Goal: Check status: Check status

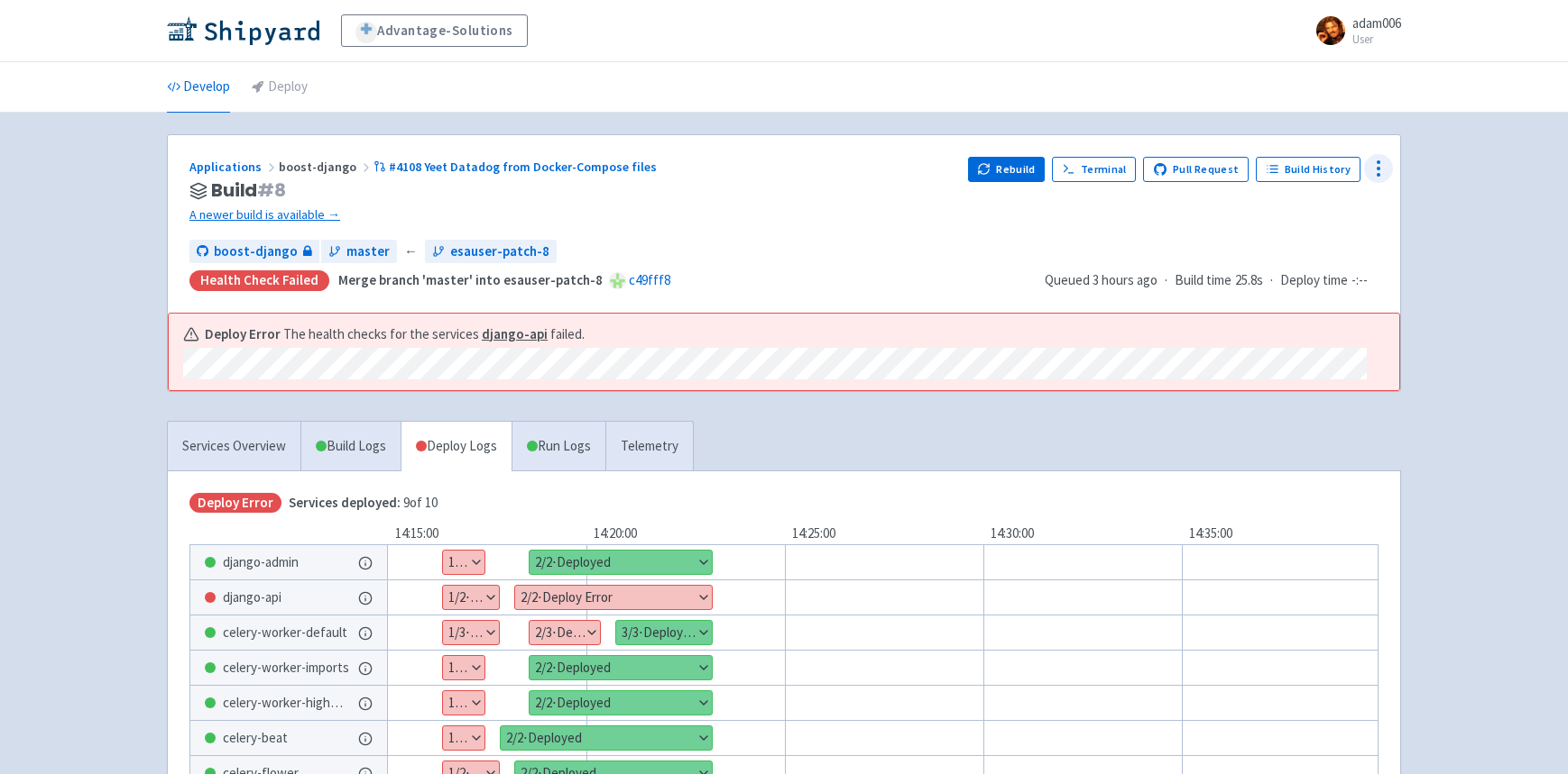
click at [1385, 164] on icon at bounding box center [1378, 168] width 22 height 22
click at [1284, 316] on span "Env Vars" at bounding box center [1274, 306] width 48 height 26
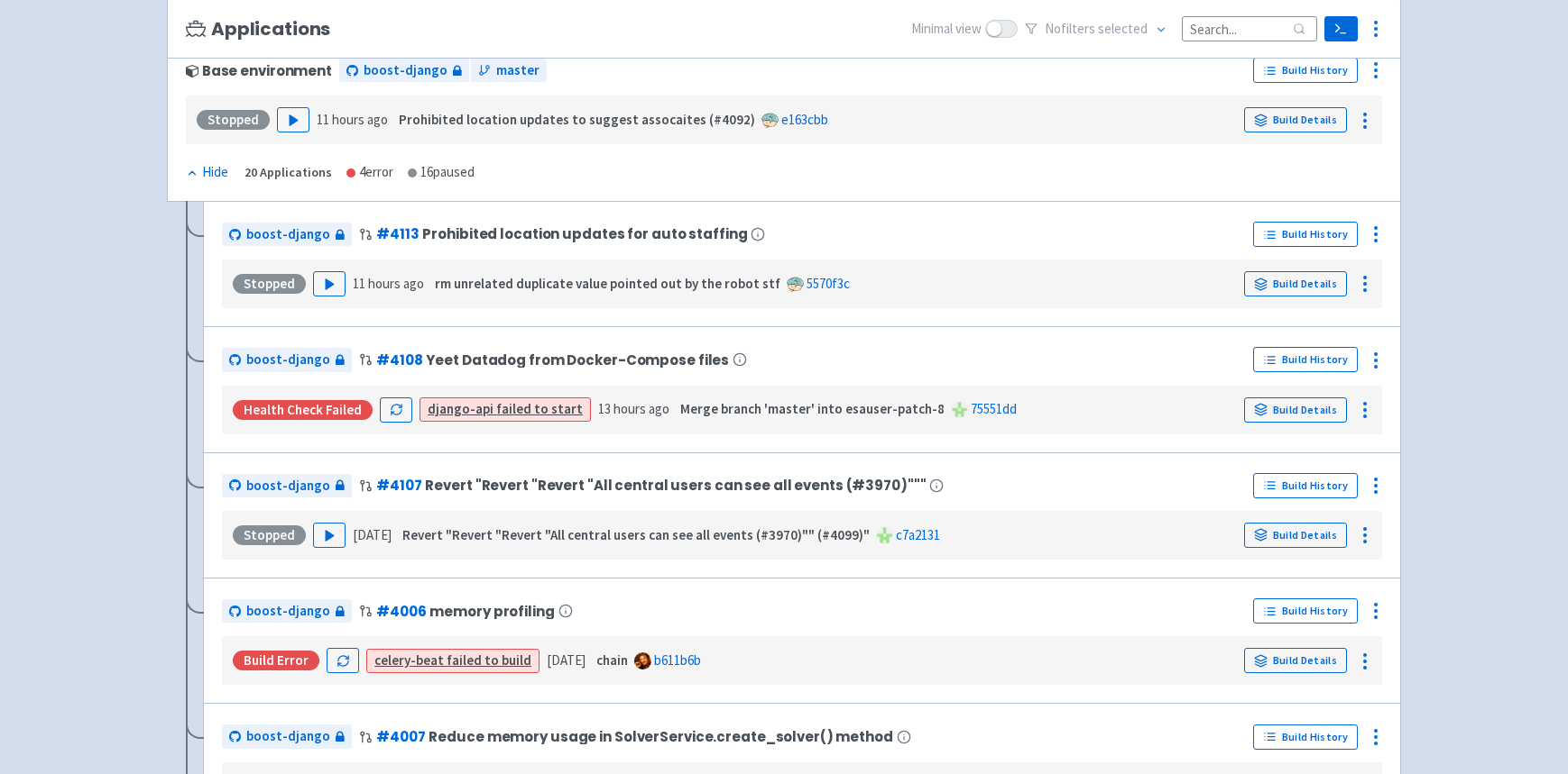
scroll to position [239, 0]
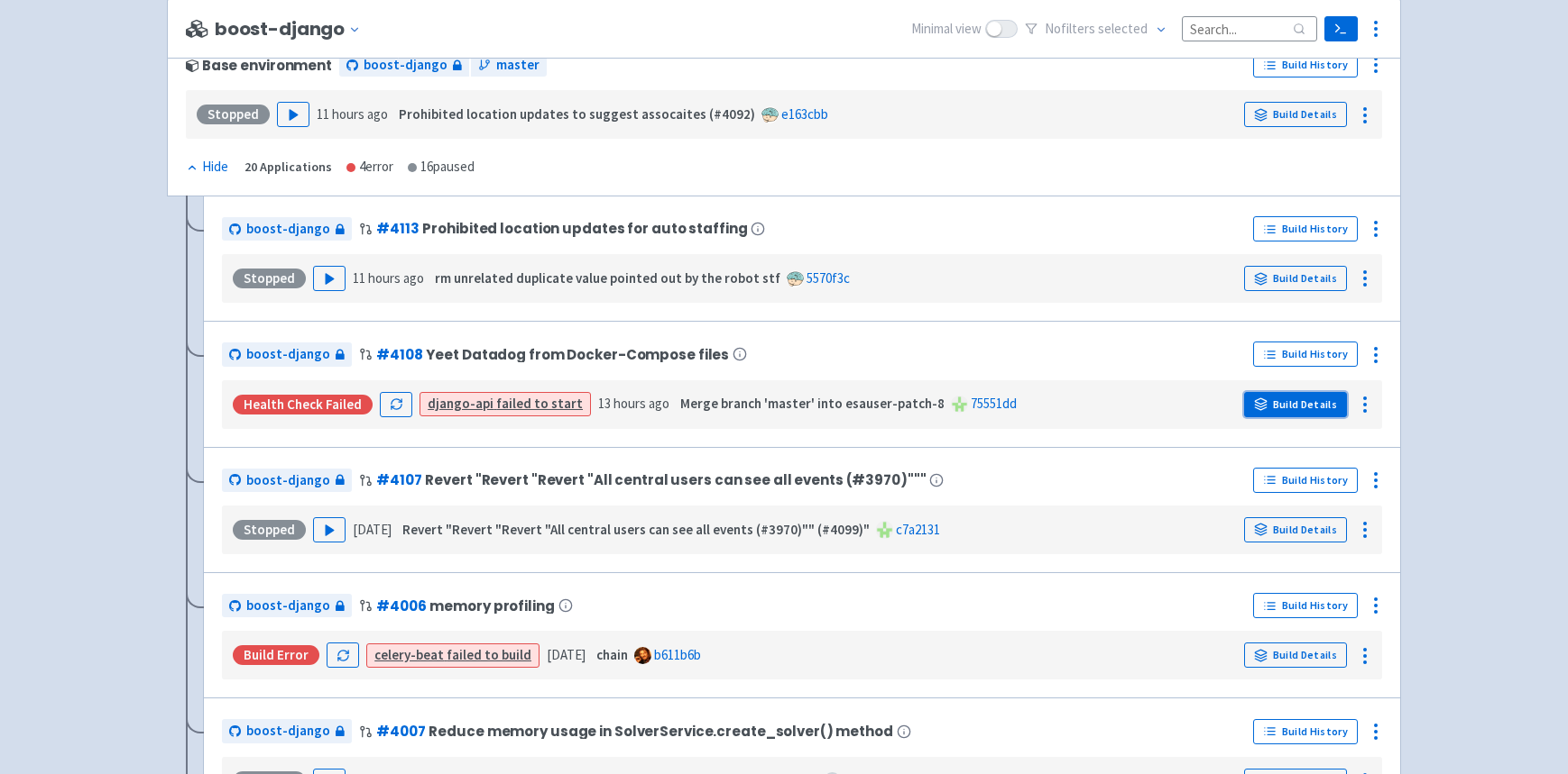
click at [1268, 398] on icon at bounding box center [1260, 405] width 13 height 13
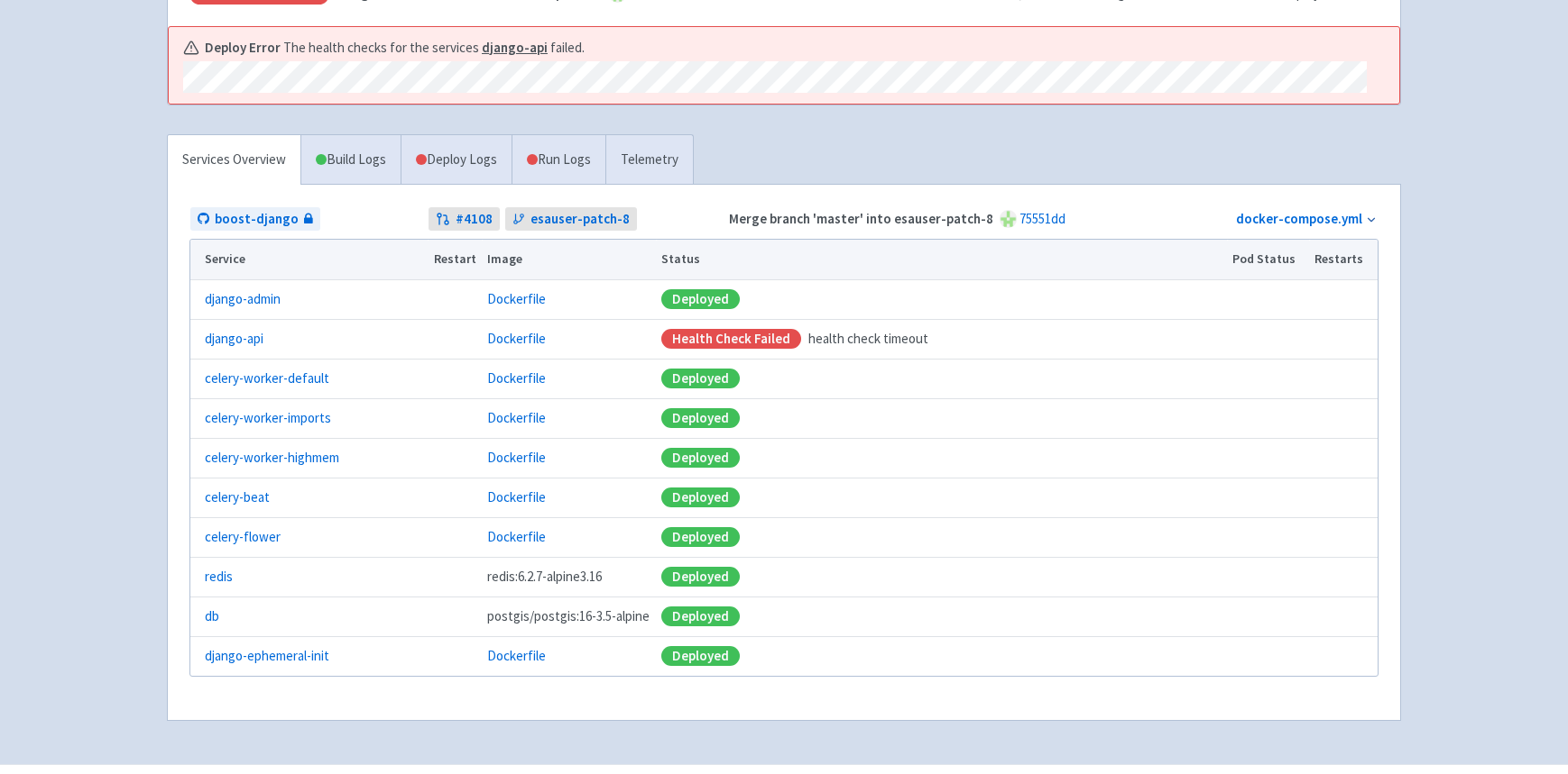
scroll to position [279, 0]
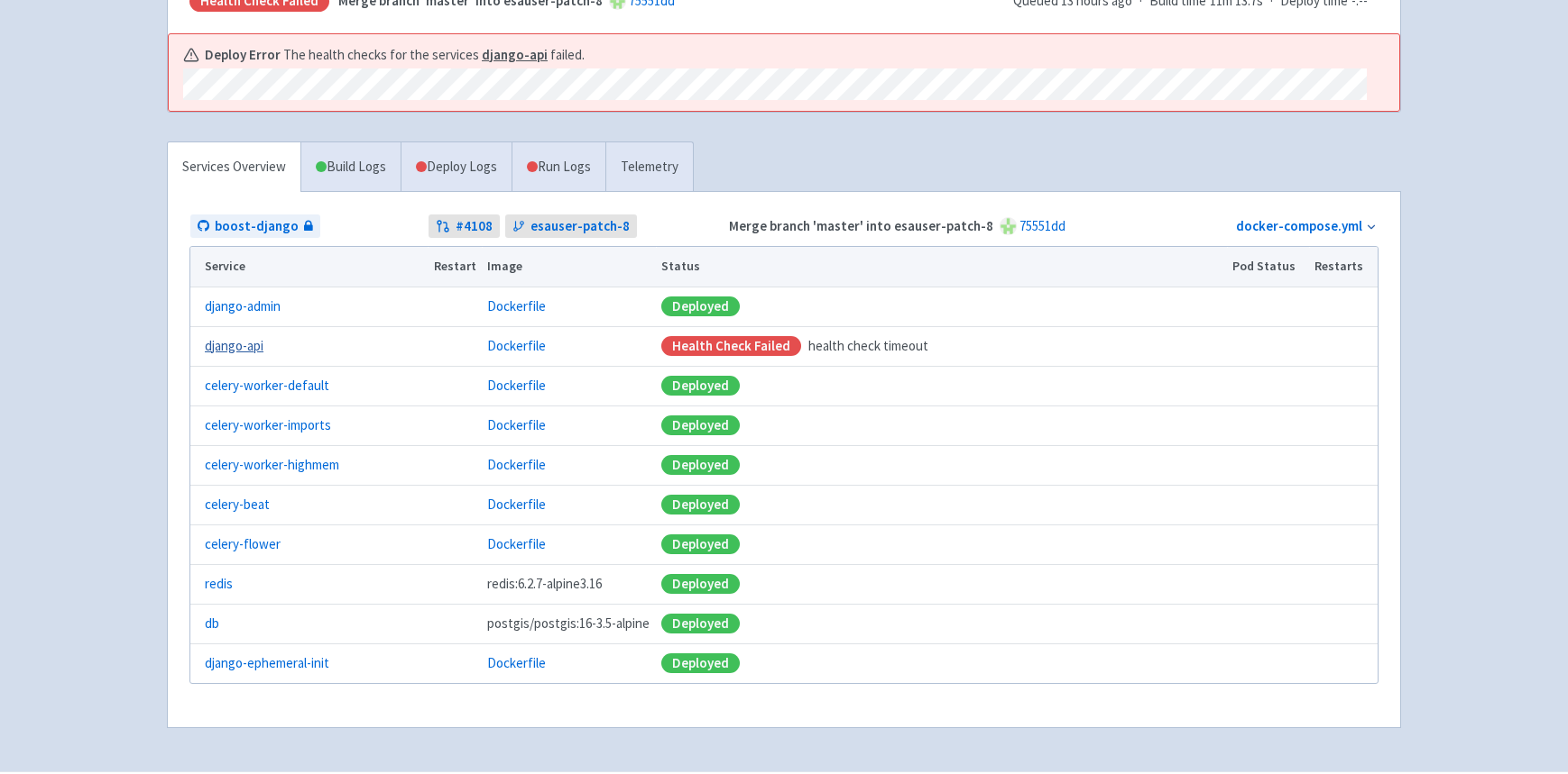
click at [226, 349] on link "django-api" at bounding box center [234, 347] width 59 height 21
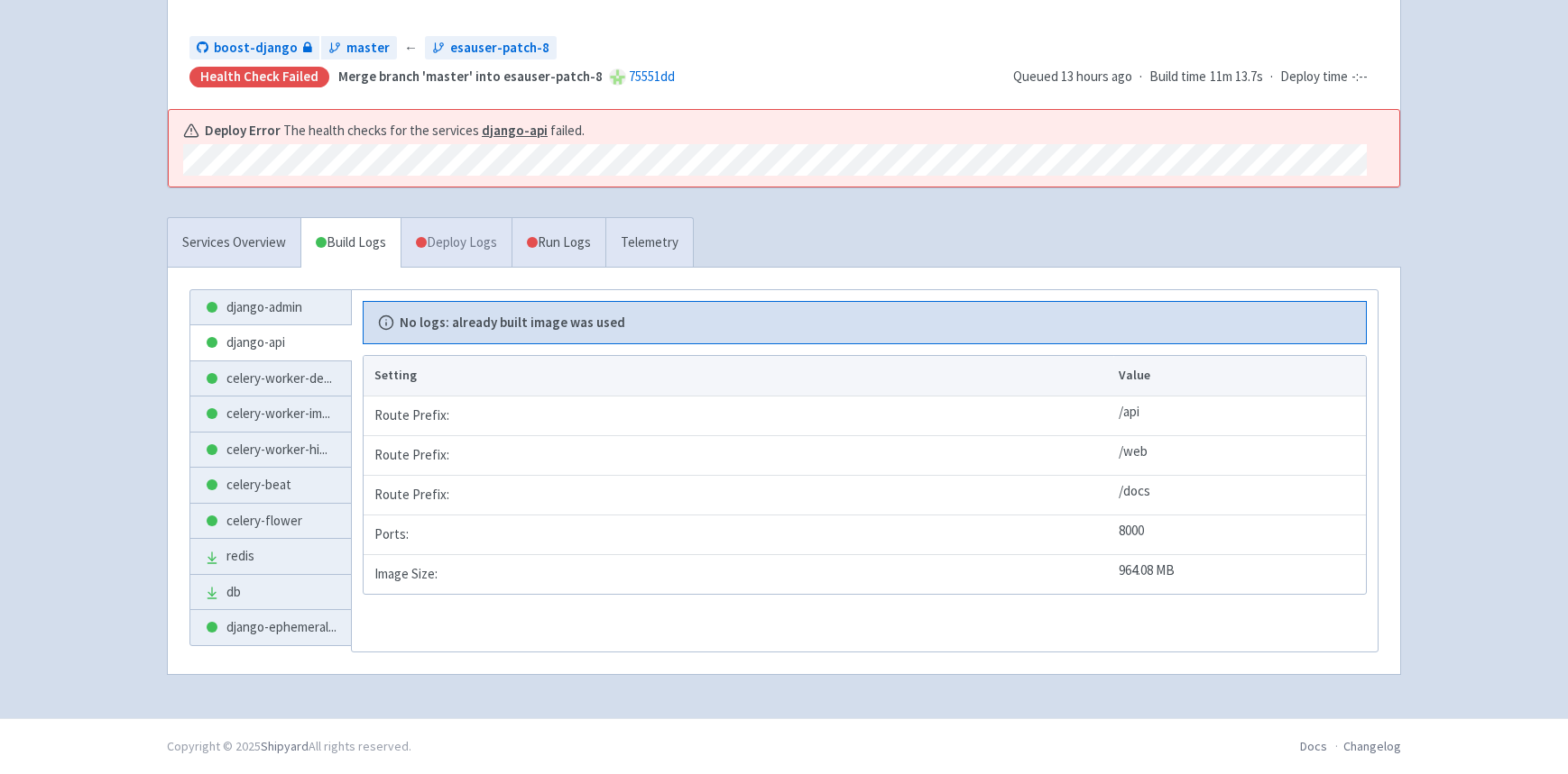
click at [444, 245] on link "Deploy Logs" at bounding box center [455, 243] width 111 height 49
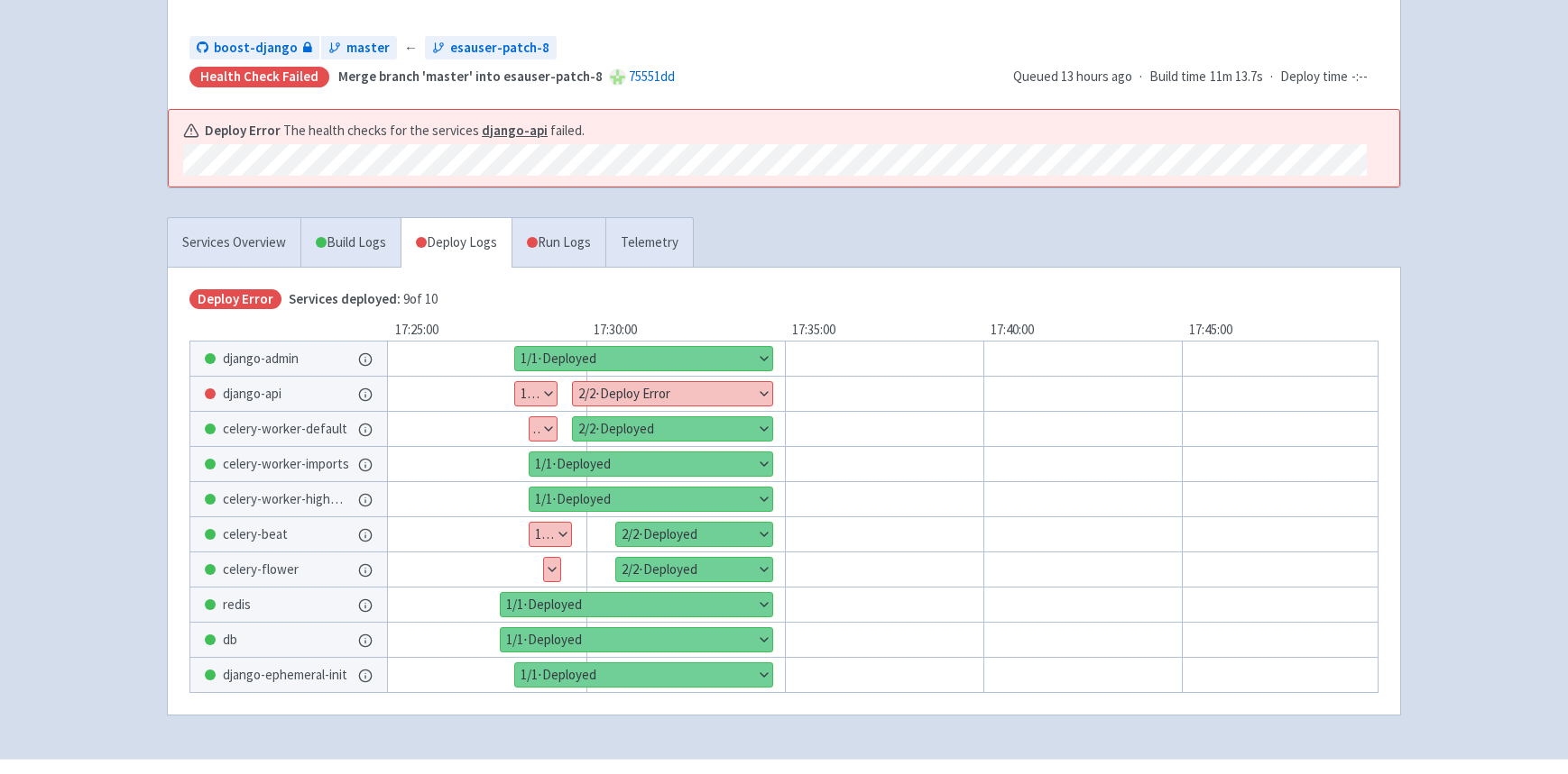
click at [656, 383] on button "Show details" at bounding box center [673, 393] width 200 height 24
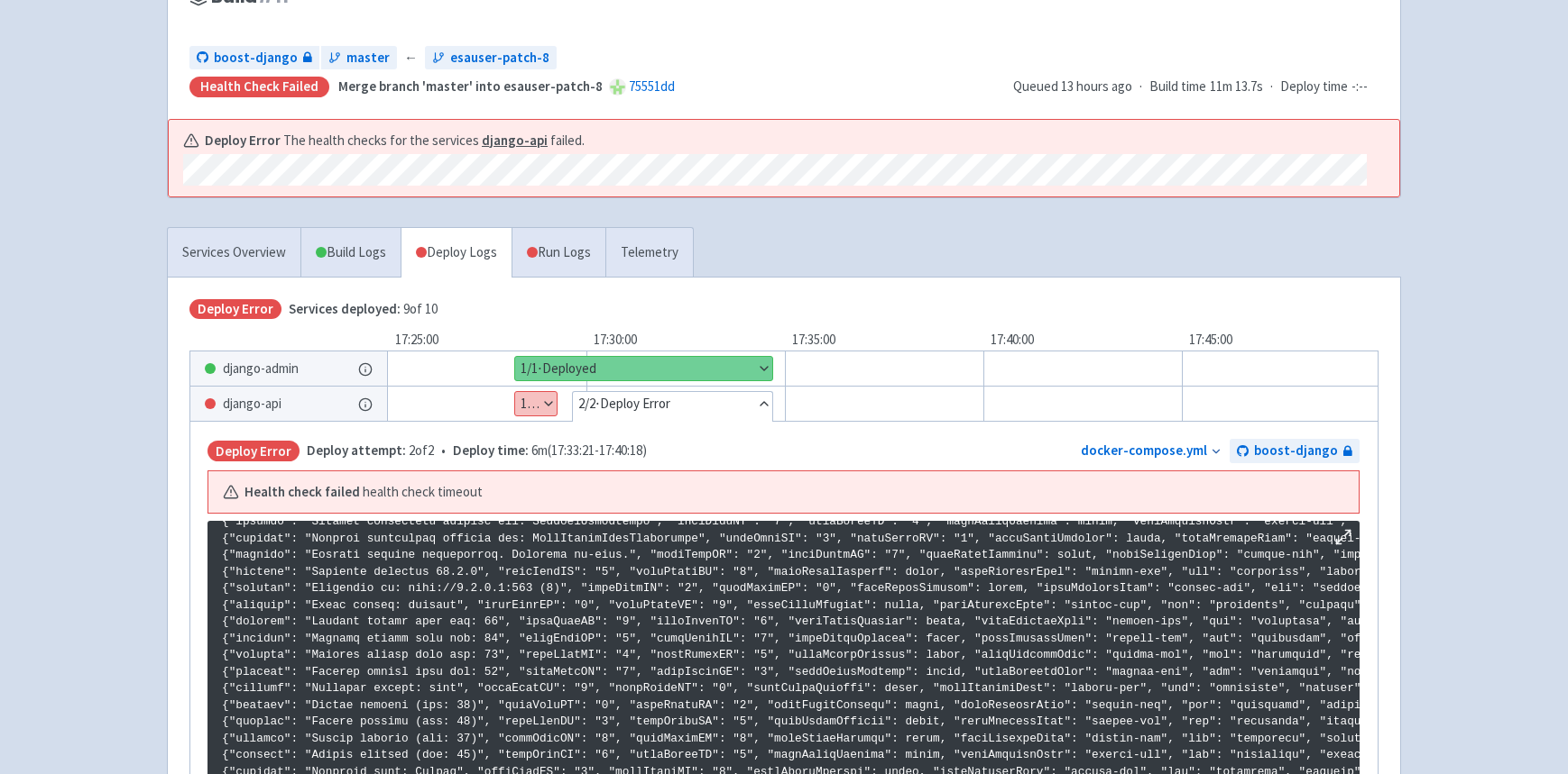
scroll to position [369, 0]
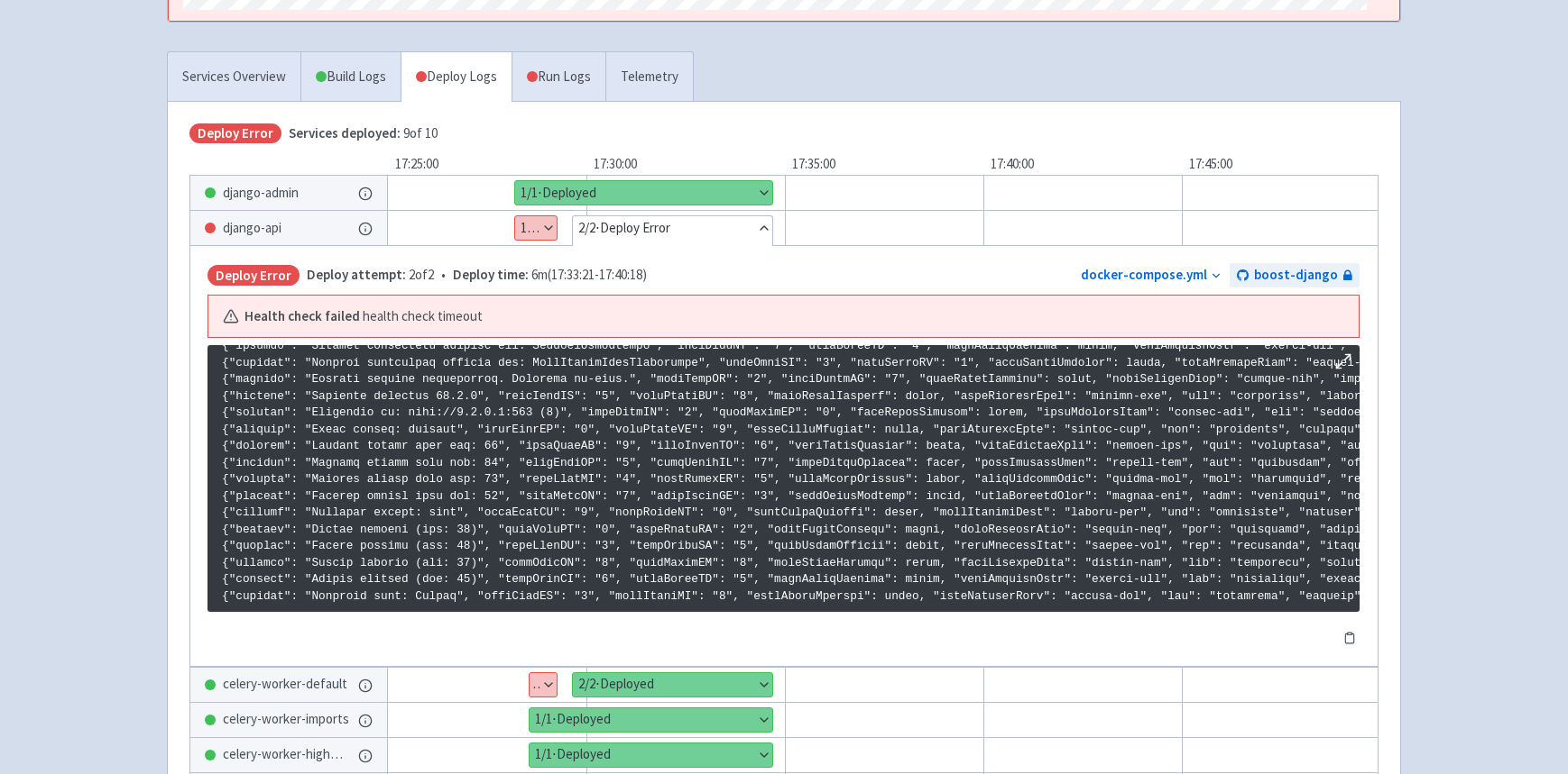
click at [1219, 275] on icon at bounding box center [1216, 277] width 7 height 4
click at [1172, 274] on link "docker-compose.yml" at bounding box center [1143, 274] width 126 height 17
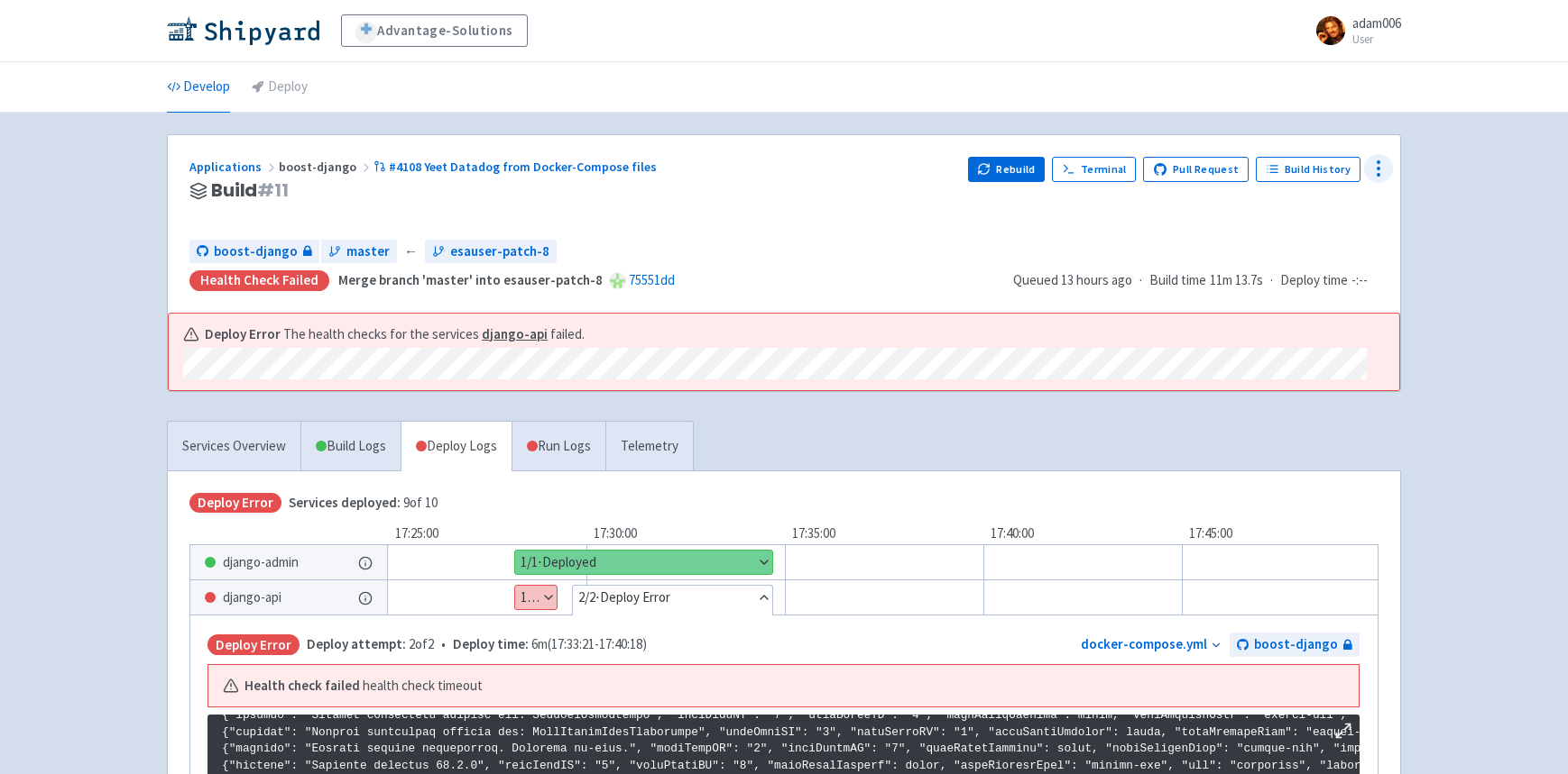
click at [1384, 161] on icon at bounding box center [1378, 168] width 22 height 22
click at [1310, 209] on span "Configure" at bounding box center [1307, 209] width 126 height 26
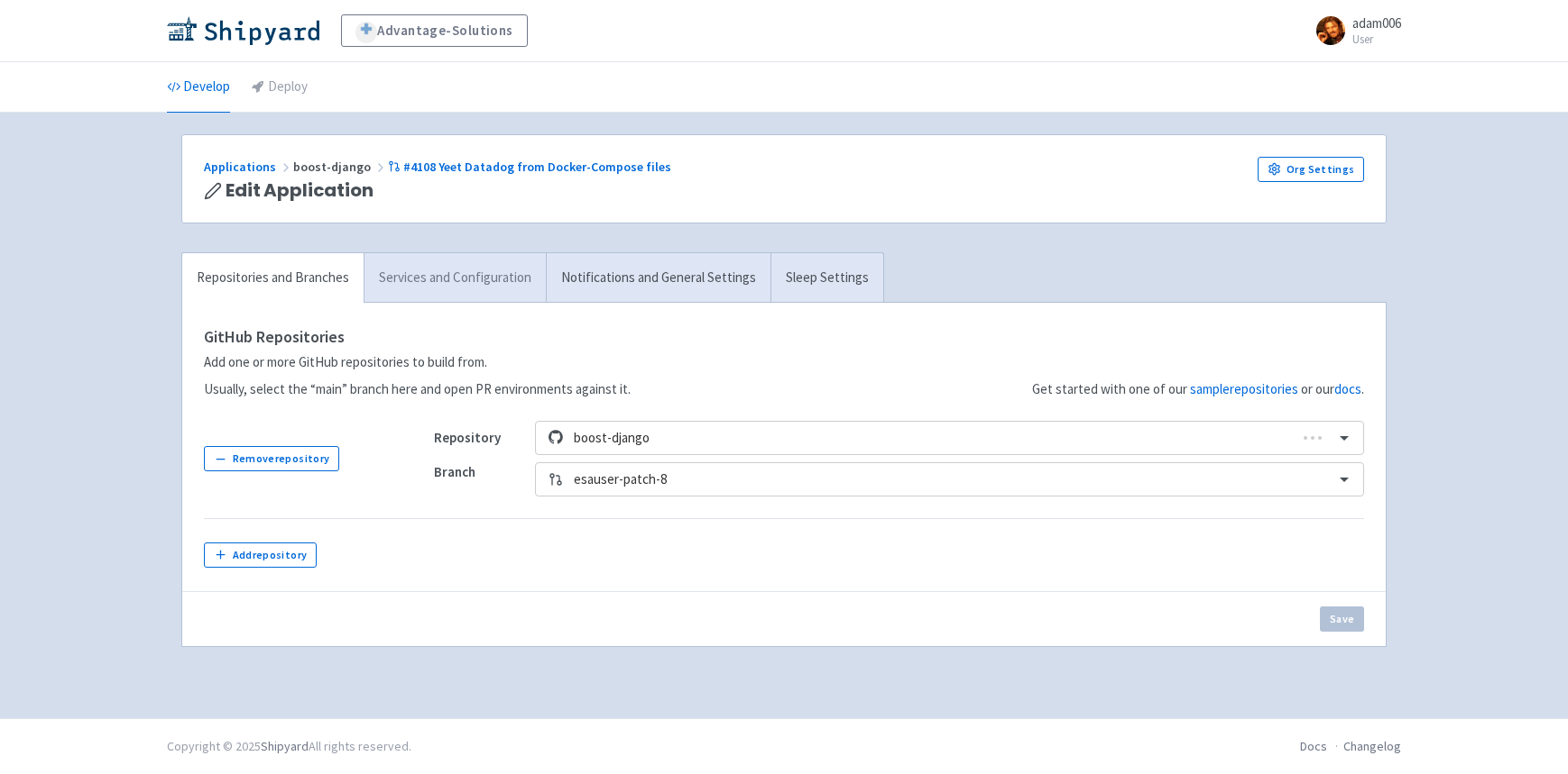
click at [482, 289] on link "Services and Configuration" at bounding box center [455, 278] width 182 height 49
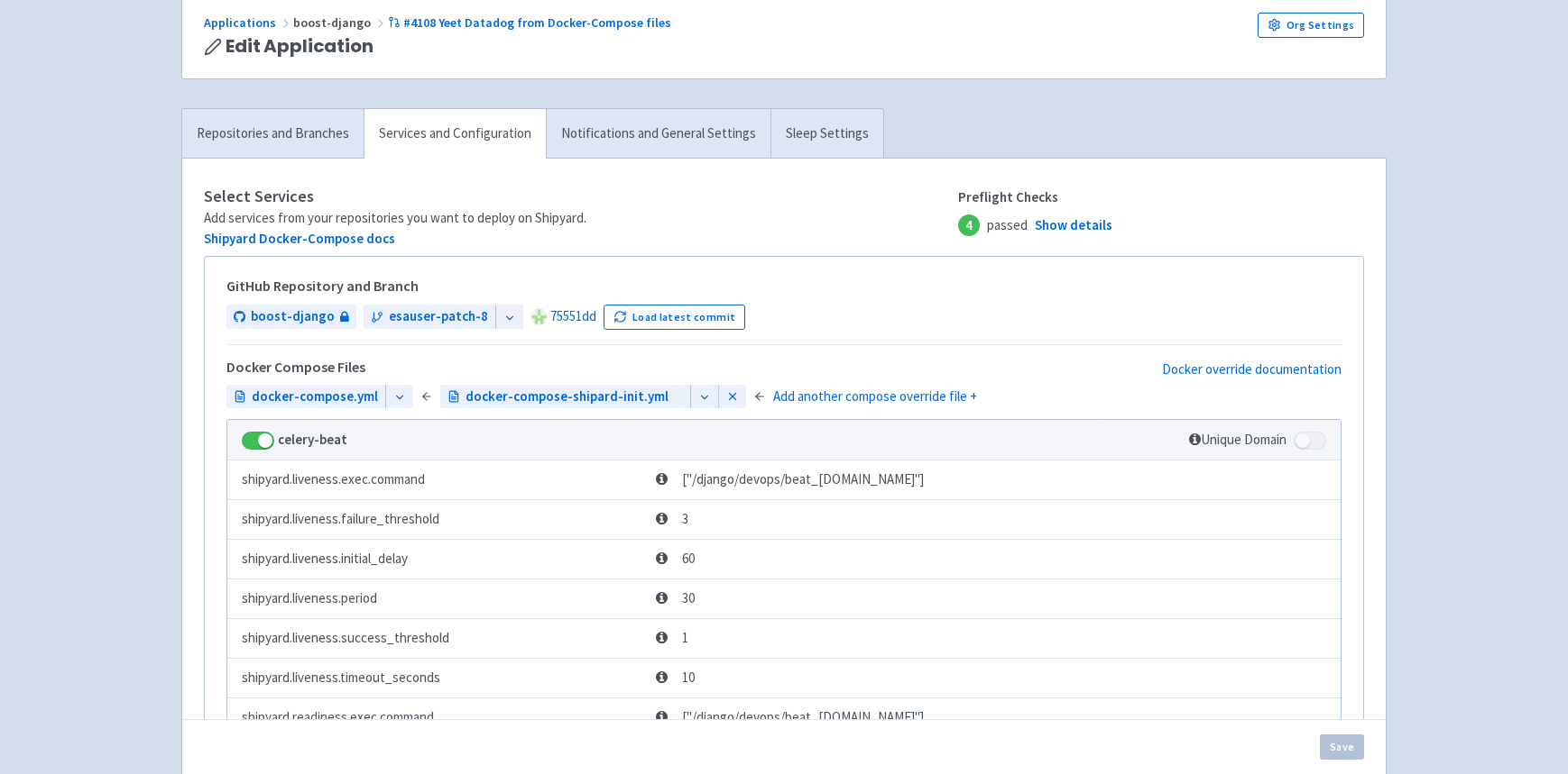
scroll to position [145, 0]
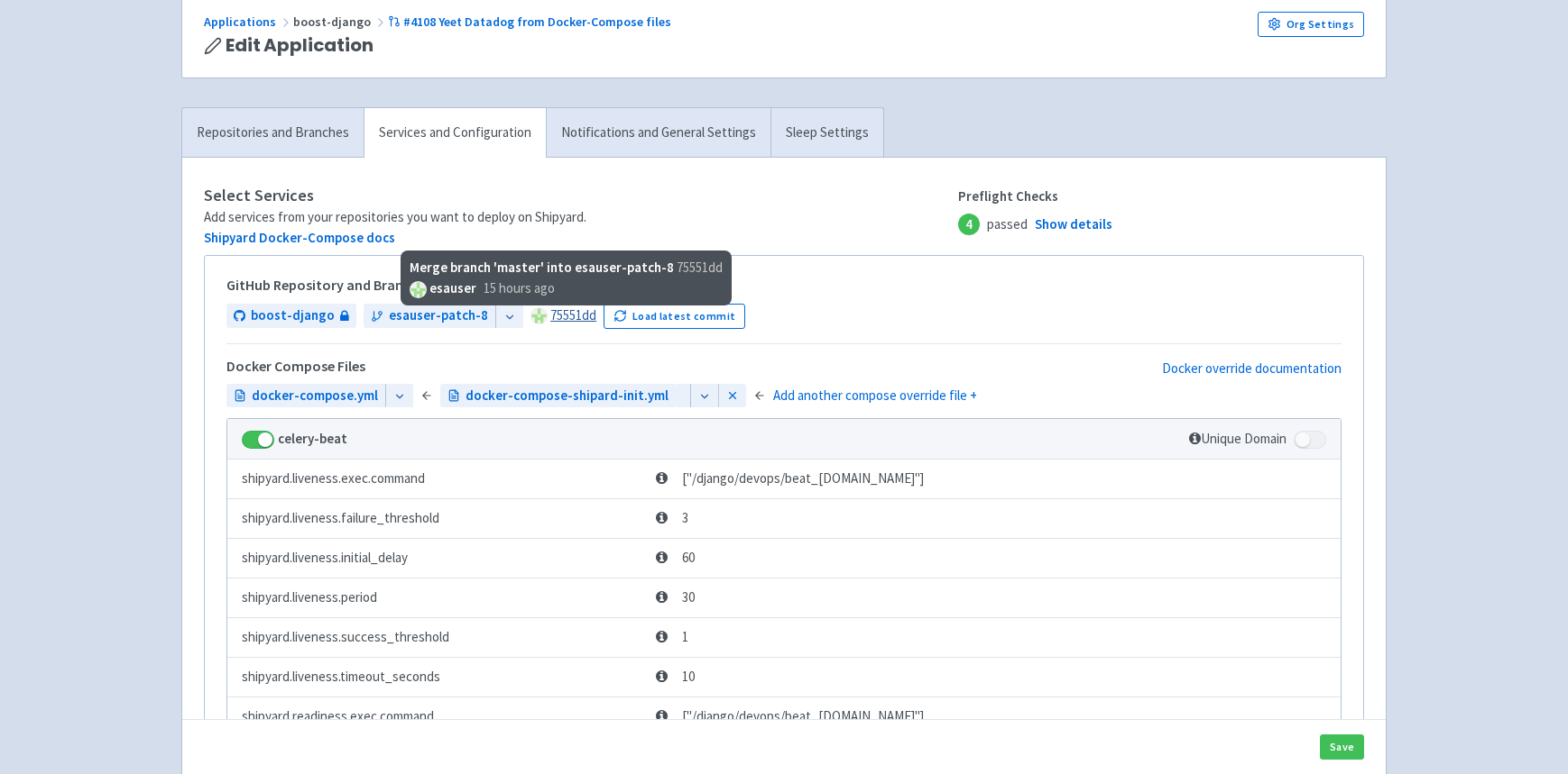
click at [550, 312] on link "75551dd" at bounding box center [573, 315] width 46 height 17
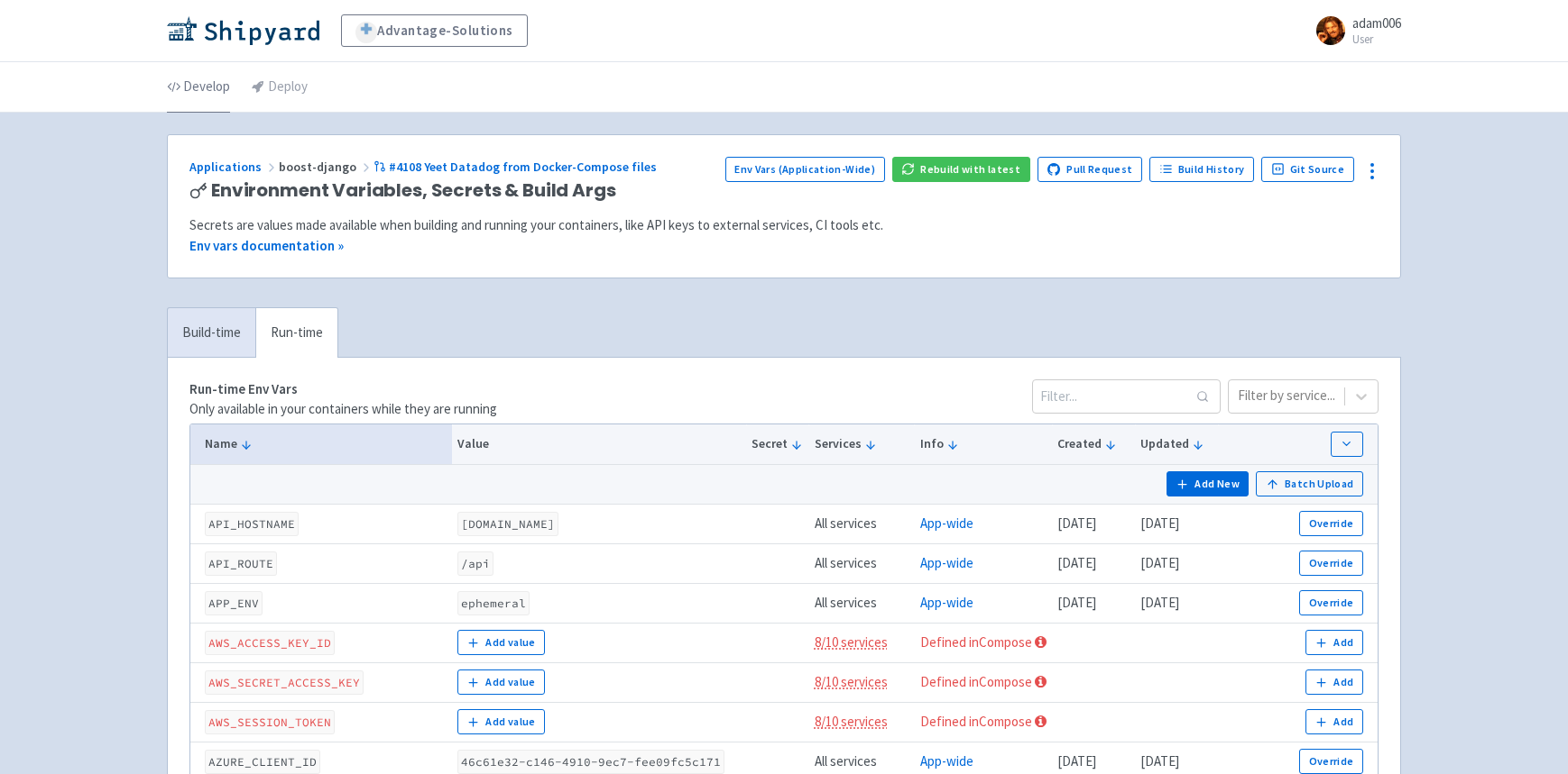
click at [201, 80] on link "Develop" at bounding box center [199, 86] width 63 height 50
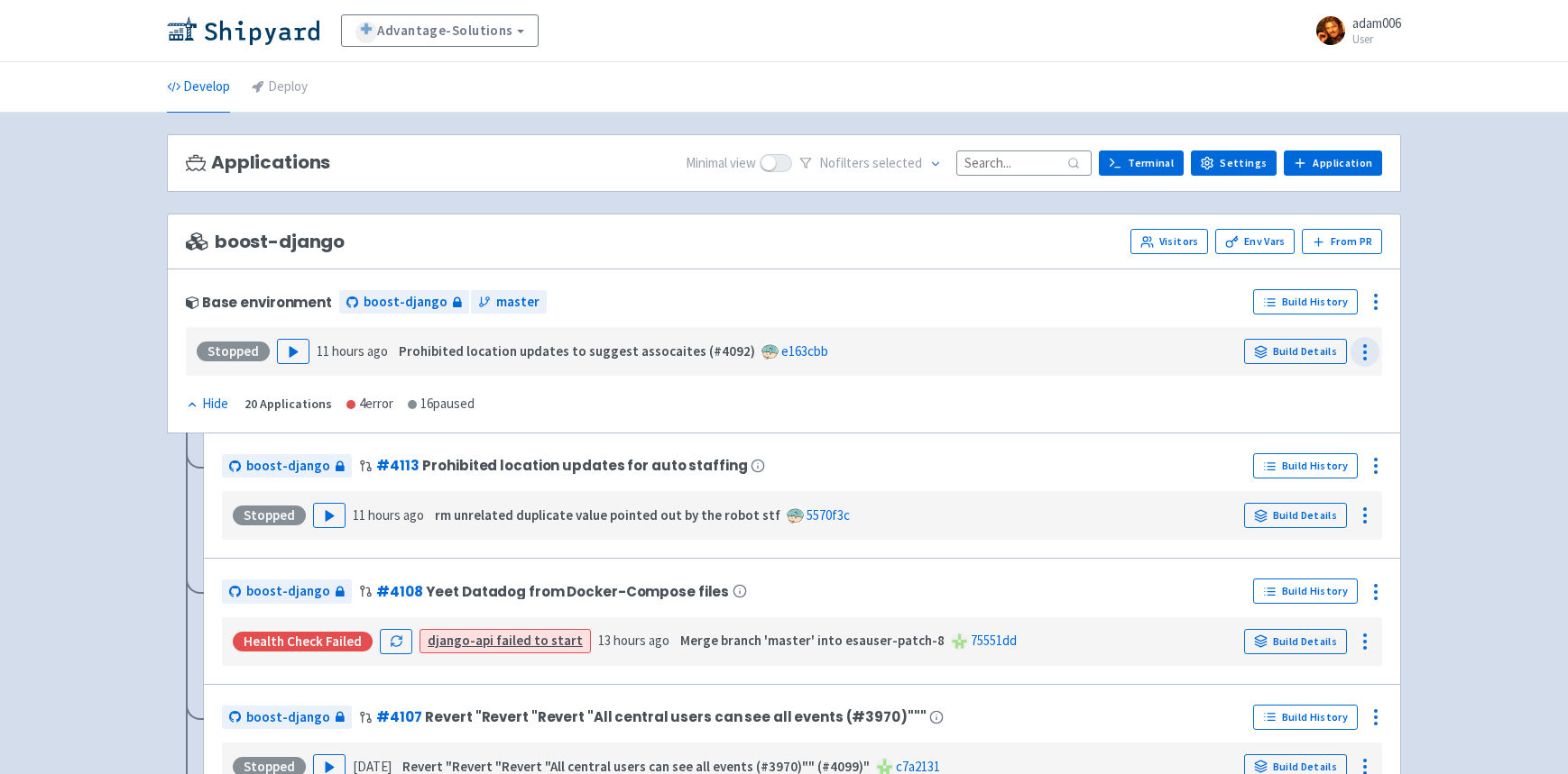
click at [1377, 349] on div at bounding box center [1365, 351] width 29 height 28
click at [1377, 337] on button at bounding box center [1365, 351] width 29 height 28
click at [1310, 340] on link "Build Details" at bounding box center [1295, 351] width 103 height 26
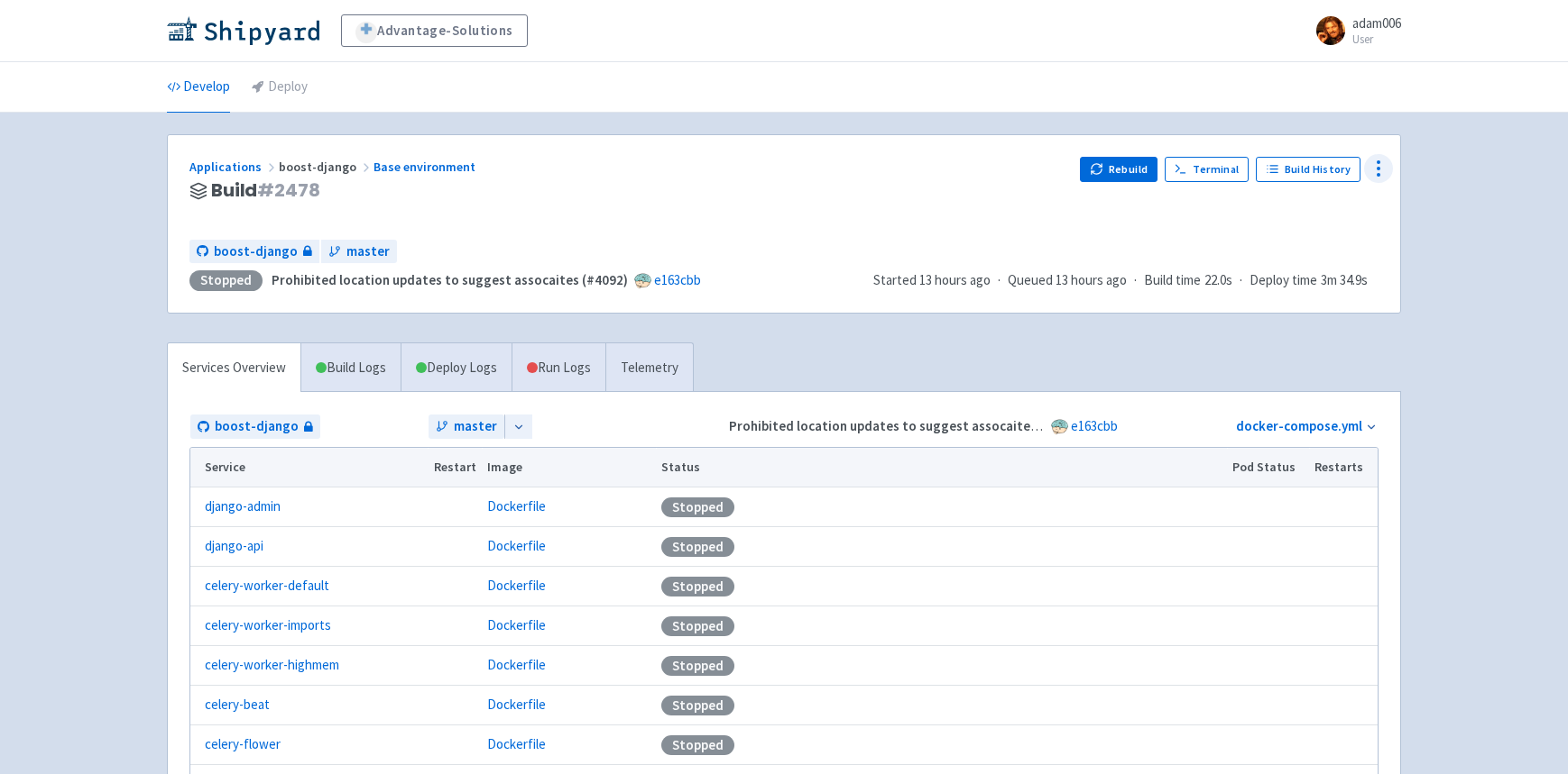
click at [1377, 162] on circle at bounding box center [1378, 162] width 2 height 2
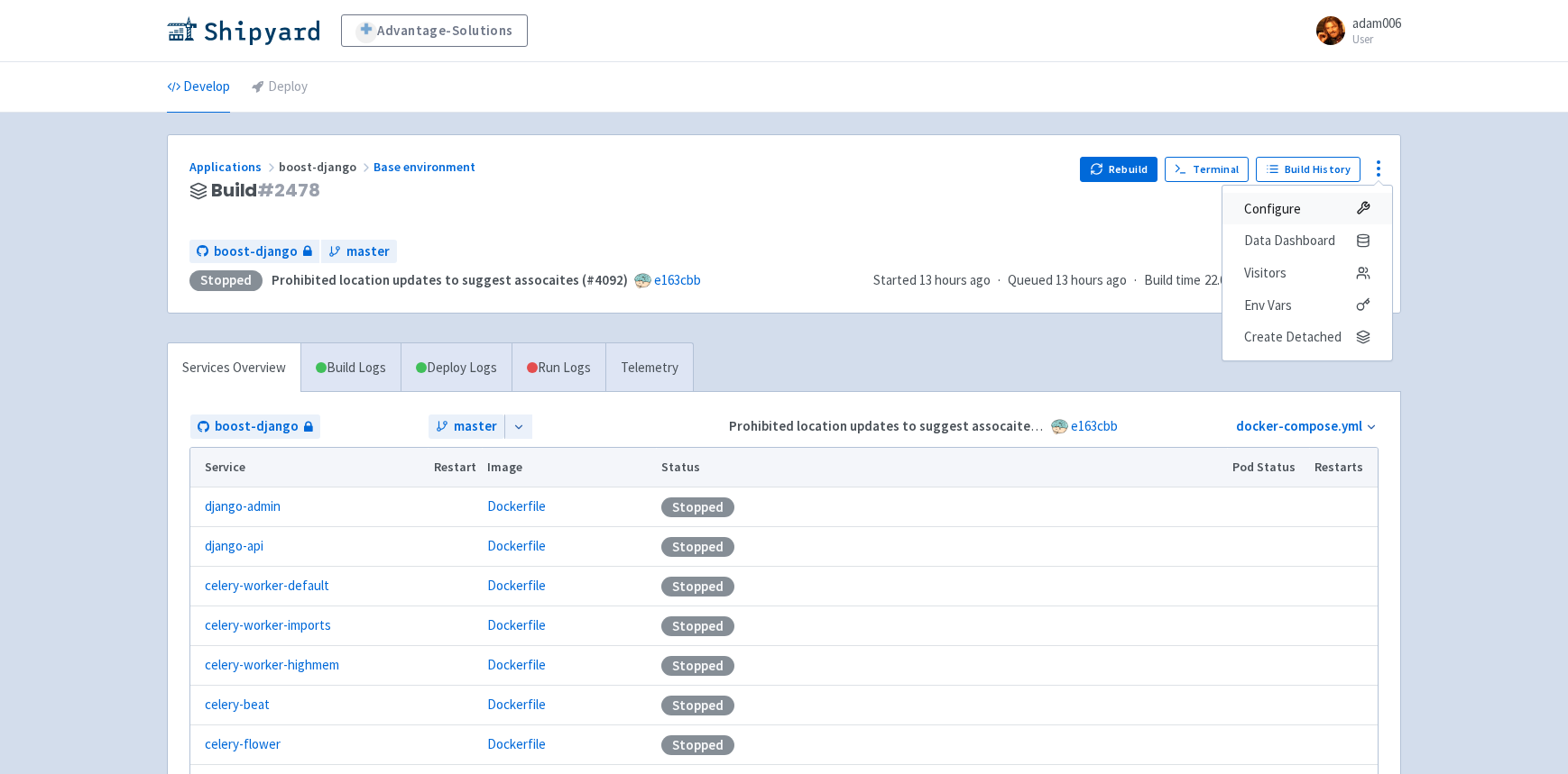
click at [1317, 214] on span "Configure" at bounding box center [1307, 209] width 126 height 26
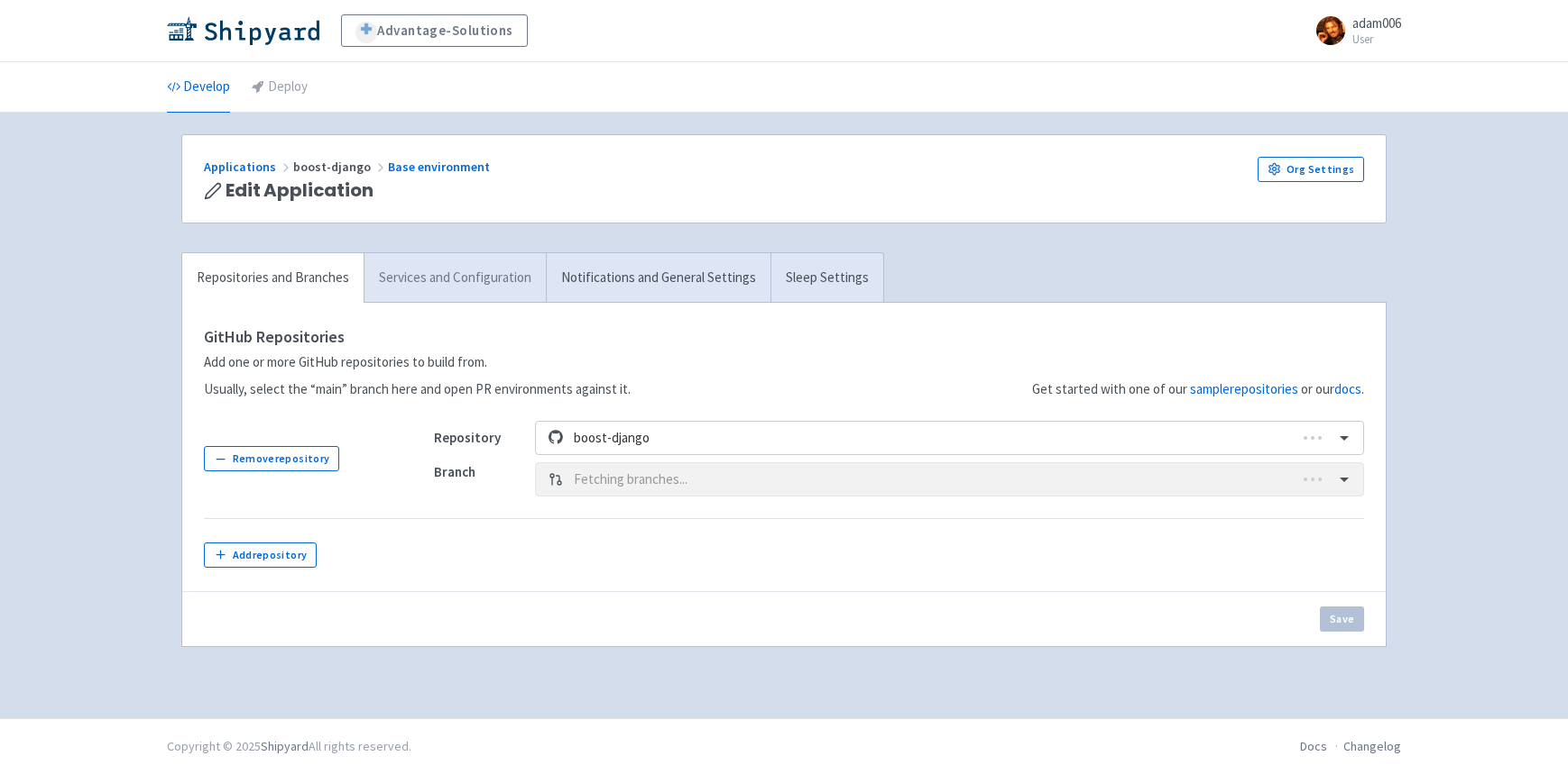
click at [409, 278] on link "Services and Configuration" at bounding box center [455, 278] width 182 height 49
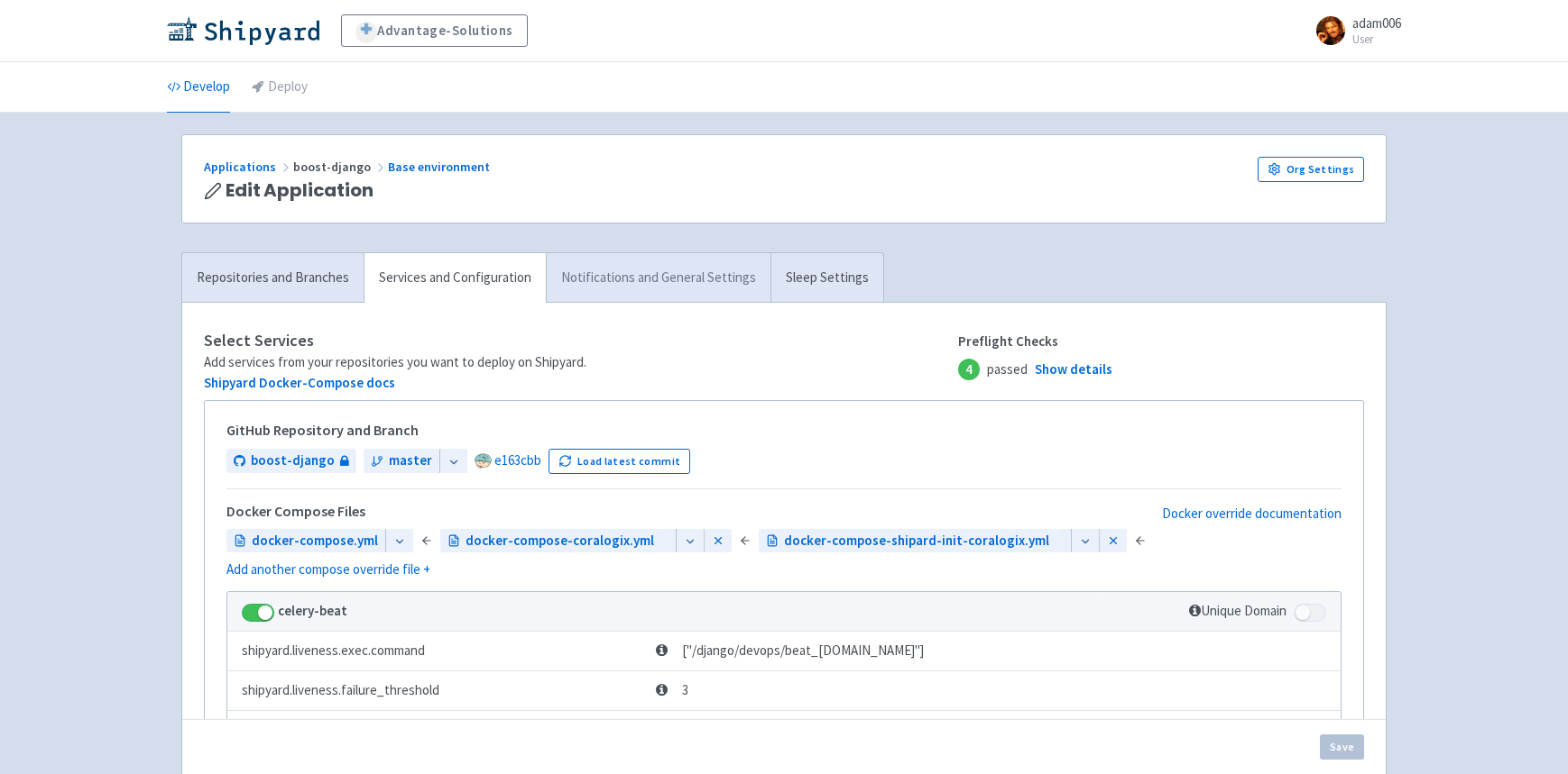
click at [609, 283] on link "Notifications and General Settings" at bounding box center [658, 278] width 224 height 49
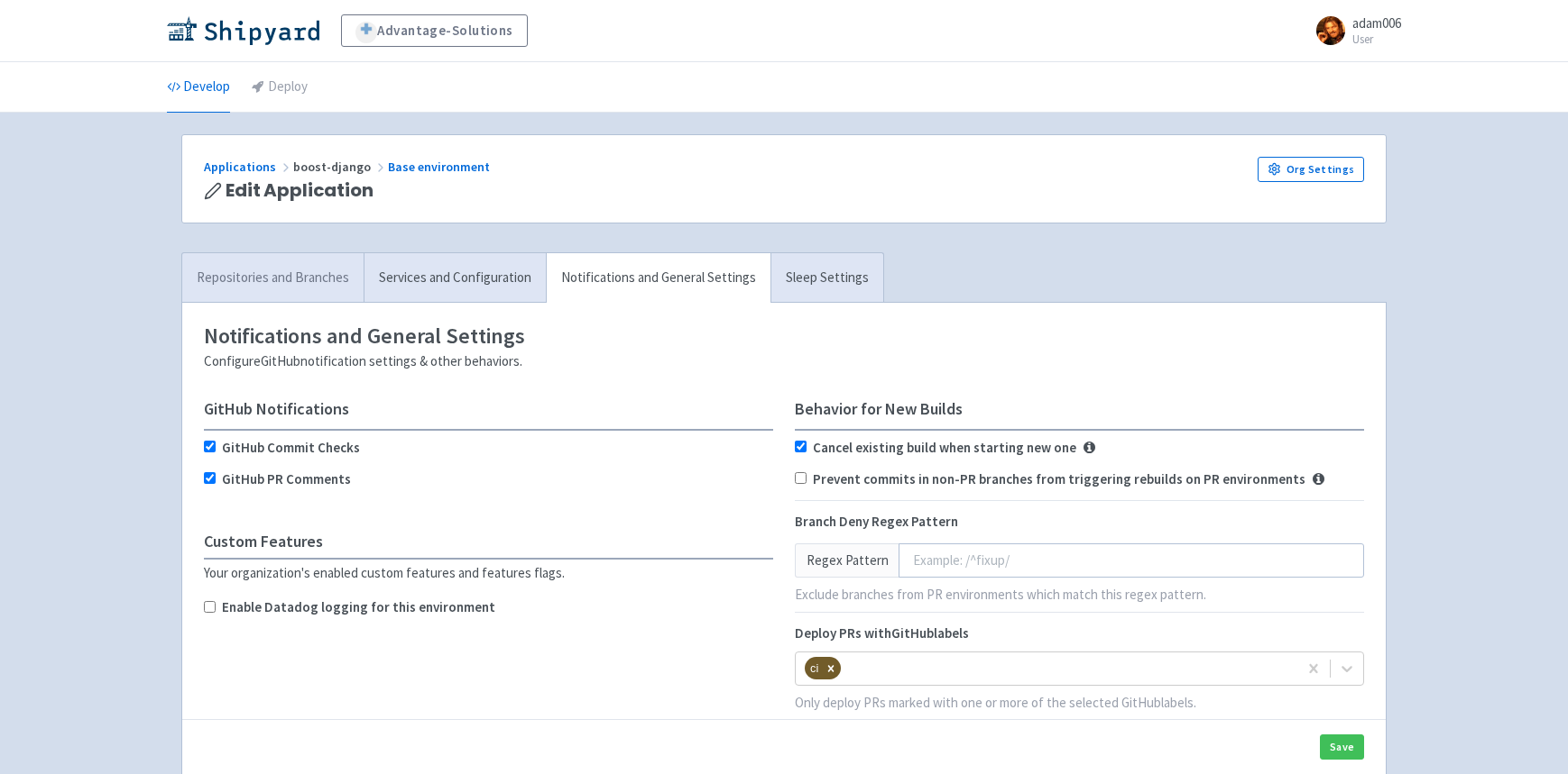
click at [231, 265] on link "Repositories and Branches" at bounding box center [273, 278] width 182 height 49
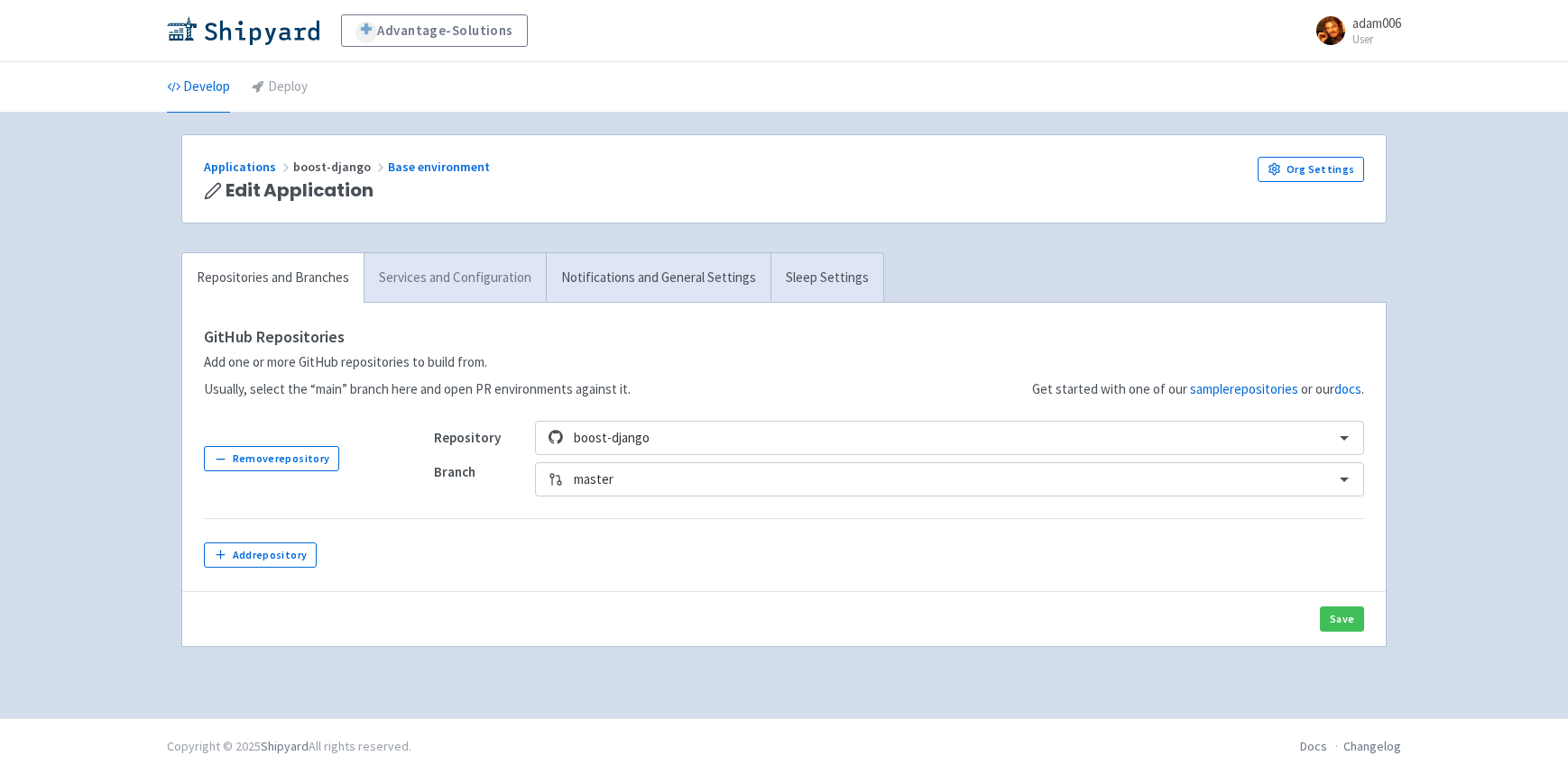
click at [459, 274] on link "Services and Configuration" at bounding box center [455, 278] width 182 height 49
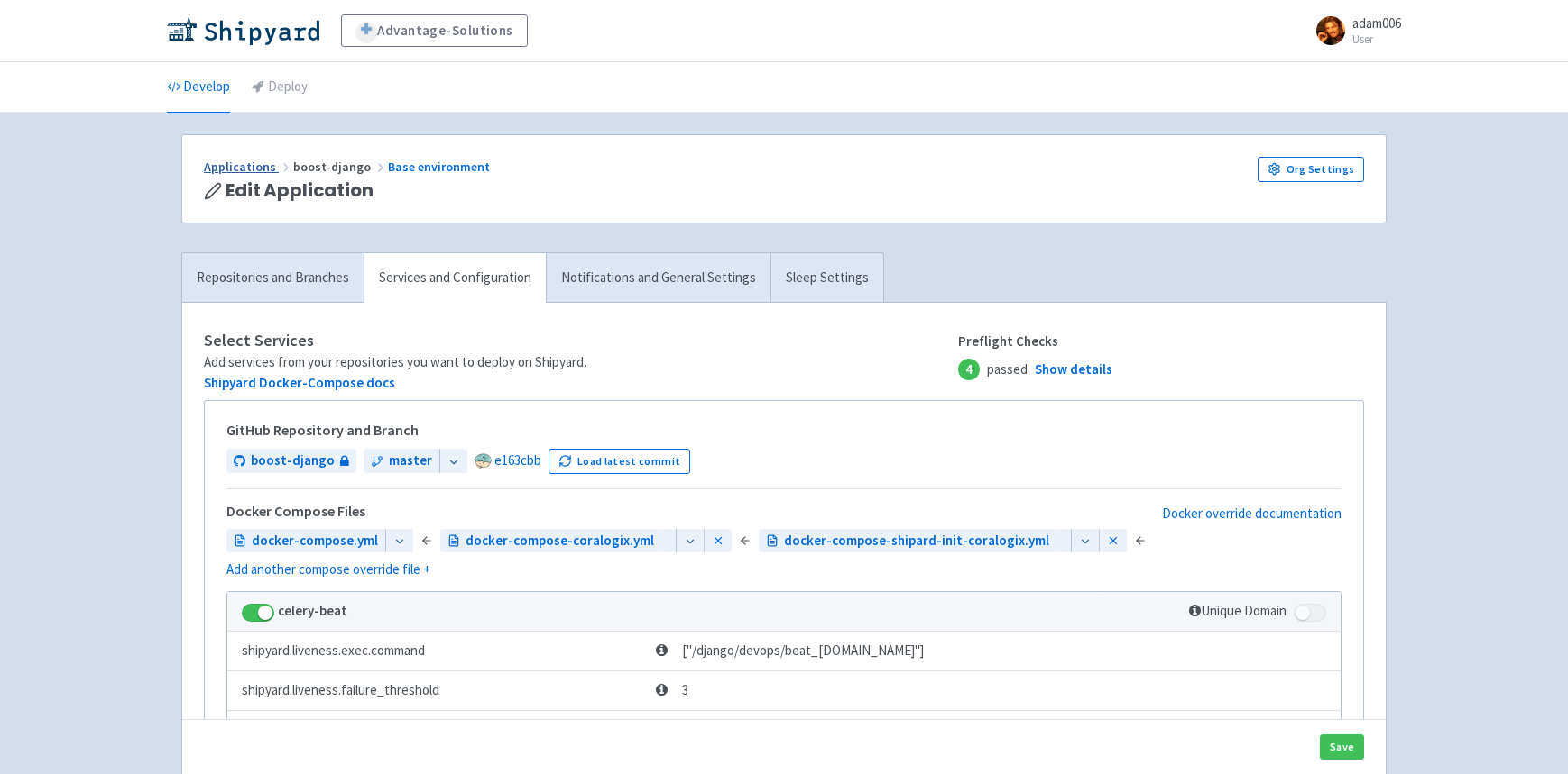
click at [241, 159] on link "Applications" at bounding box center [249, 166] width 89 height 16
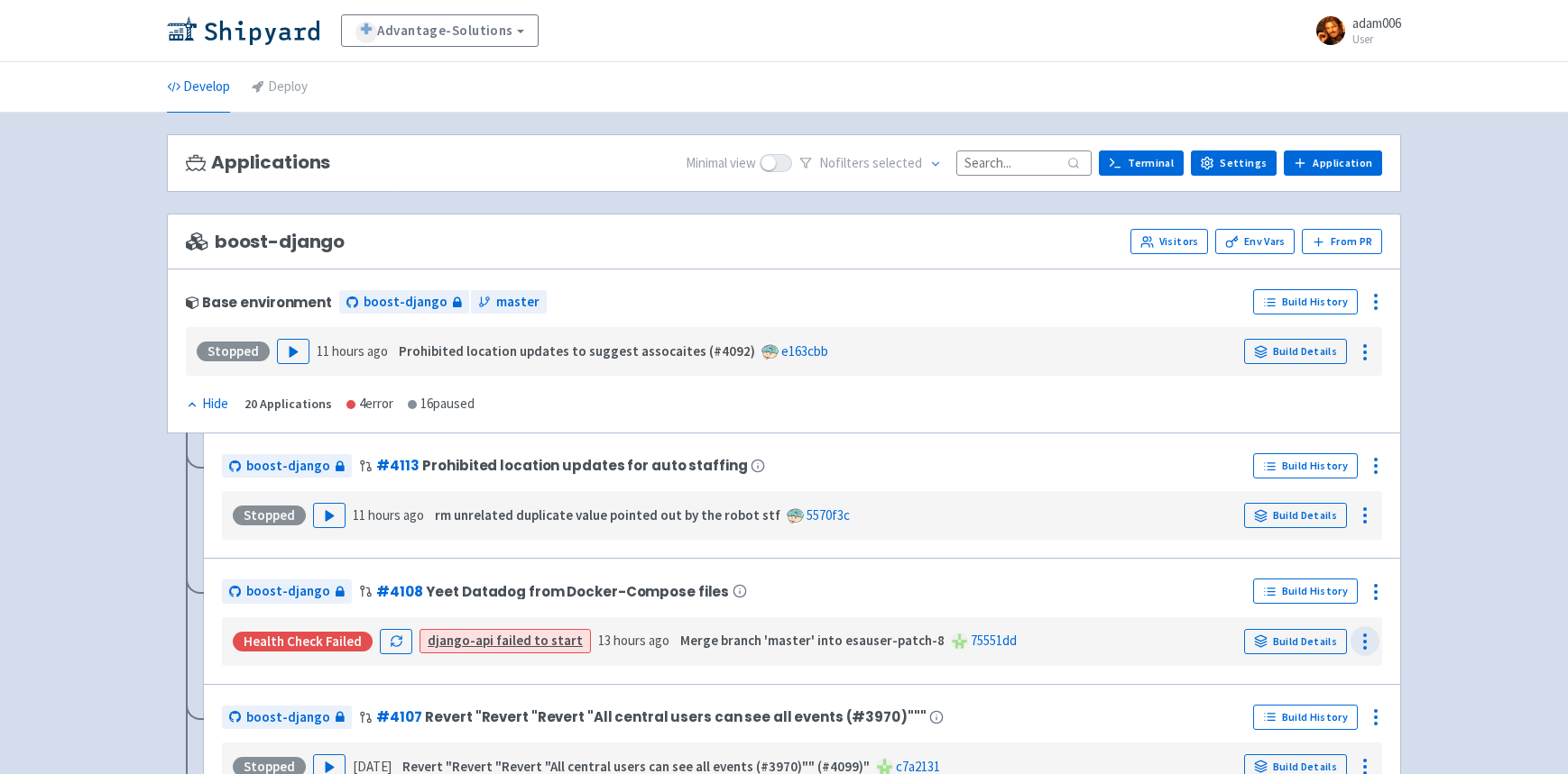
click at [1354, 649] on icon at bounding box center [1365, 641] width 22 height 22
click at [1292, 644] on link "Build Details" at bounding box center [1295, 642] width 103 height 26
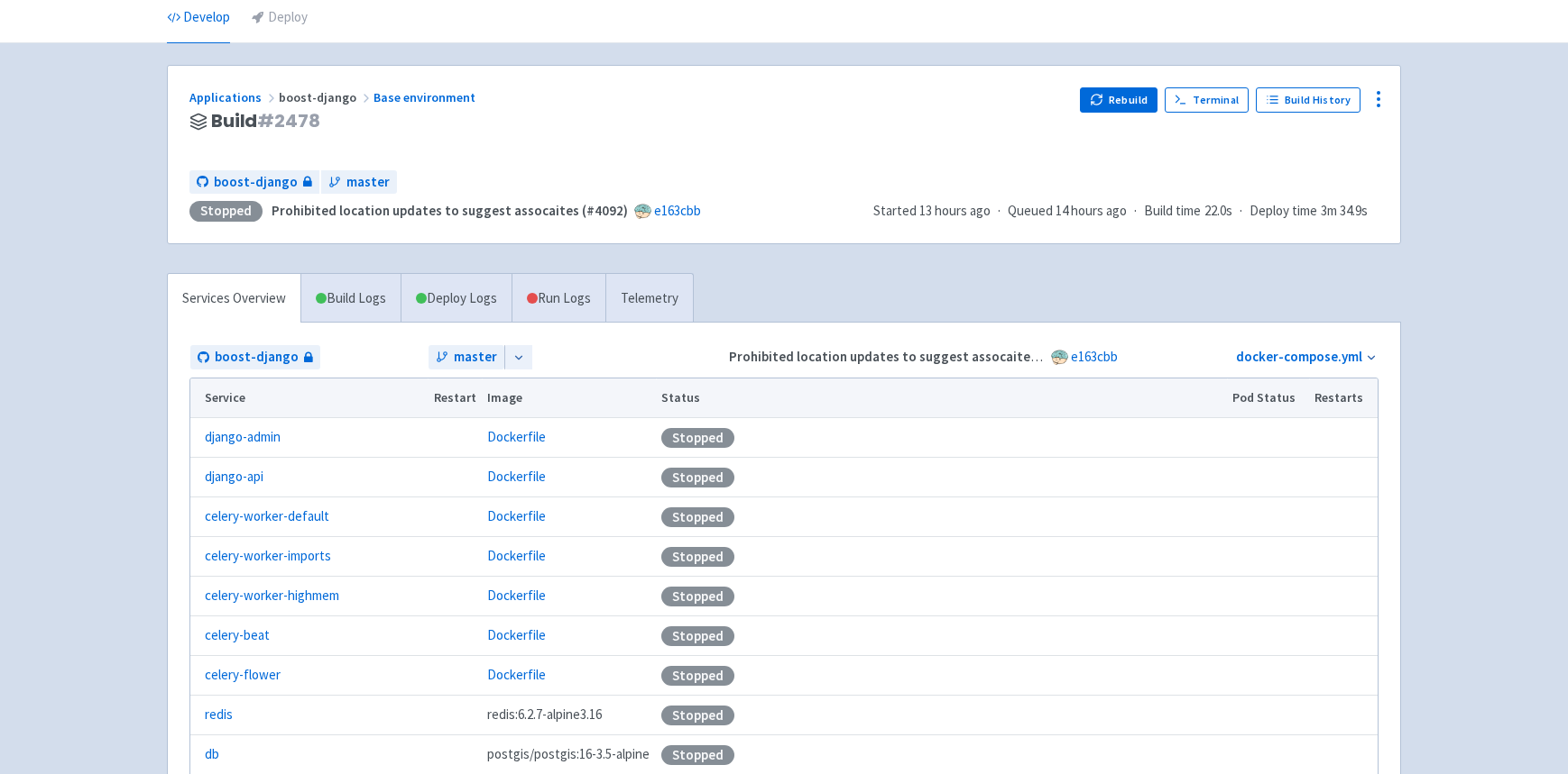
scroll to position [88, 0]
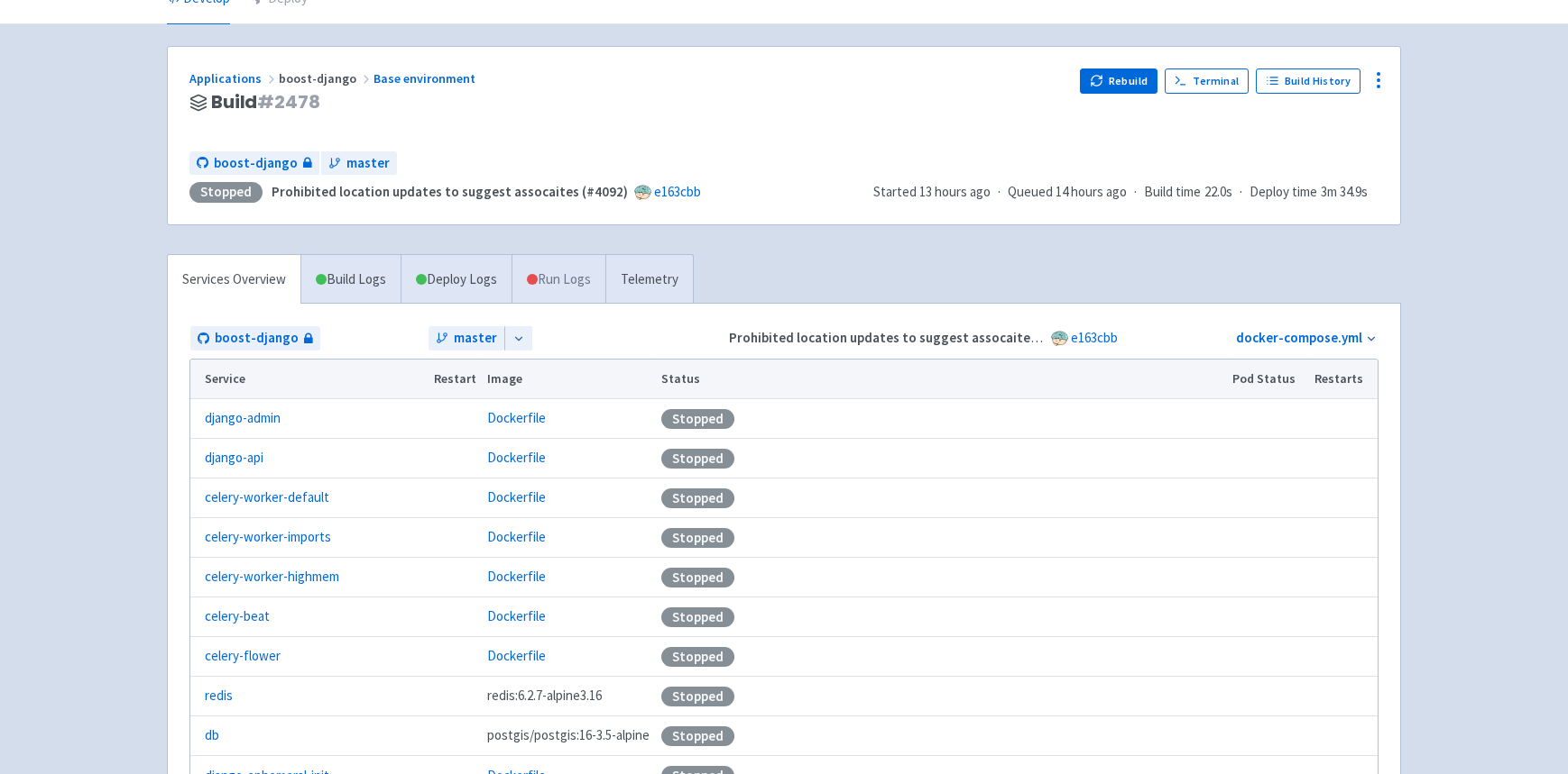
click at [552, 277] on link "Run Logs" at bounding box center [558, 280] width 94 height 49
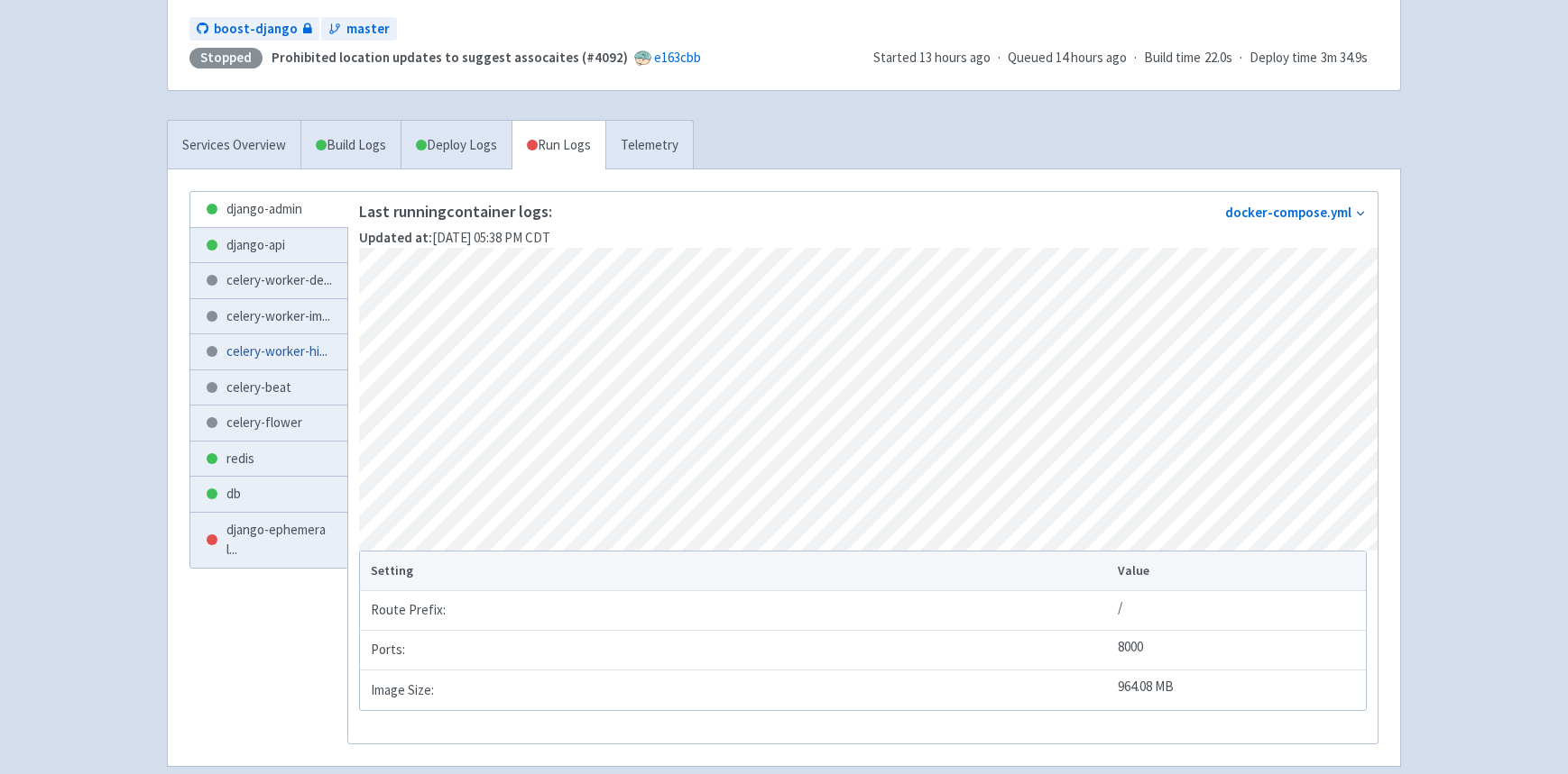
scroll to position [240, 0]
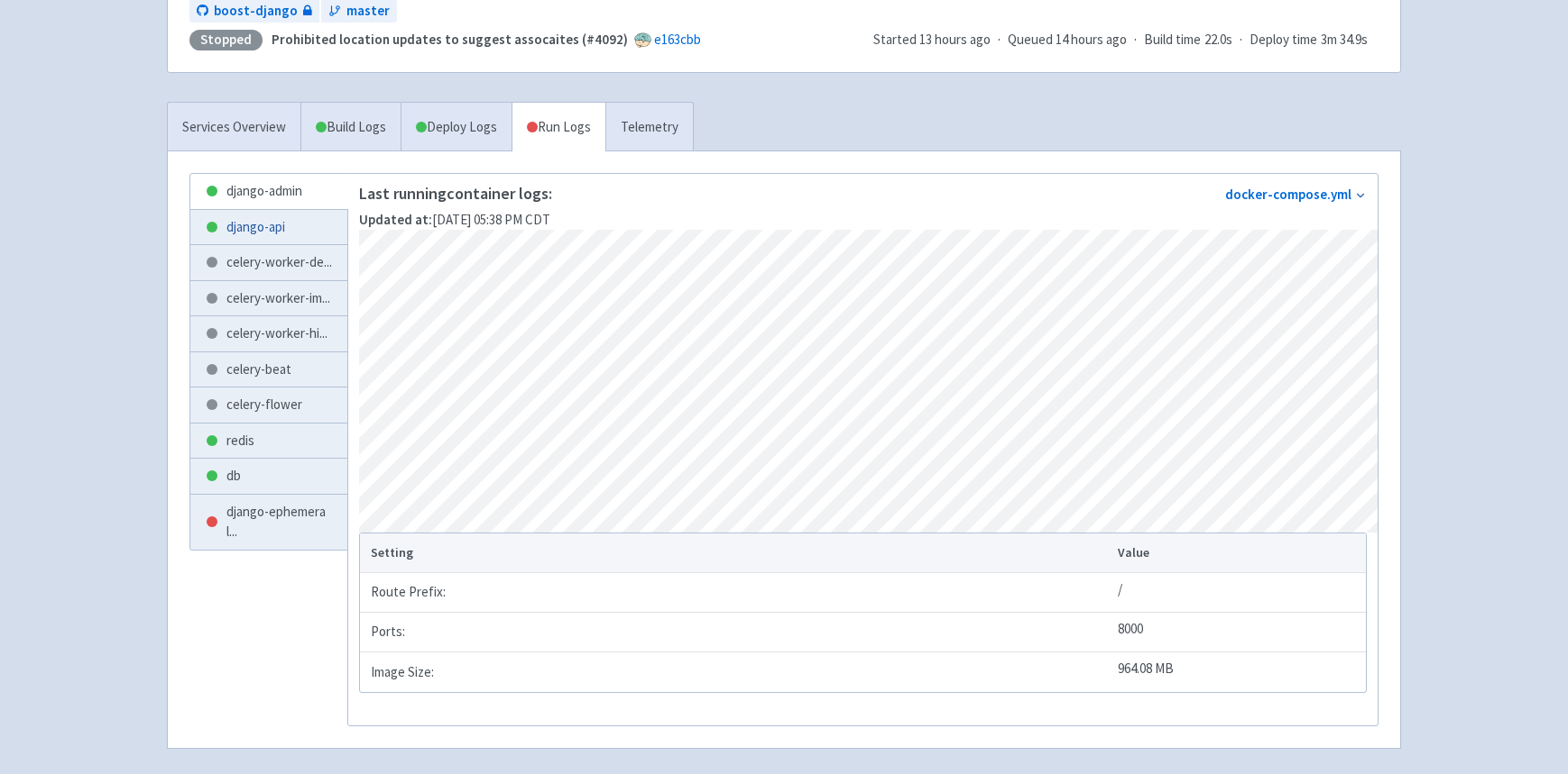
click at [264, 217] on link "django-api" at bounding box center [268, 227] width 157 height 35
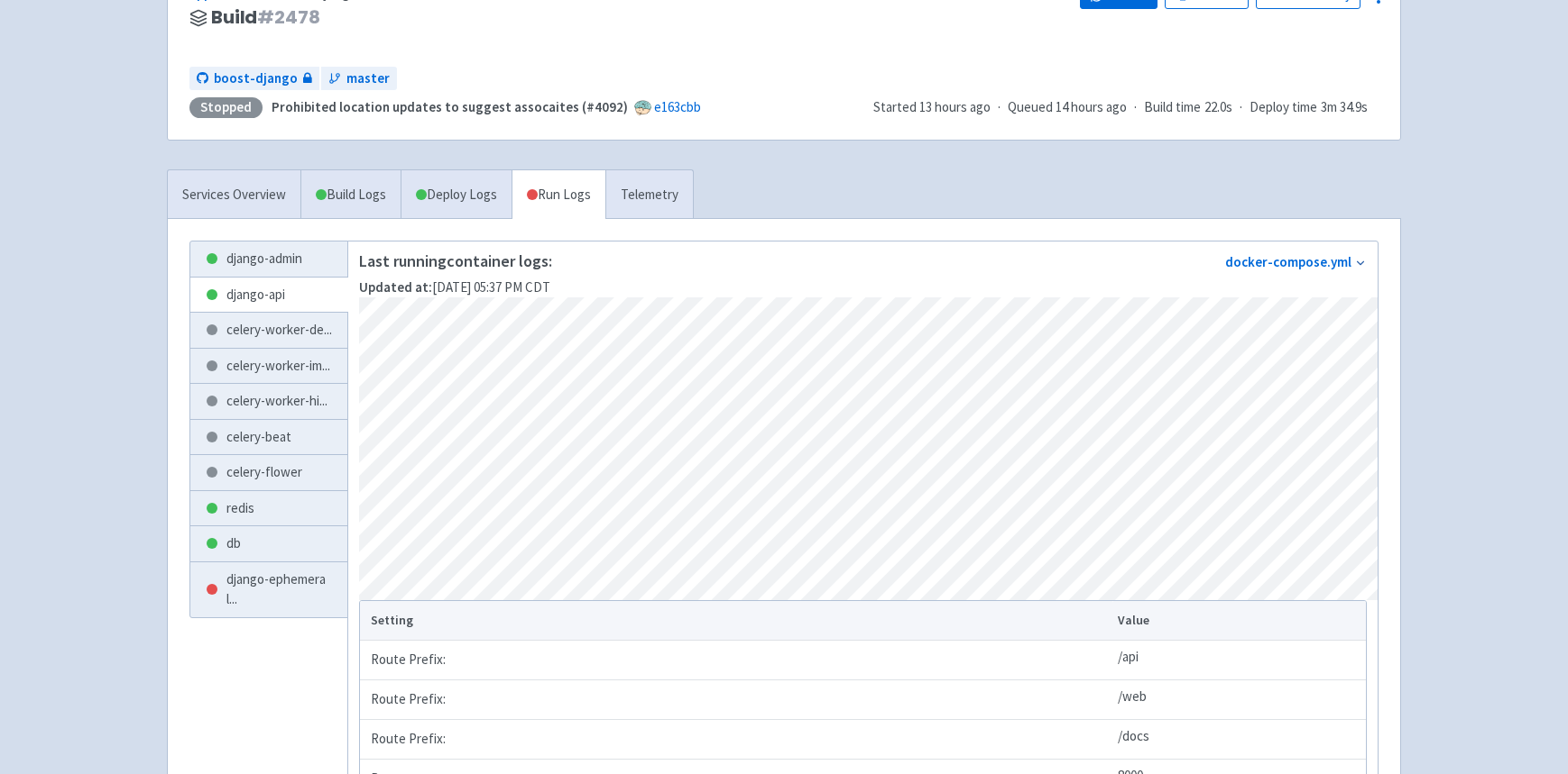
scroll to position [401, 0]
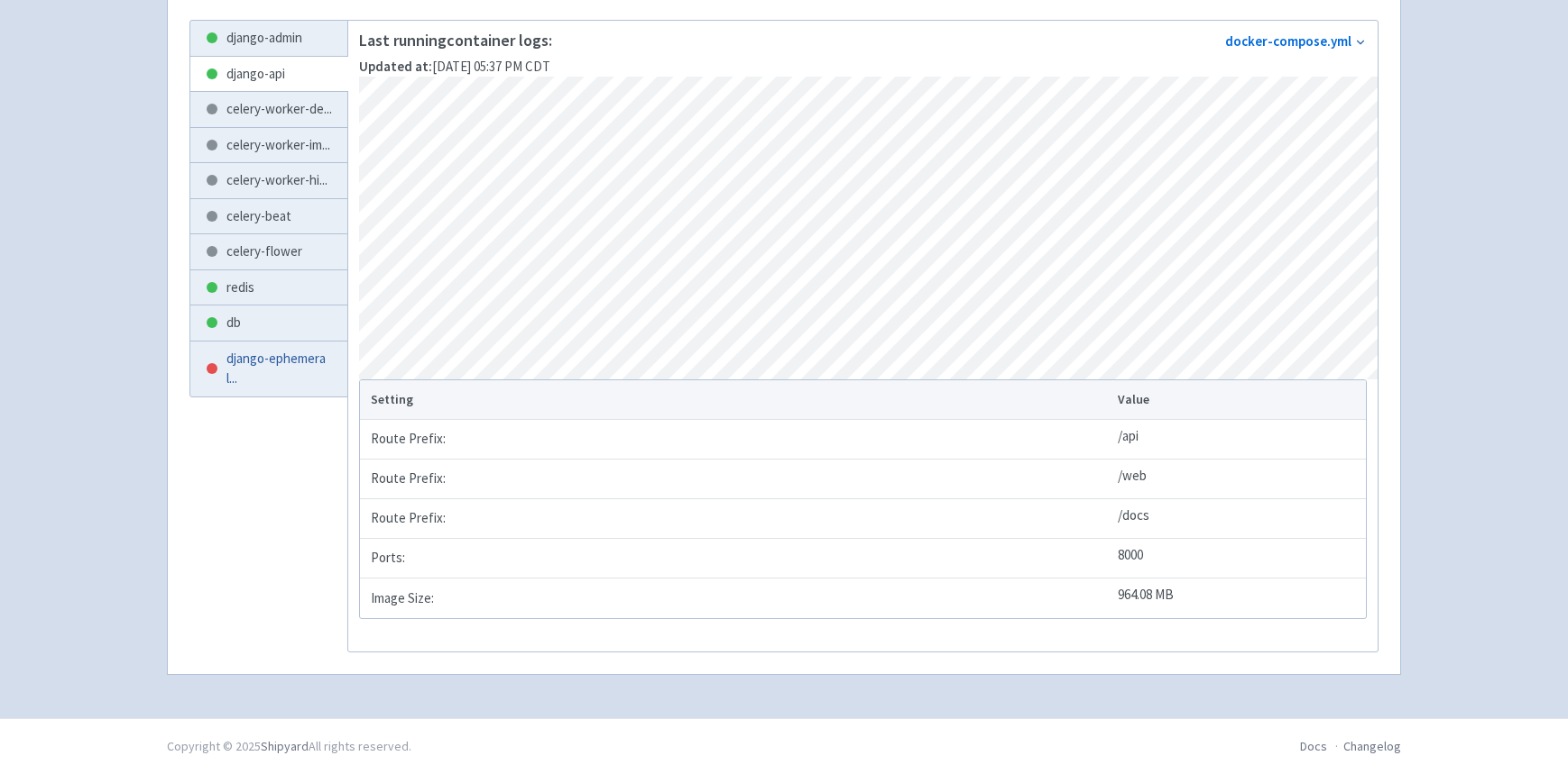
click at [265, 389] on span "django-ephemeral ..." at bounding box center [279, 368] width 106 height 41
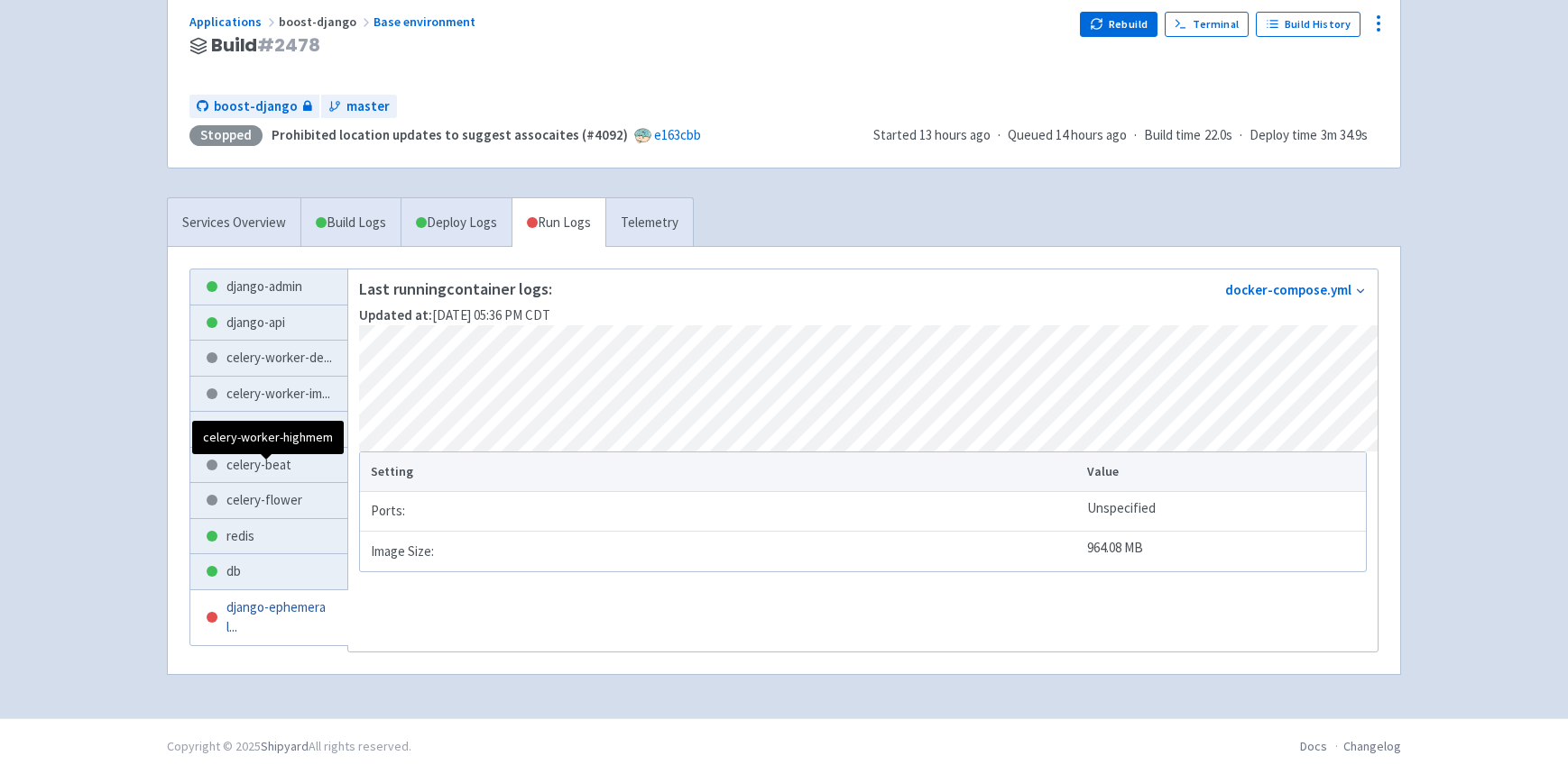
scroll to position [206, 0]
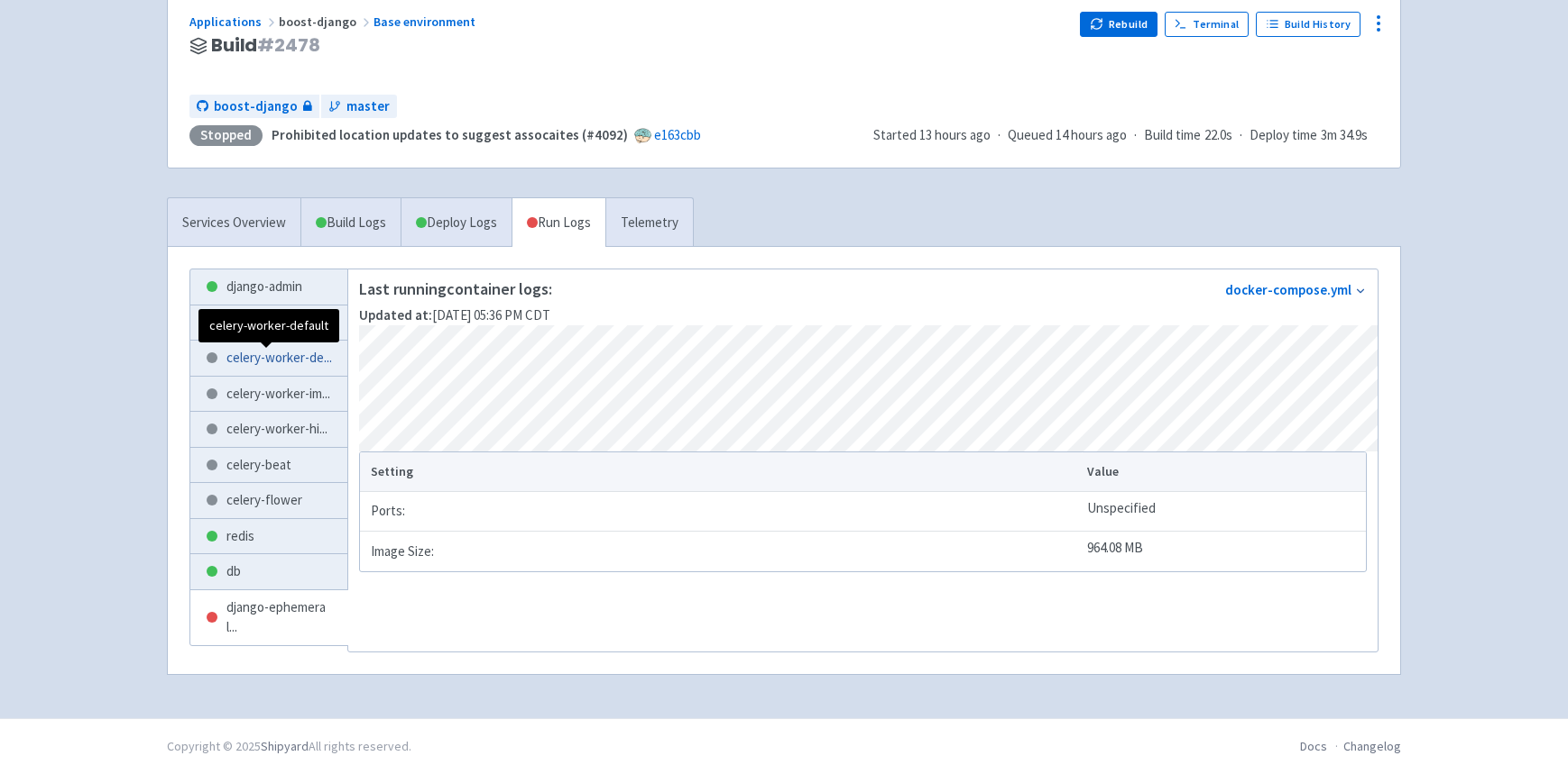
click at [245, 348] on span "celery-worker-de ..." at bounding box center [278, 358] width 105 height 21
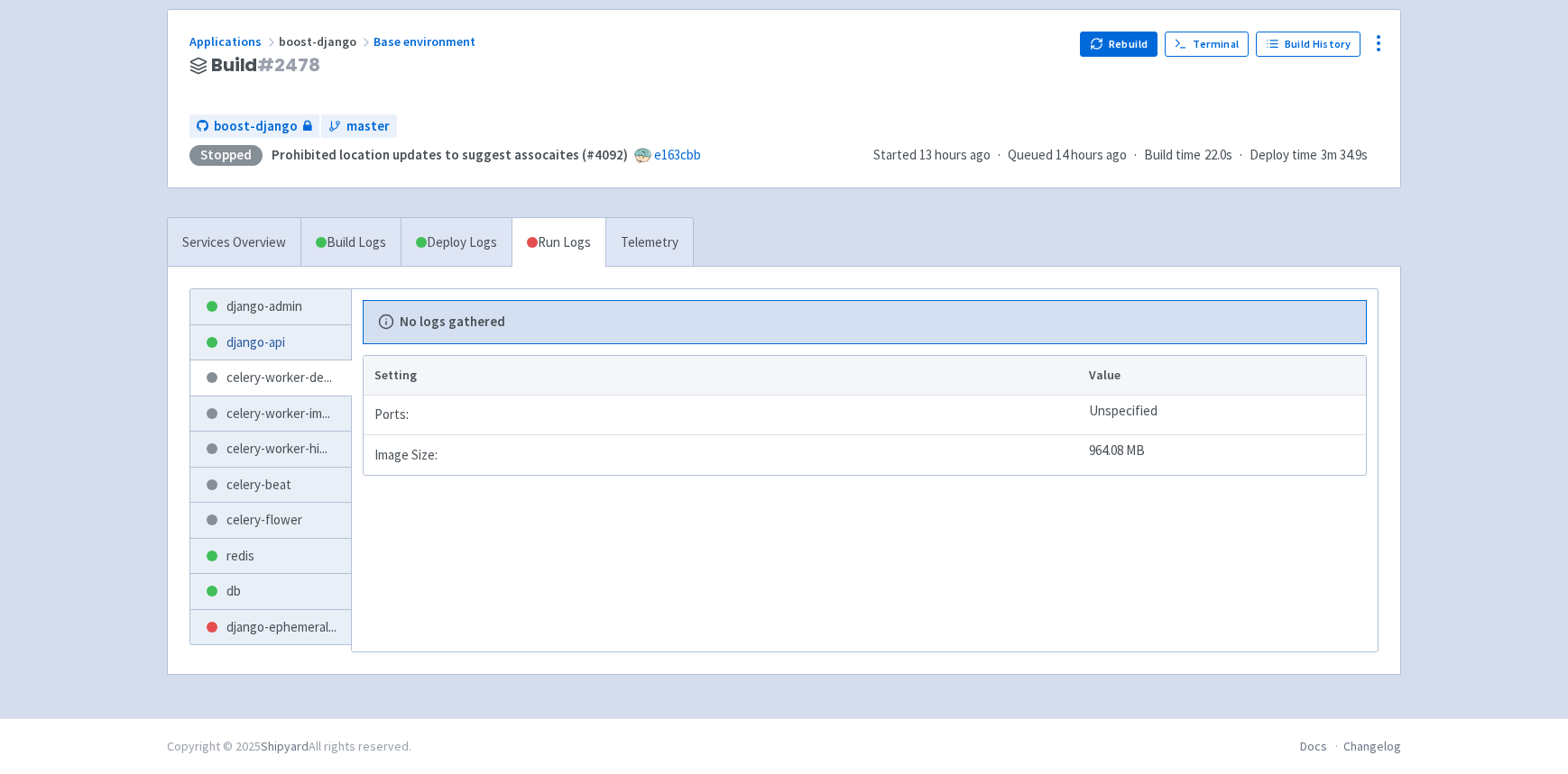
click at [247, 350] on link "django-api" at bounding box center [270, 343] width 161 height 35
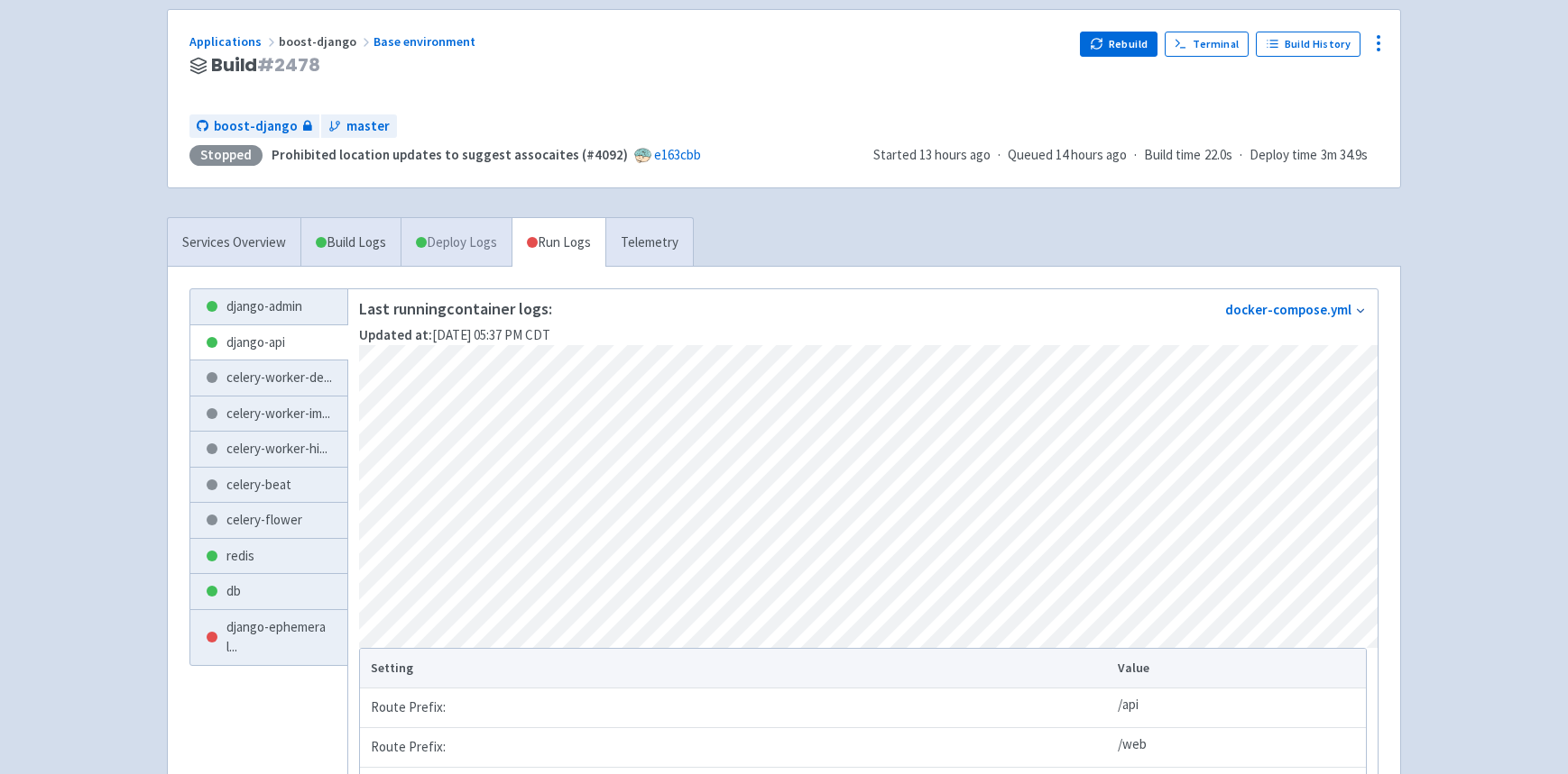
click at [430, 243] on link "Deploy Logs" at bounding box center [455, 243] width 111 height 49
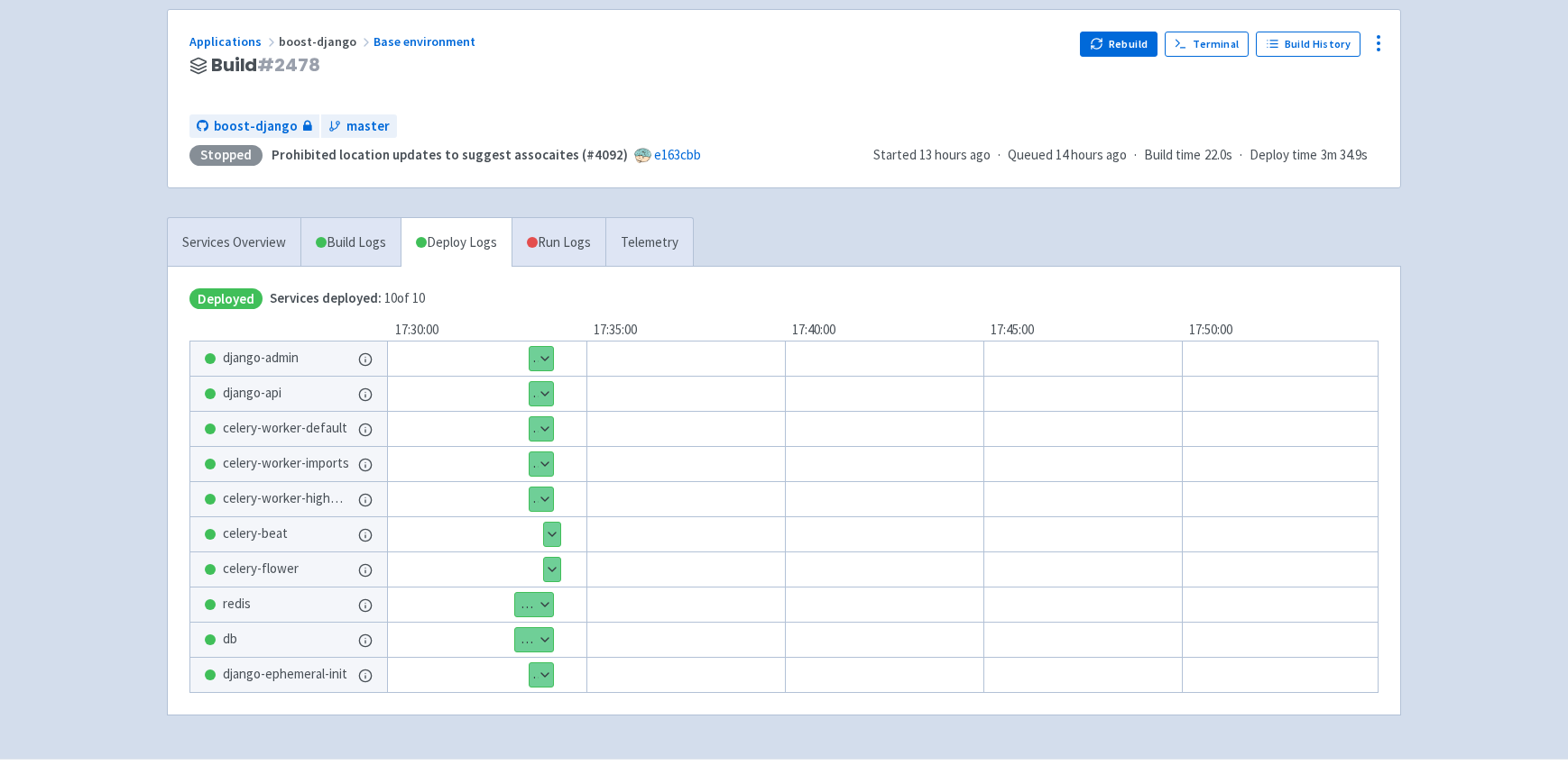
click at [540, 400] on button "Show details" at bounding box center [541, 393] width 24 height 24
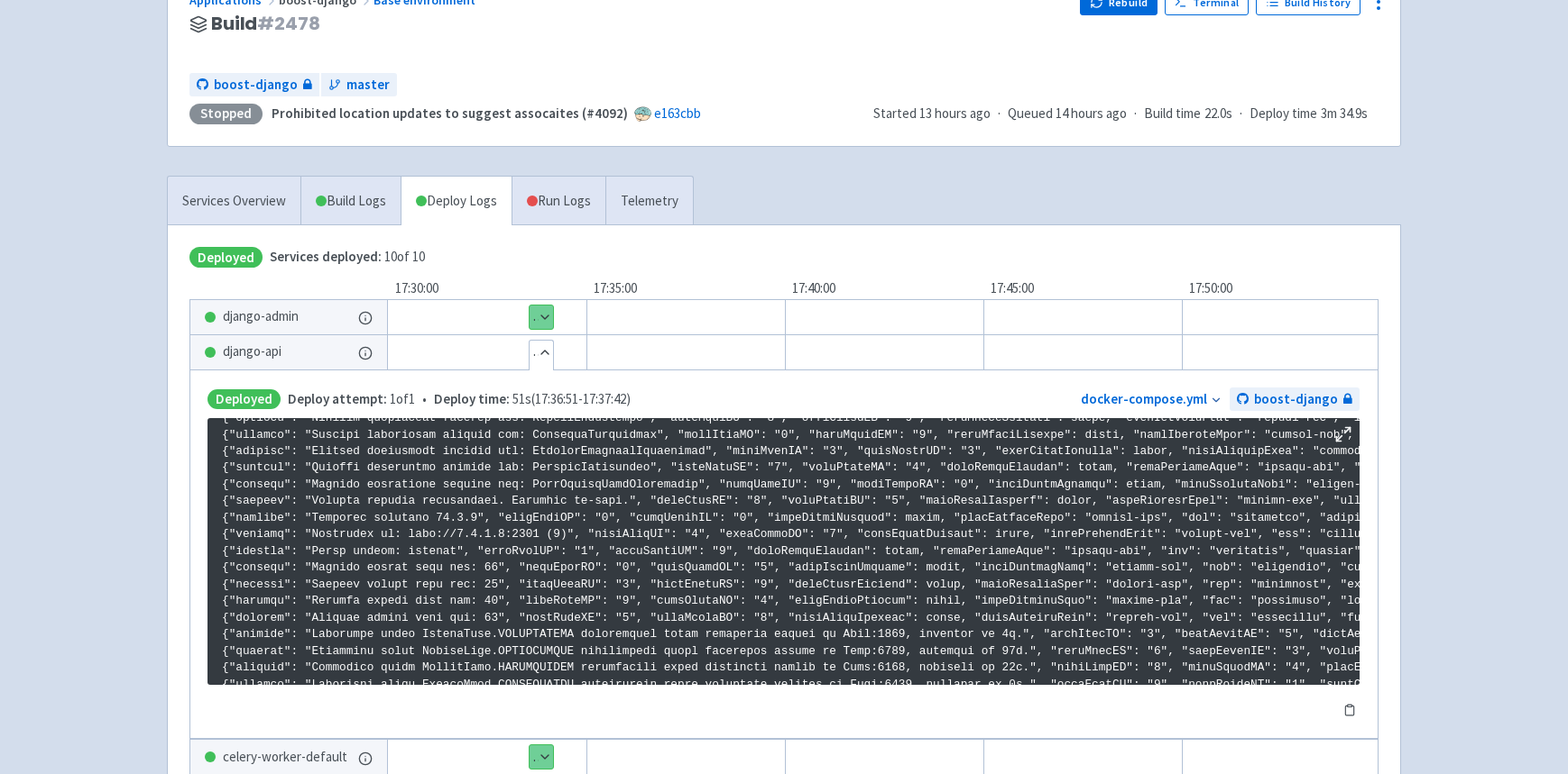
scroll to position [165, 0]
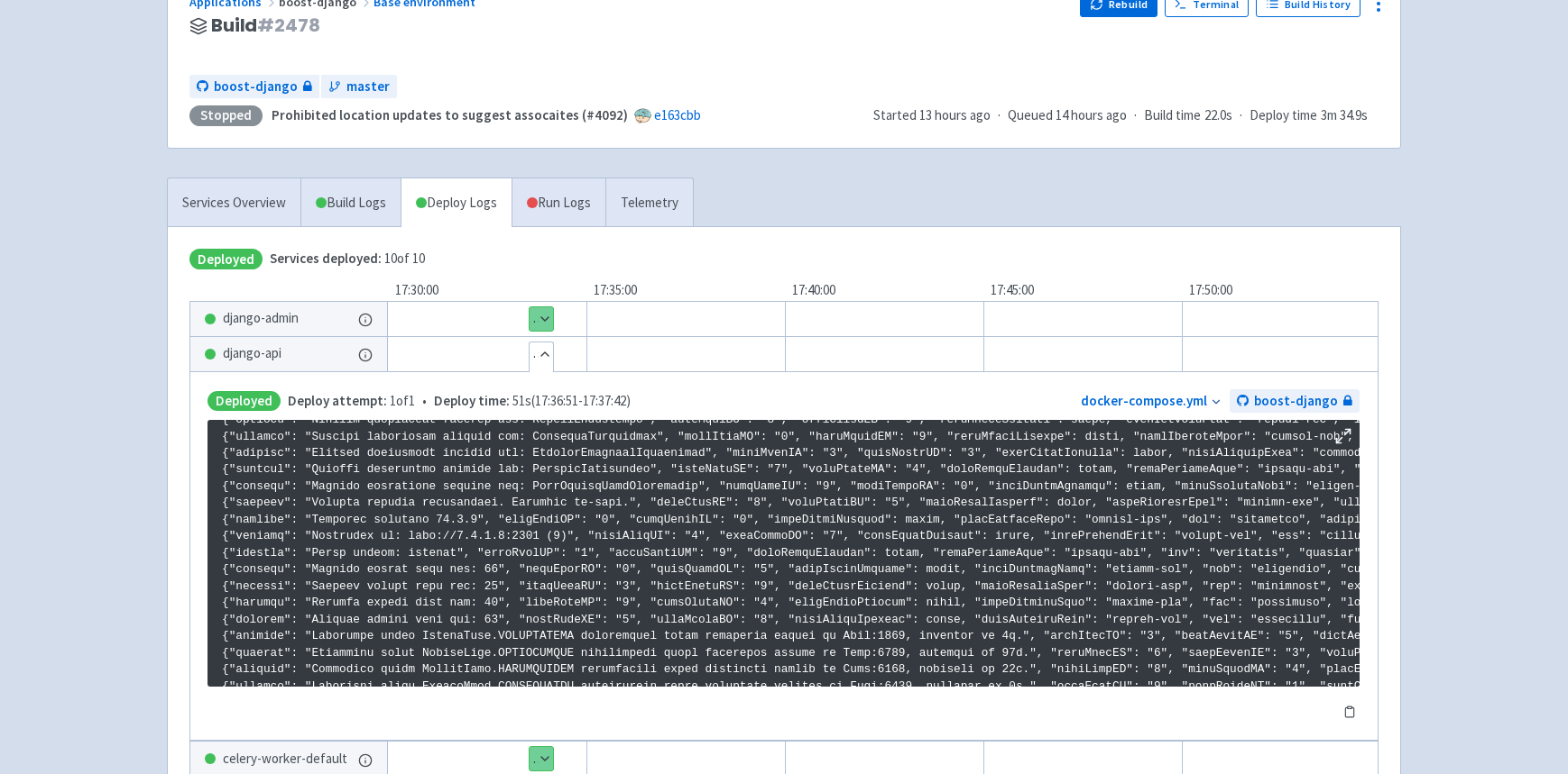
click at [1454, 372] on div "Advantage-Solutions adam006 User Profile Sign out Develop Deploy" at bounding box center [784, 462] width 1568 height 1254
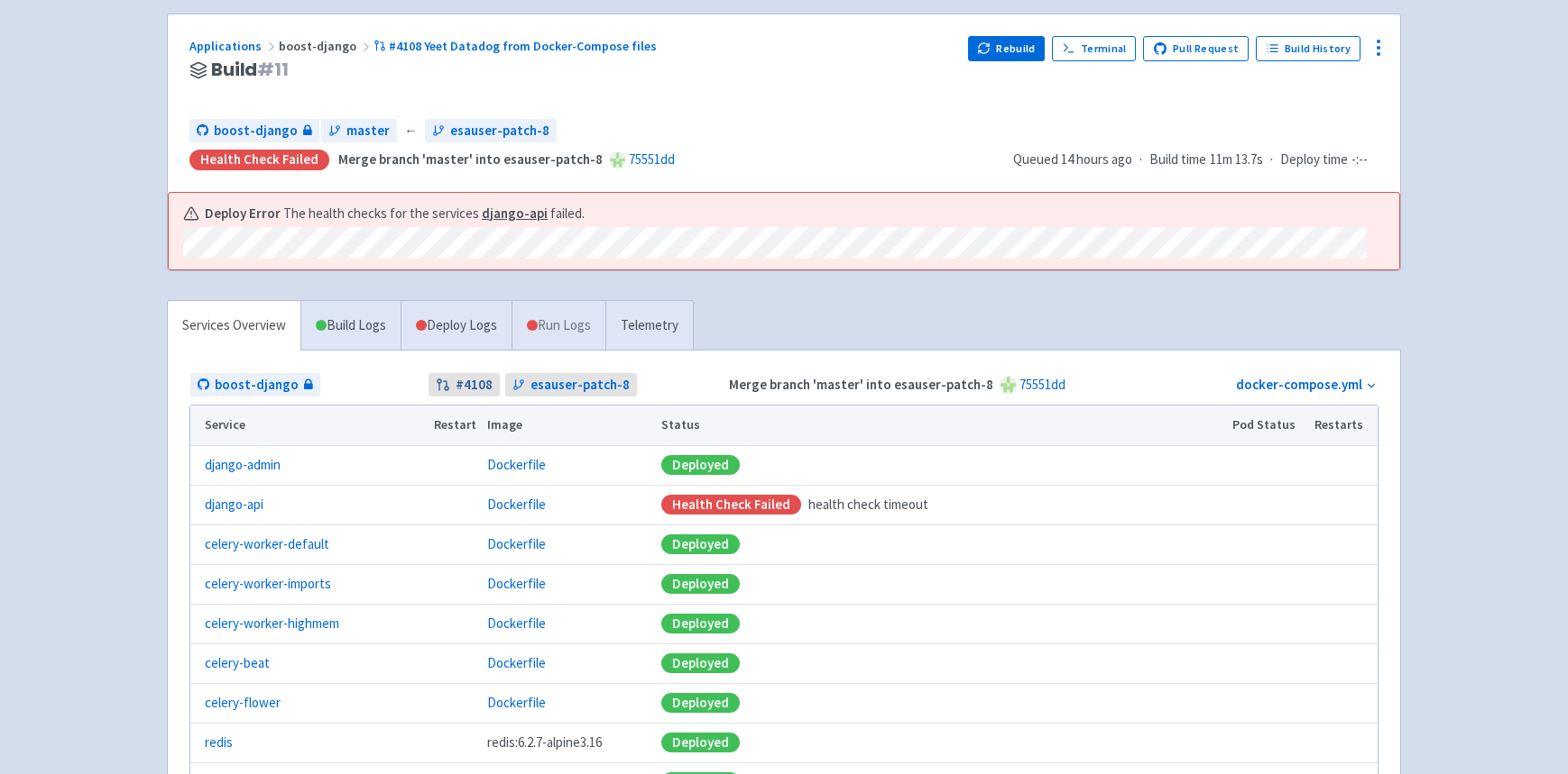
scroll to position [150, 0]
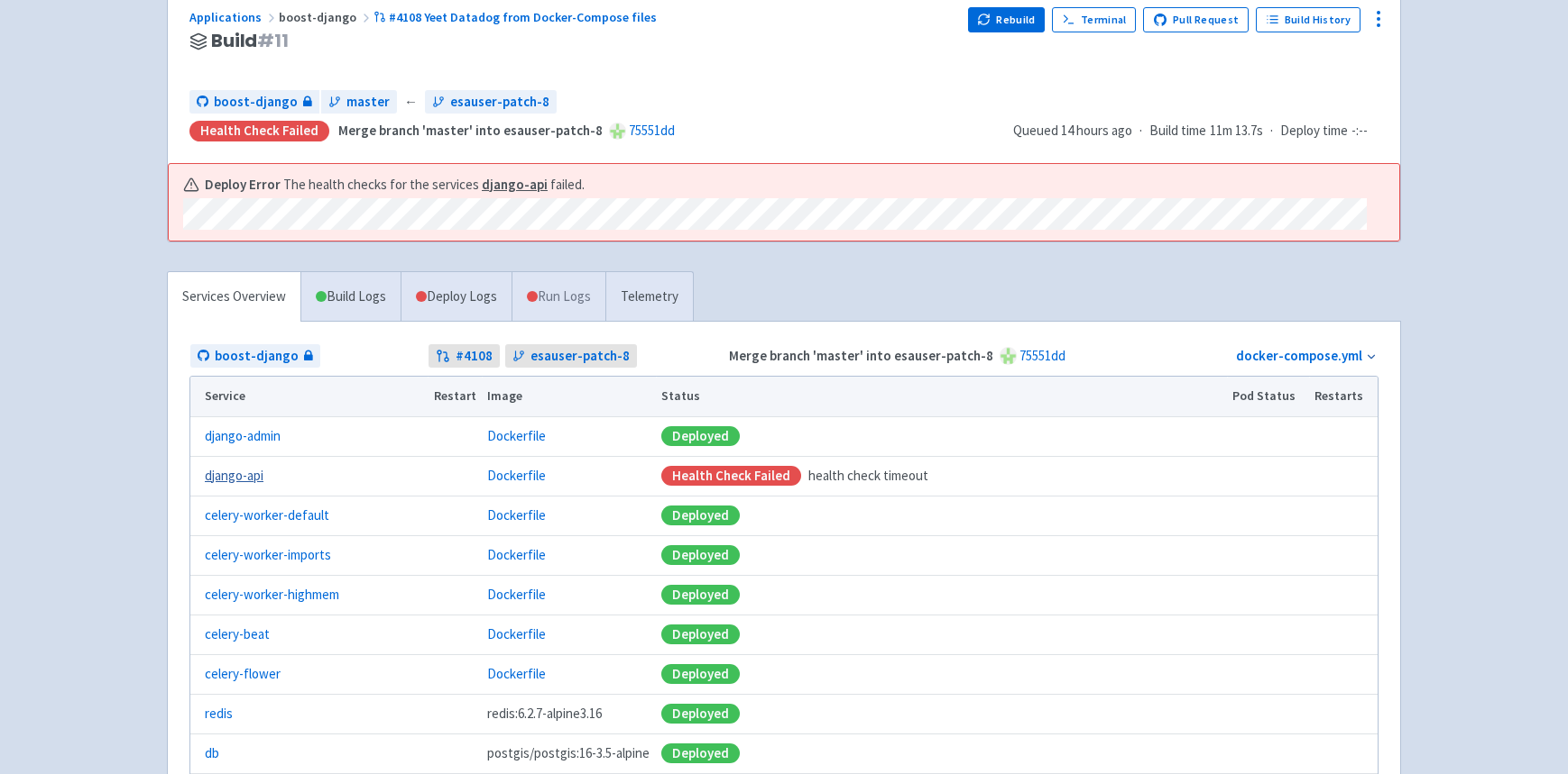
click at [232, 481] on link "django-api" at bounding box center [234, 477] width 59 height 21
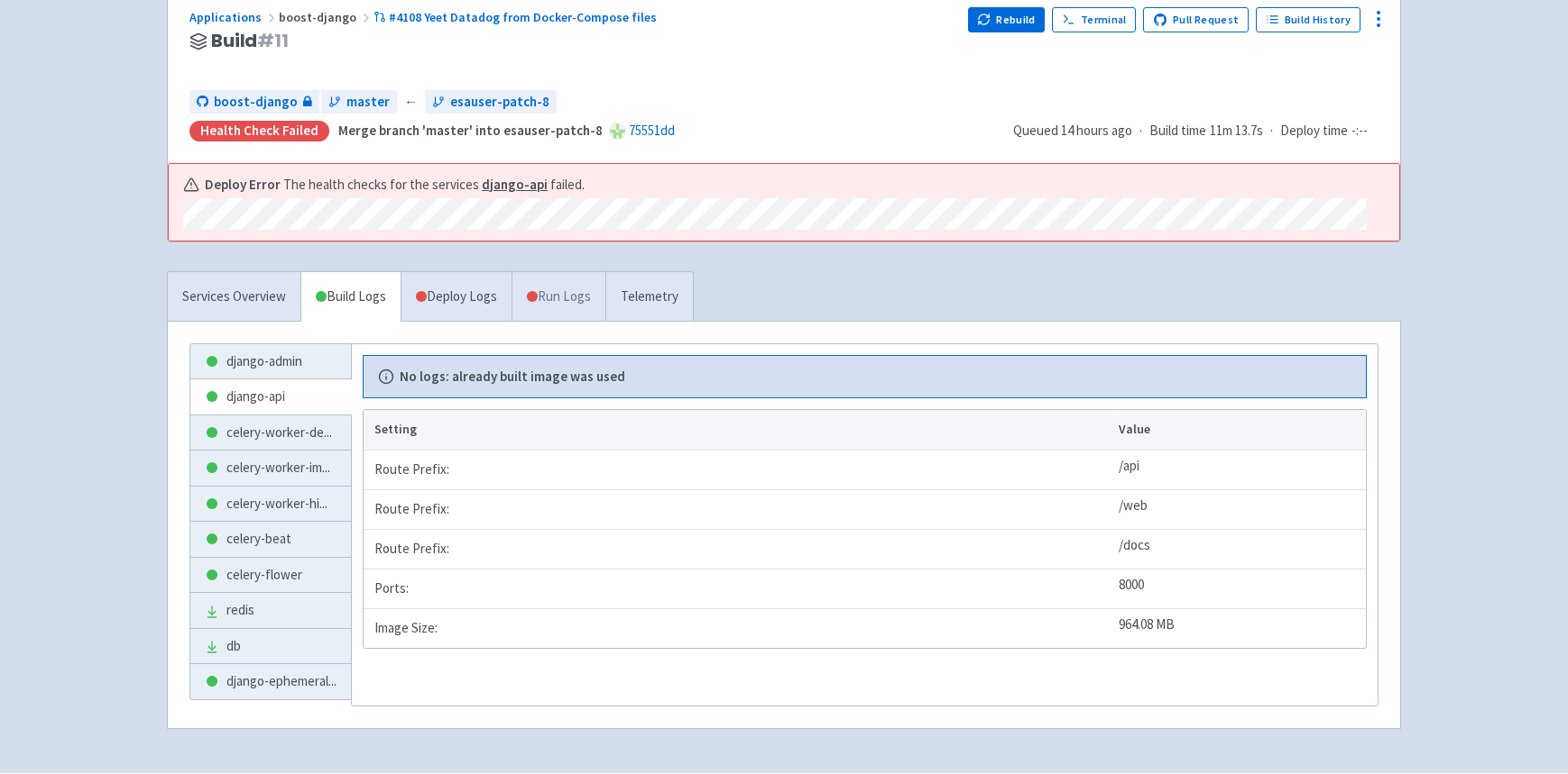
click at [556, 312] on link "Run Logs" at bounding box center [558, 297] width 94 height 49
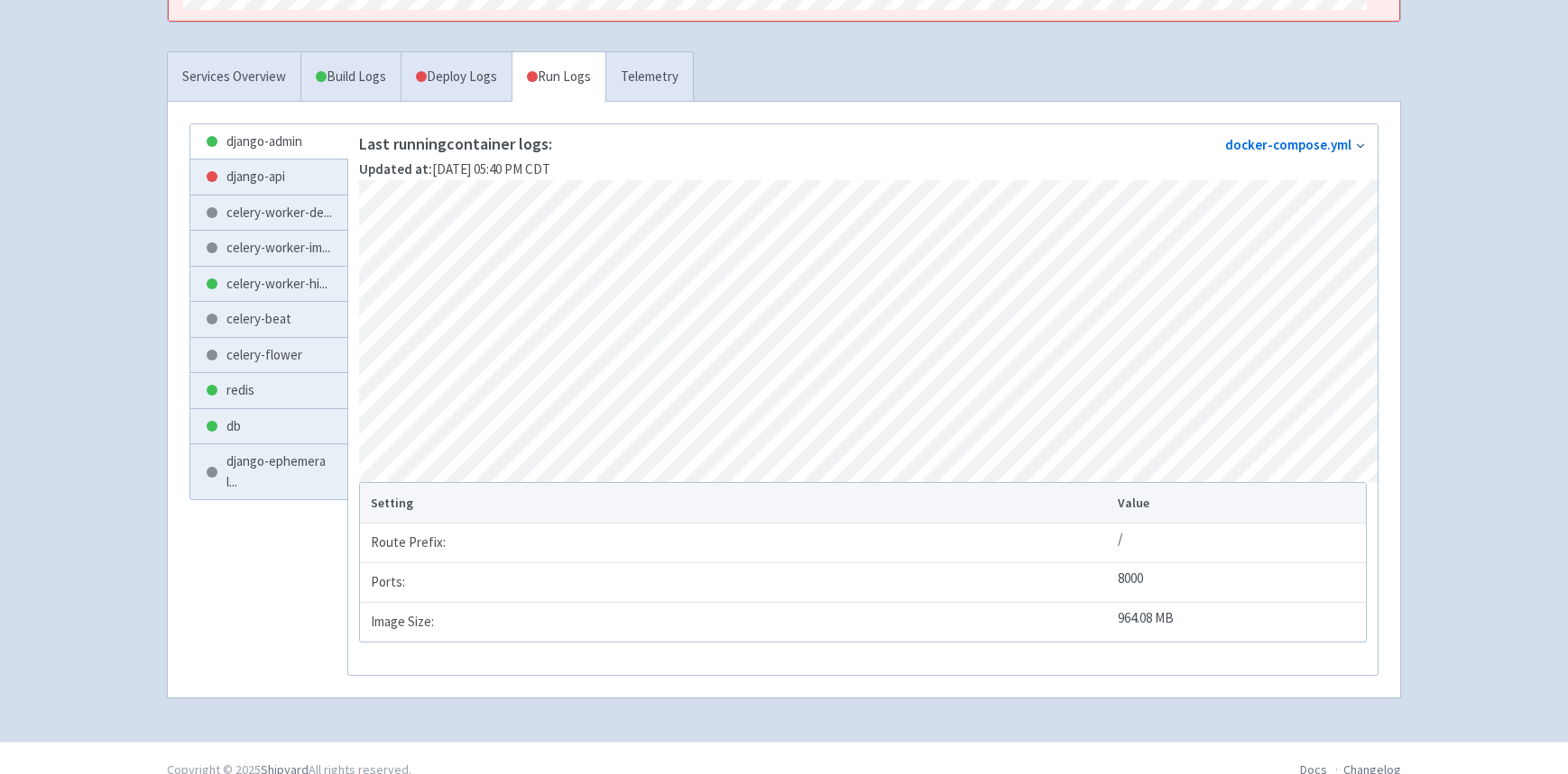
scroll to position [370, 0]
click at [260, 184] on link "django-api" at bounding box center [268, 176] width 157 height 35
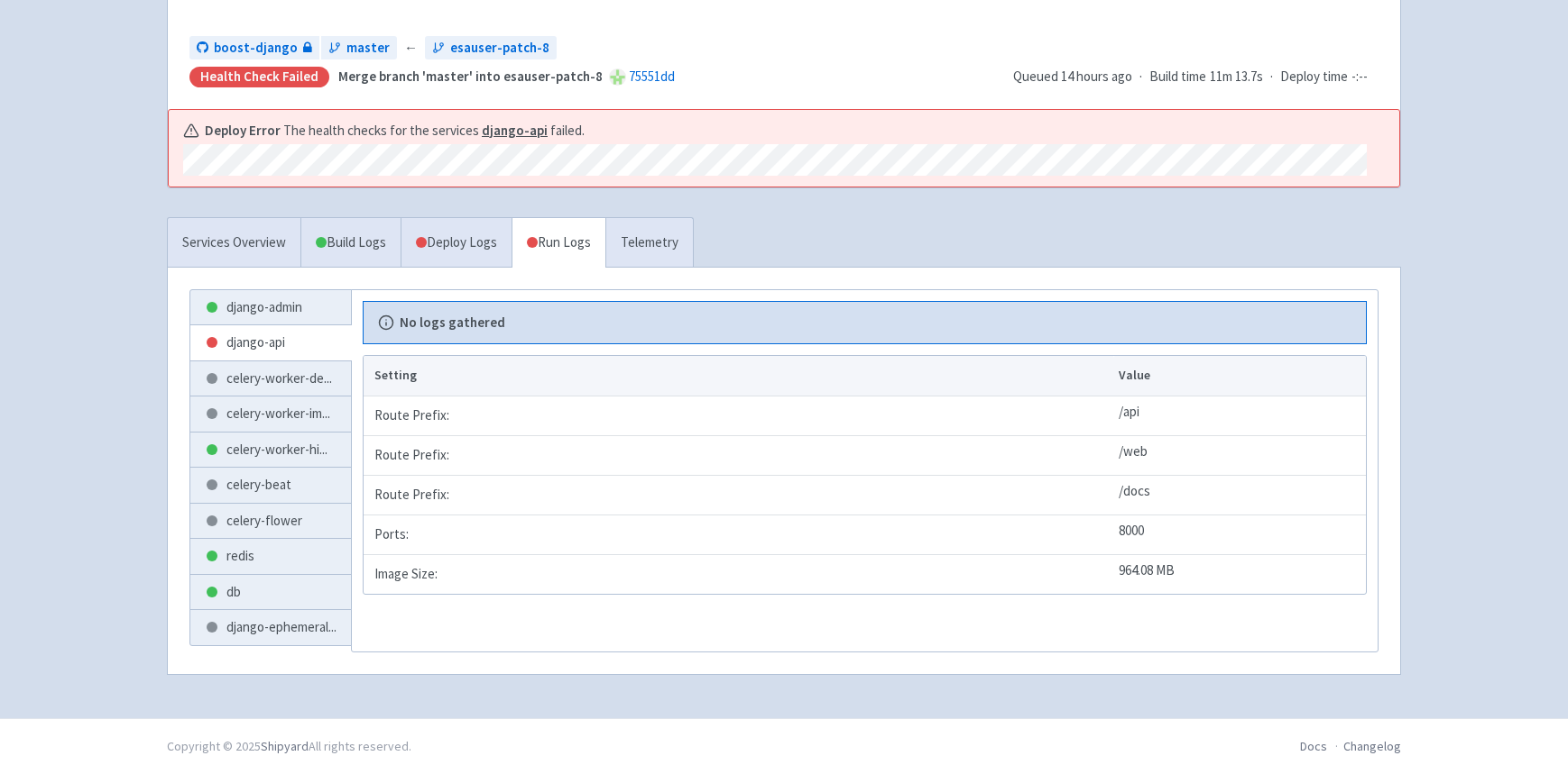
click at [552, 247] on link "Run Logs" at bounding box center [558, 243] width 94 height 49
click at [287, 308] on link "django-admin" at bounding box center [270, 308] width 161 height 35
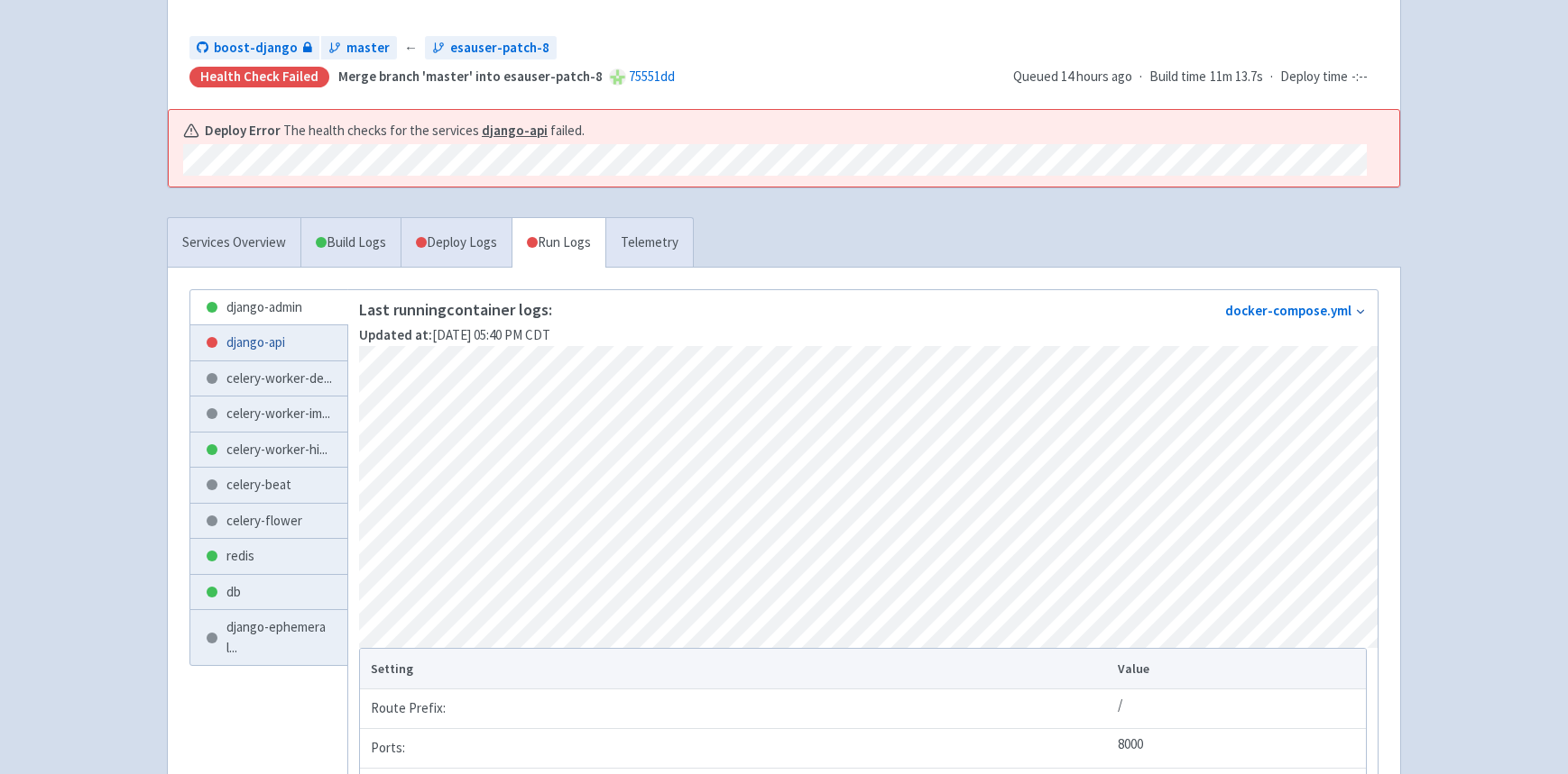
click at [285, 336] on link "django-api" at bounding box center [268, 343] width 157 height 35
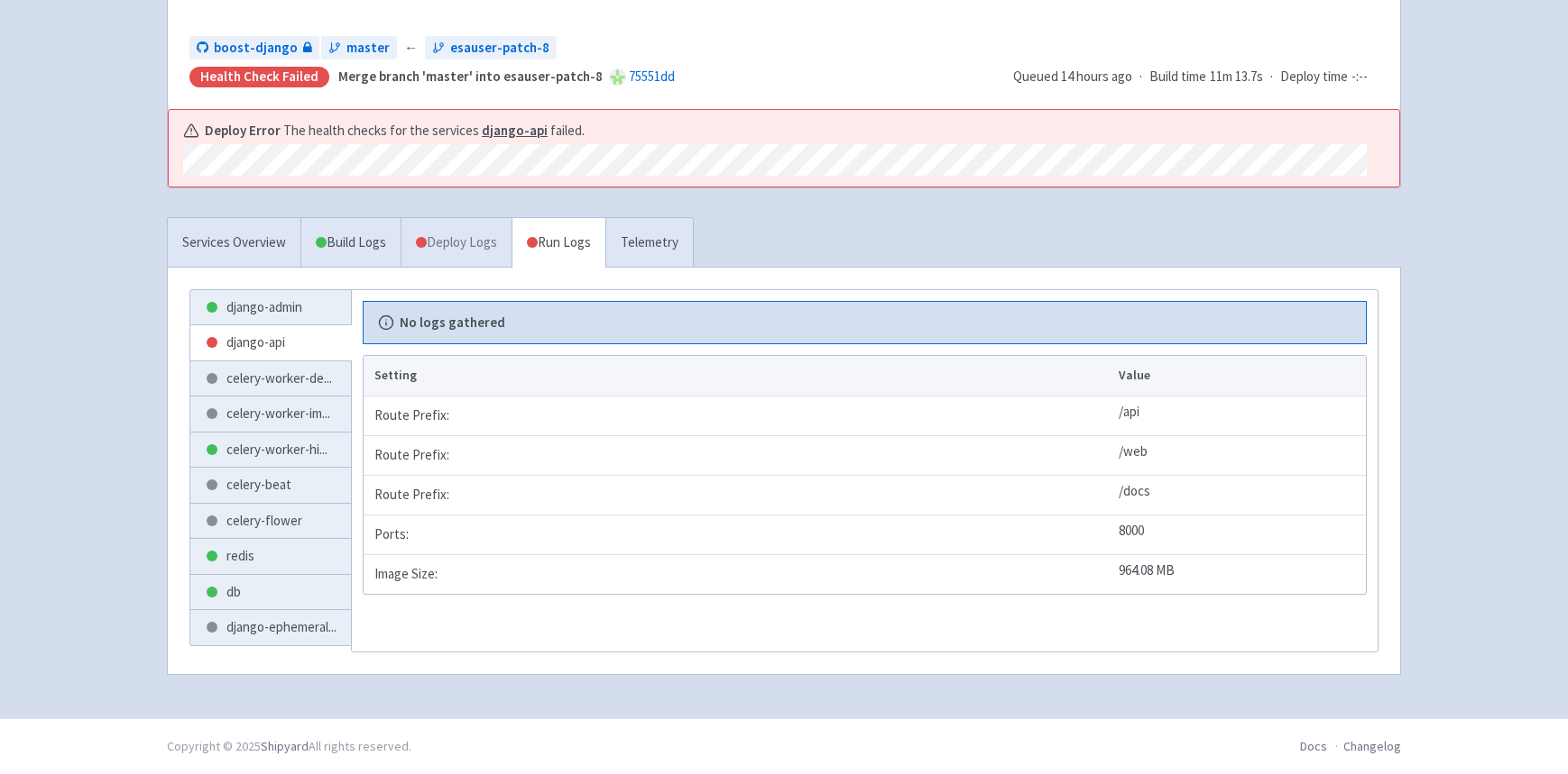
click at [427, 245] on span at bounding box center [421, 242] width 10 height 10
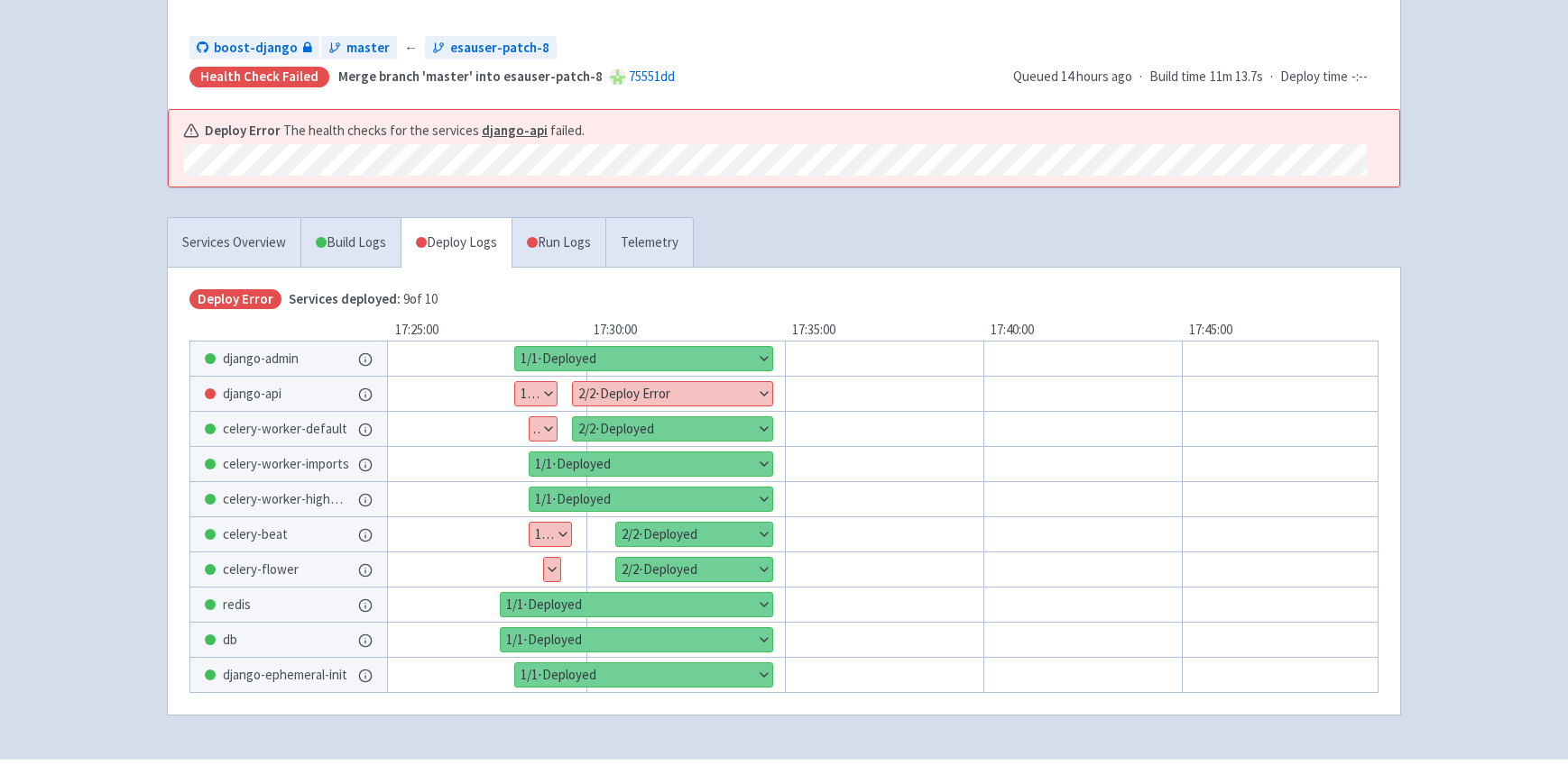
click at [638, 398] on button "Show details" at bounding box center [673, 393] width 200 height 24
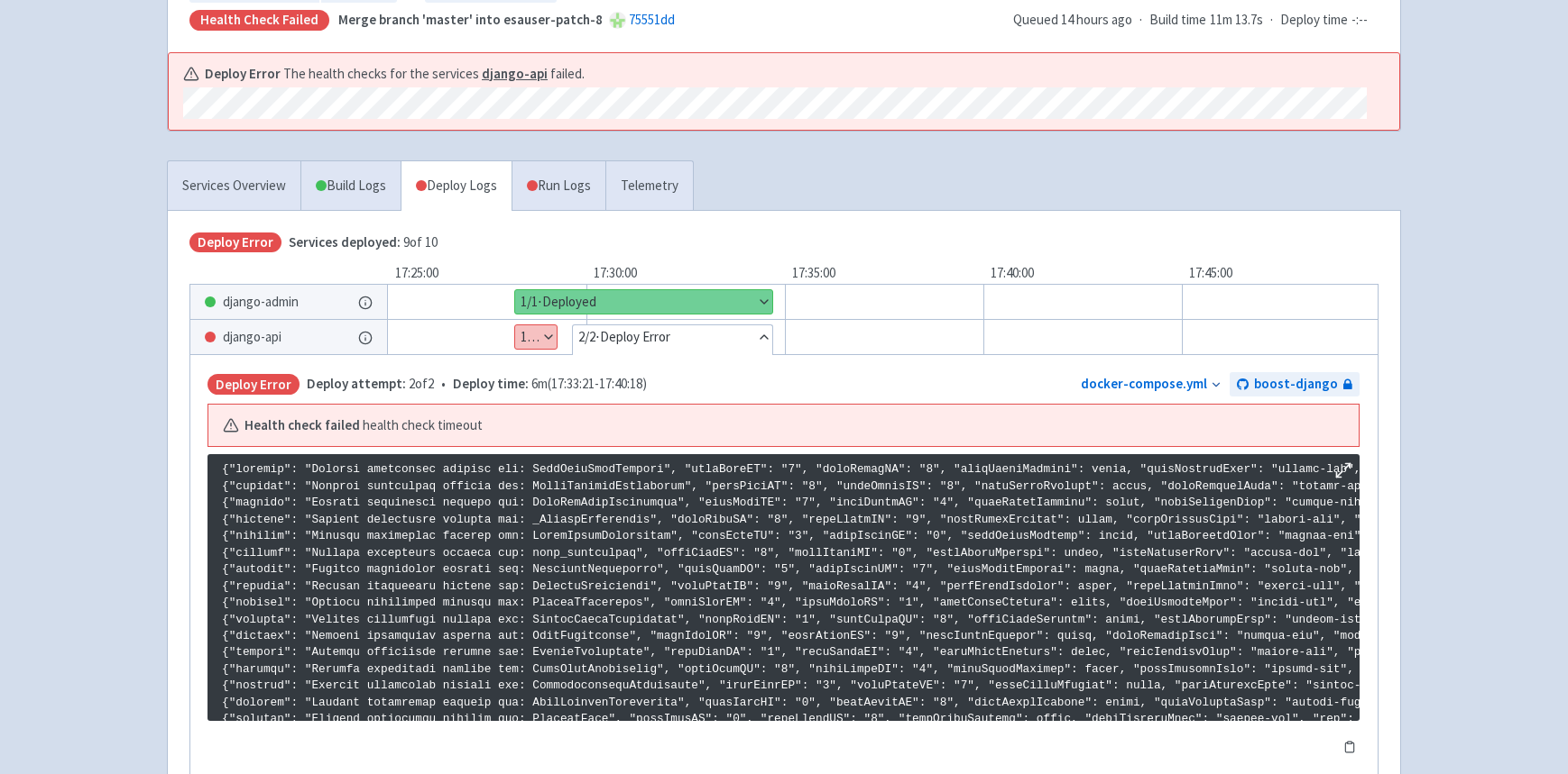
scroll to position [234, 0]
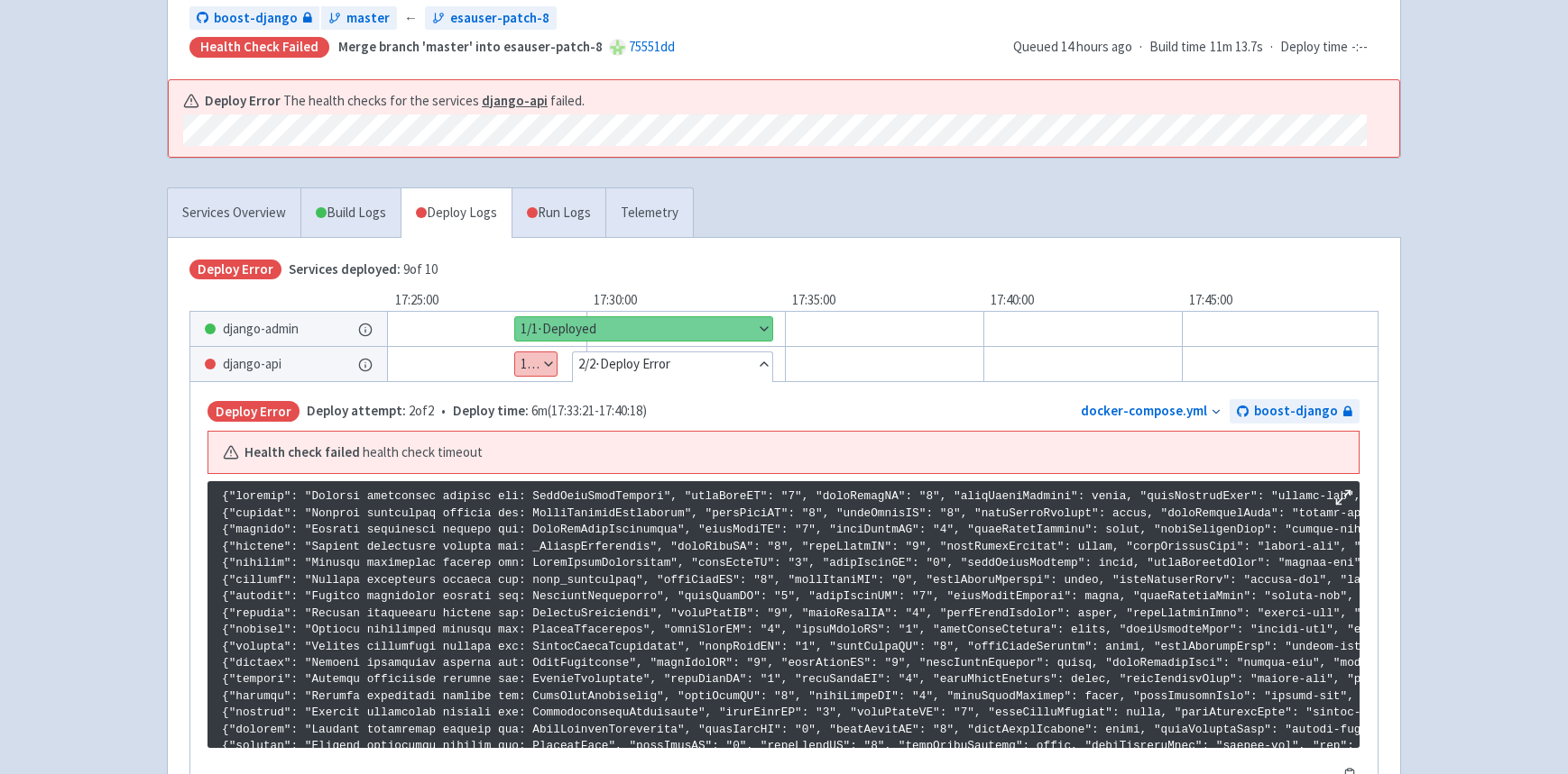
click at [538, 364] on button "Show details" at bounding box center [536, 364] width 42 height 24
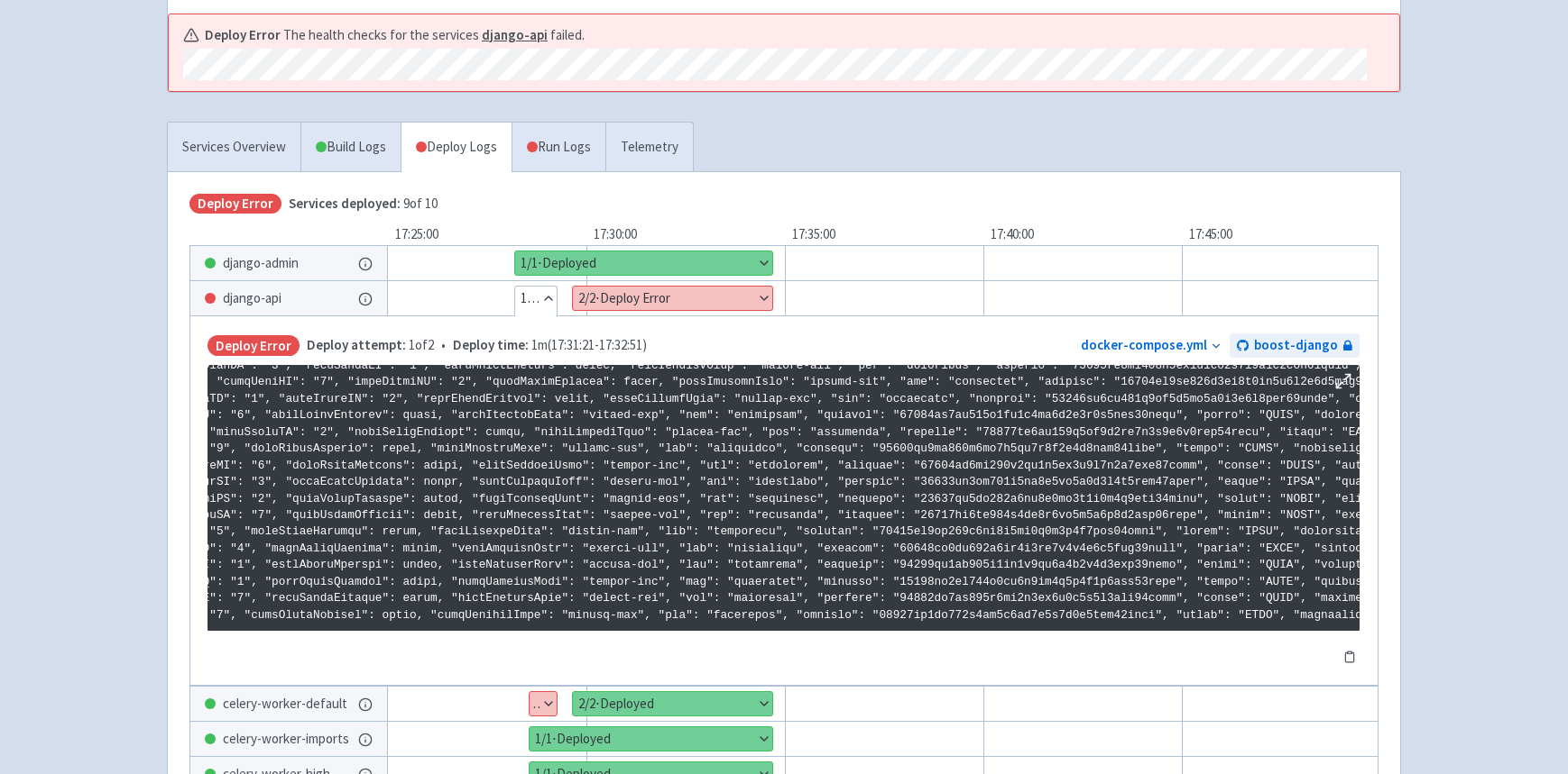
scroll to position [1118, 0]
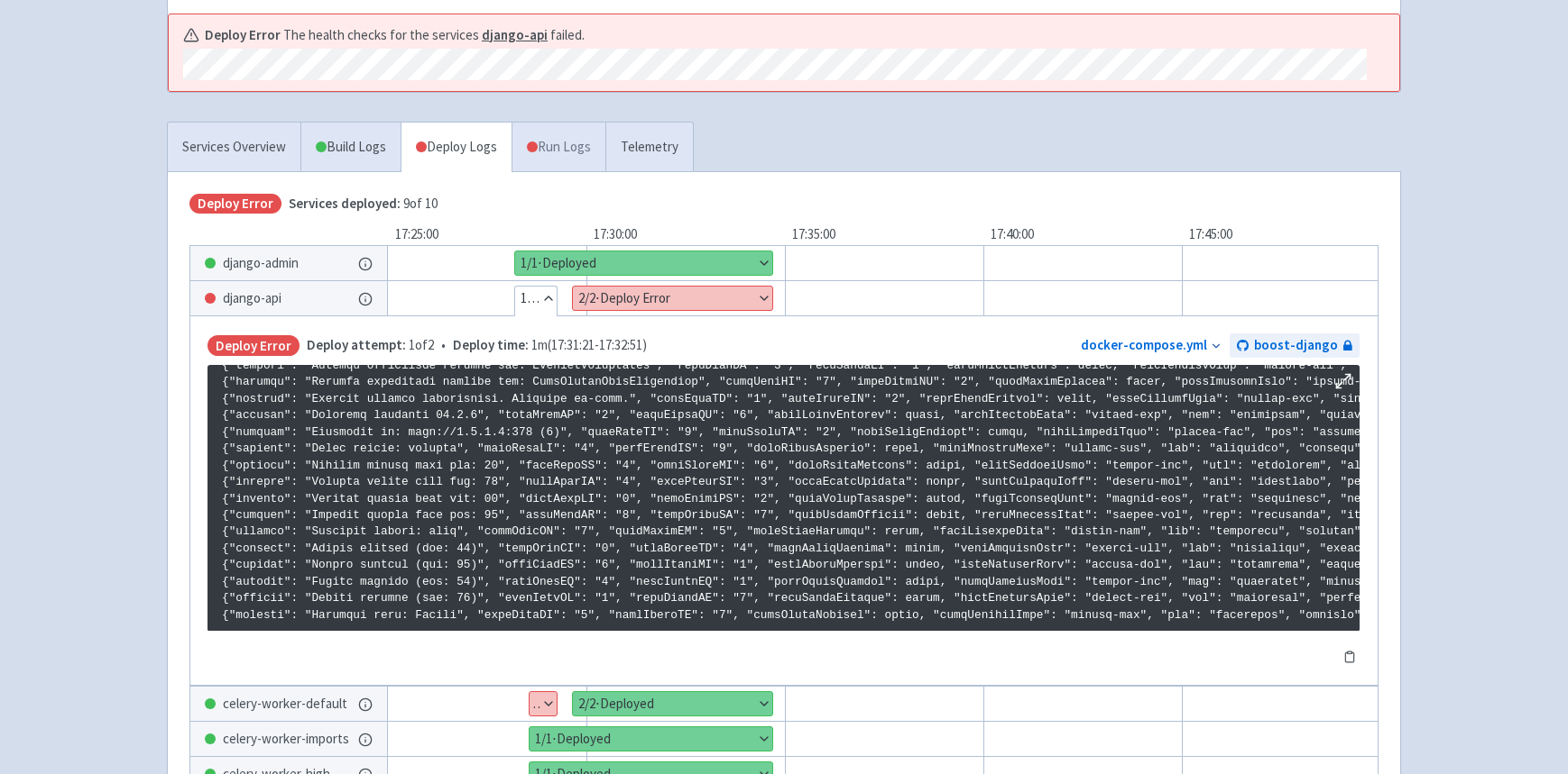
click at [558, 152] on link "Run Logs" at bounding box center [558, 147] width 94 height 49
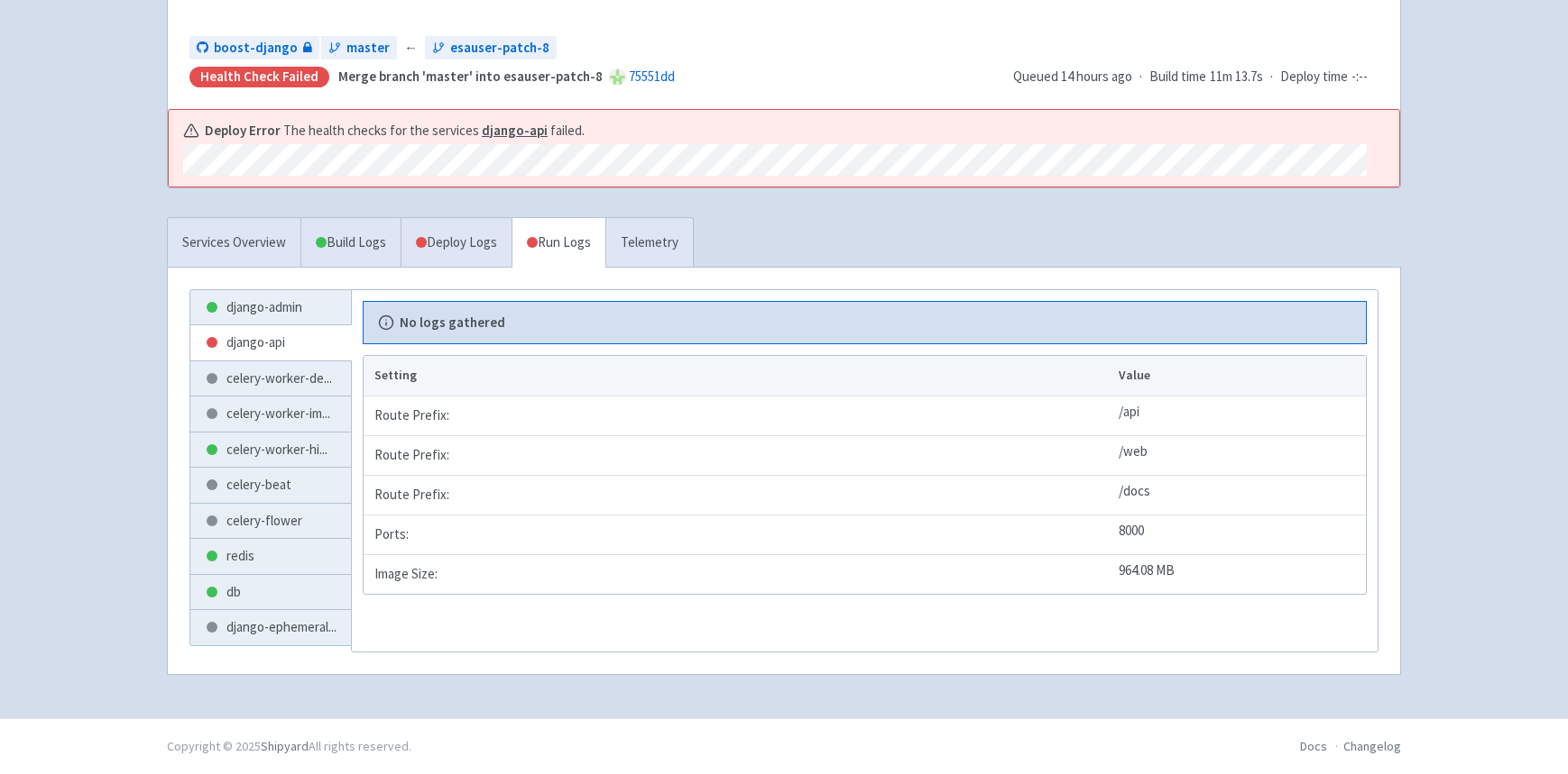
scroll to position [204, 0]
click at [476, 252] on link "Deploy Logs" at bounding box center [455, 243] width 111 height 49
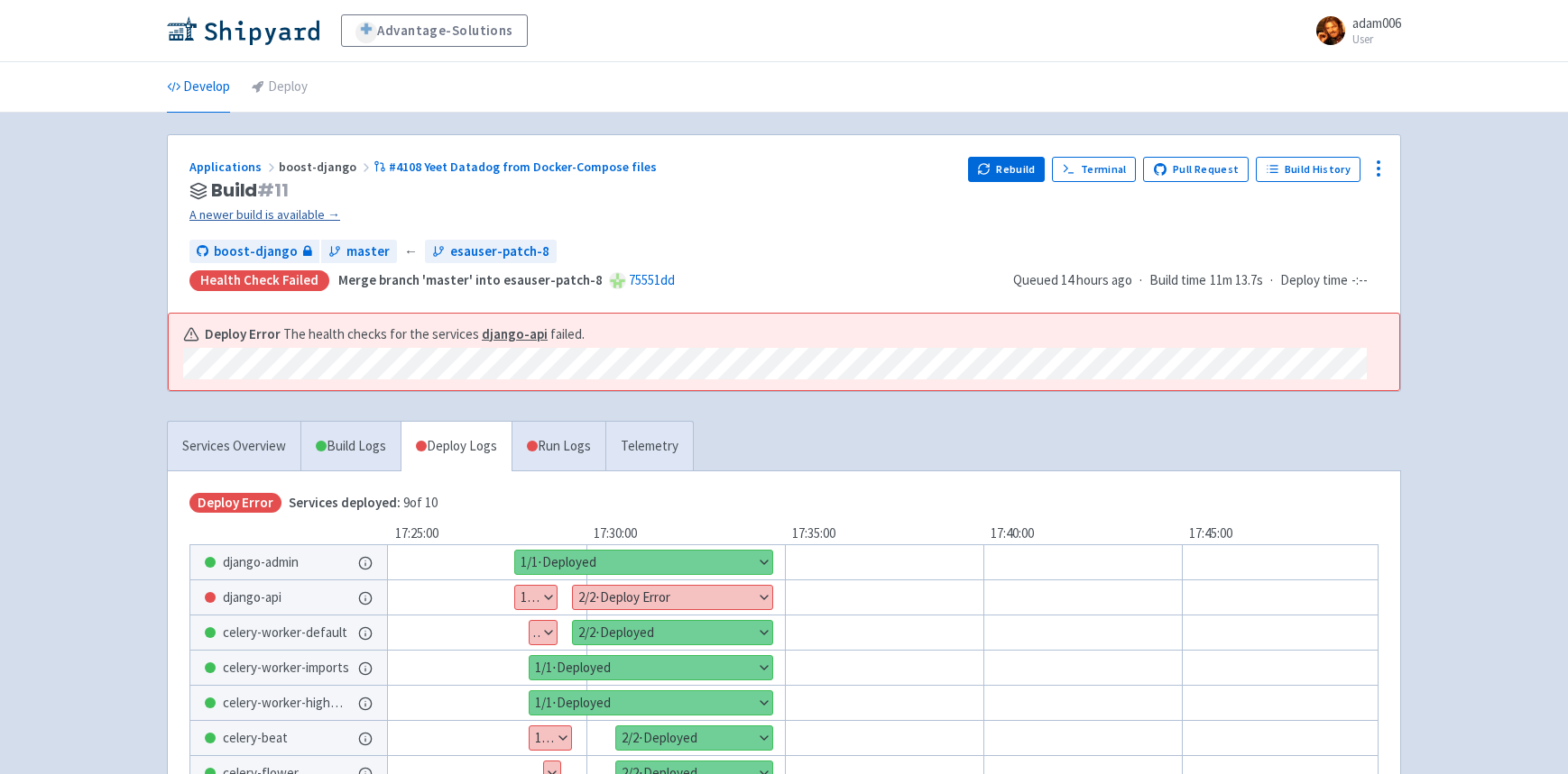
click at [276, 211] on link "A newer build is available →" at bounding box center [571, 215] width 764 height 21
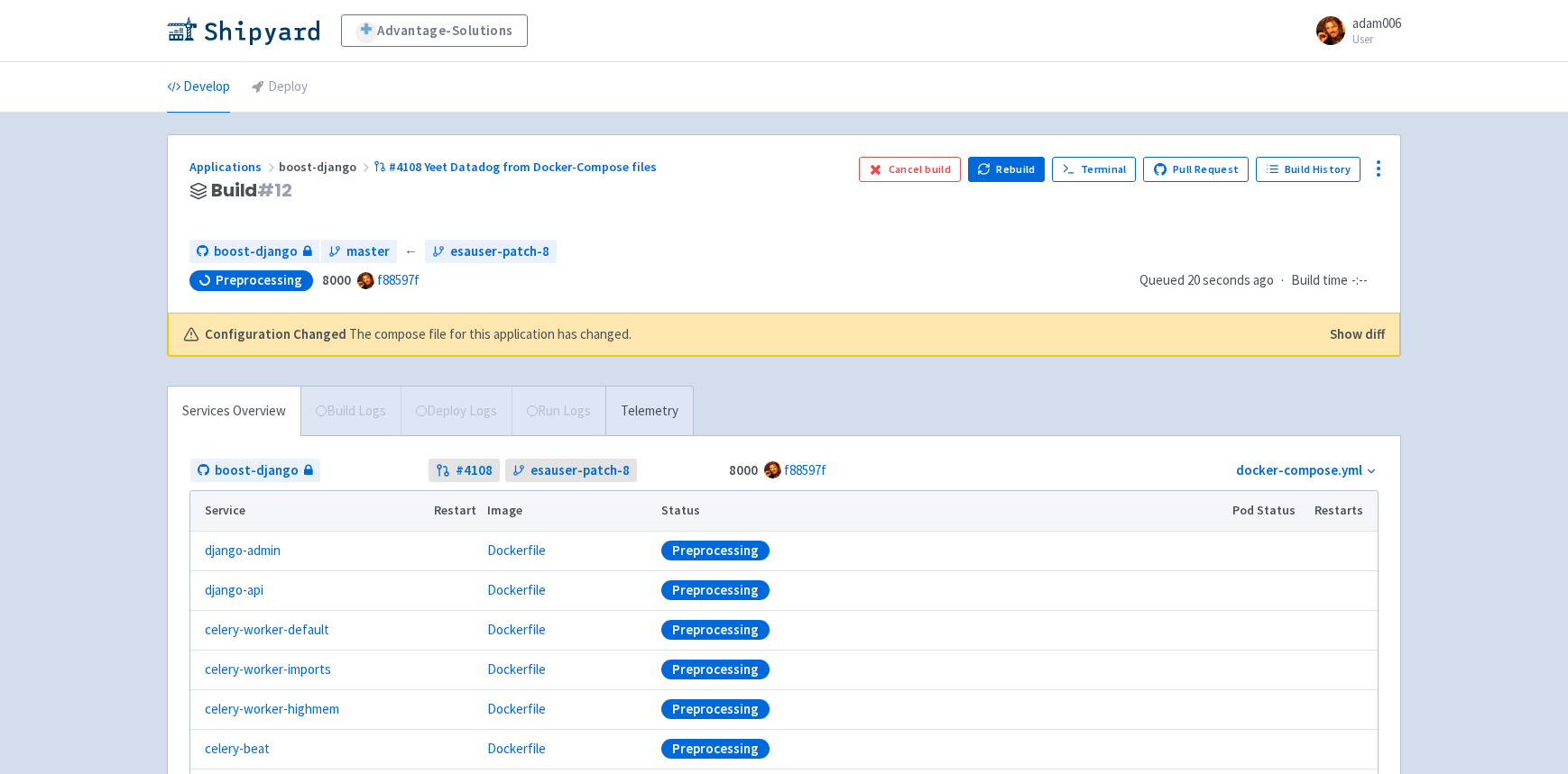
click at [1373, 342] on button "Show diff" at bounding box center [1357, 335] width 55 height 21
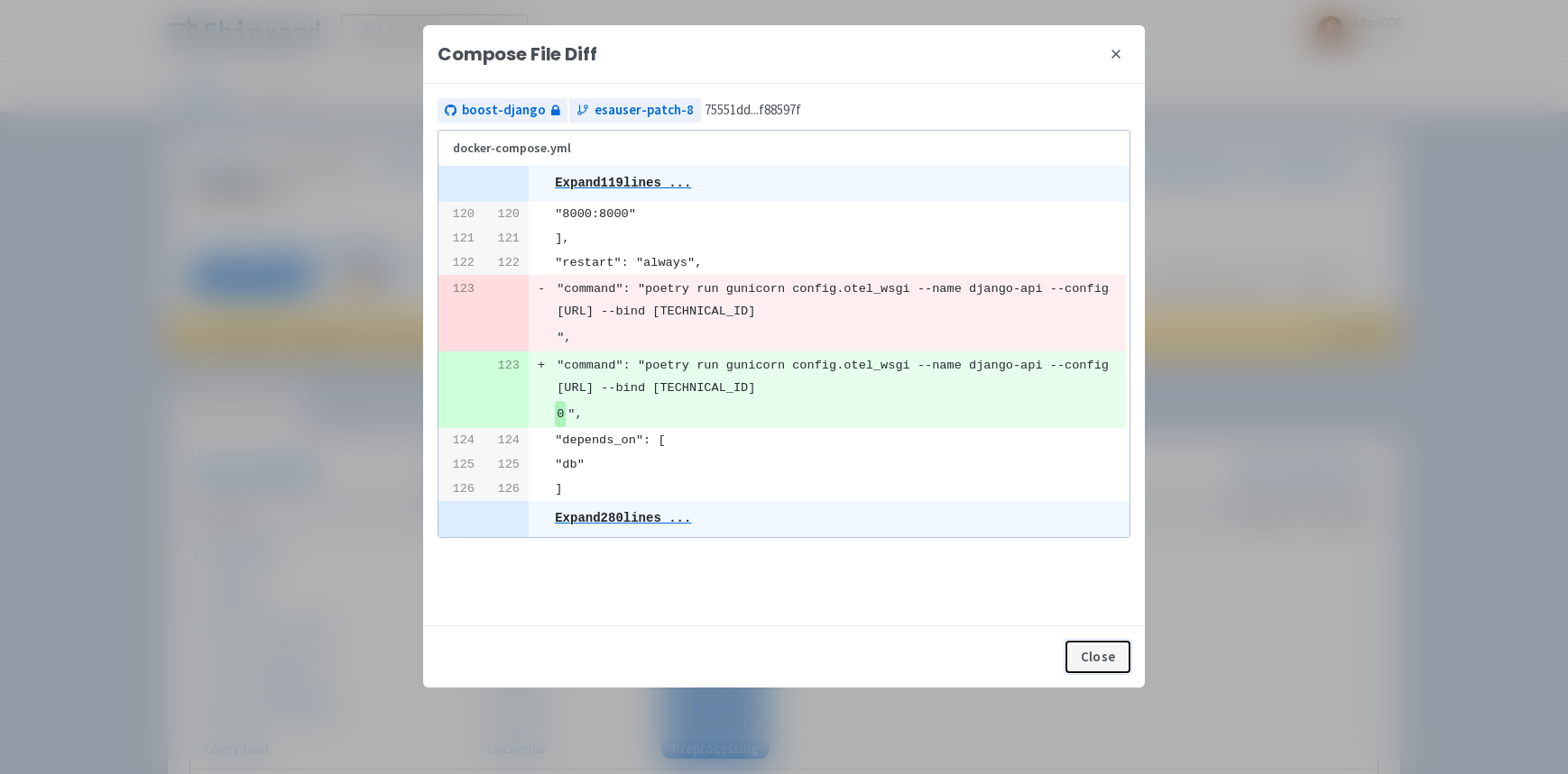
click at [1099, 656] on button "Close" at bounding box center [1098, 657] width 65 height 32
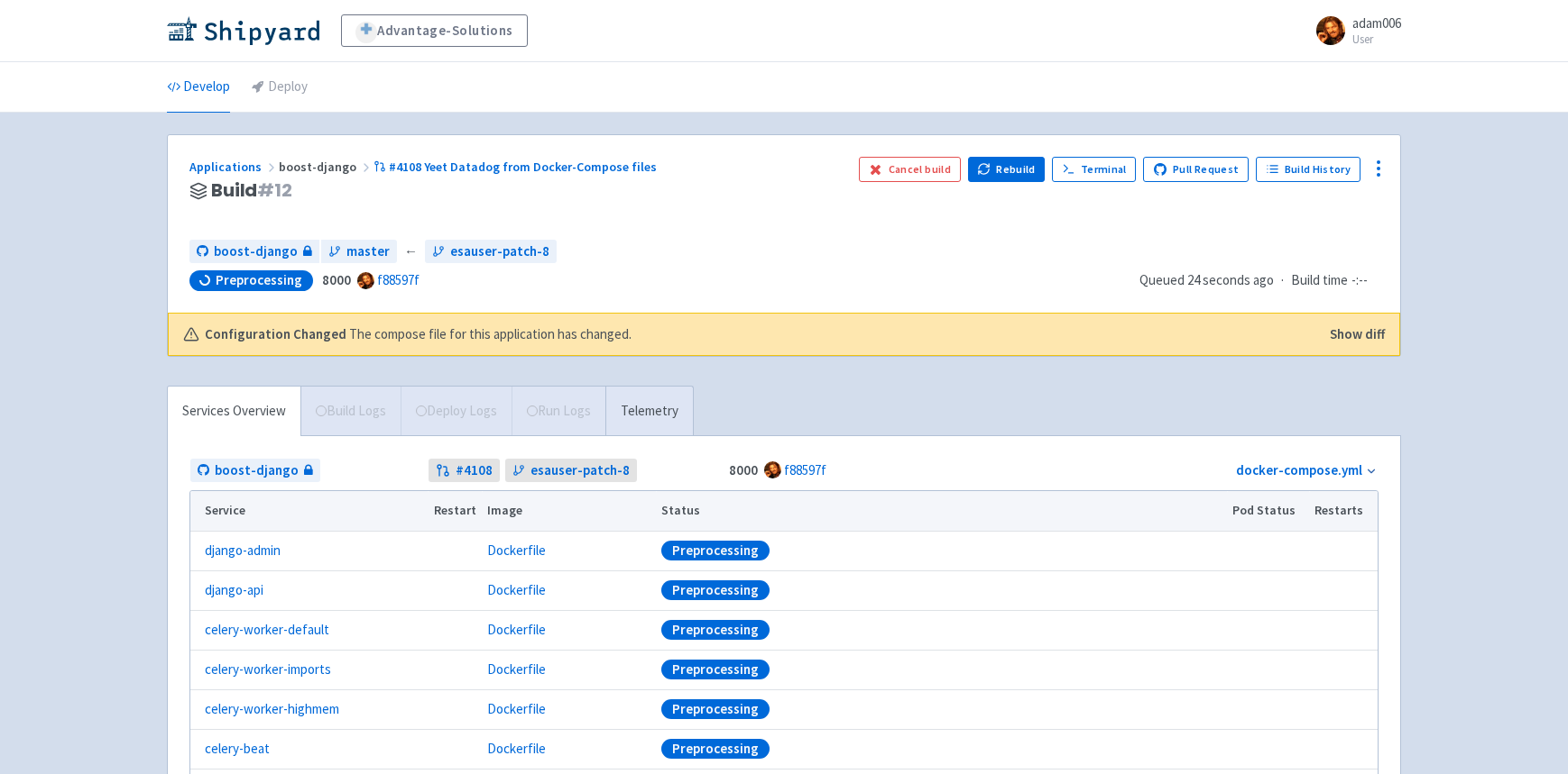
click at [1433, 512] on div "Advantage-Solutions adam006 User Profile Sign out Develop Deploy" at bounding box center [784, 508] width 1568 height 1016
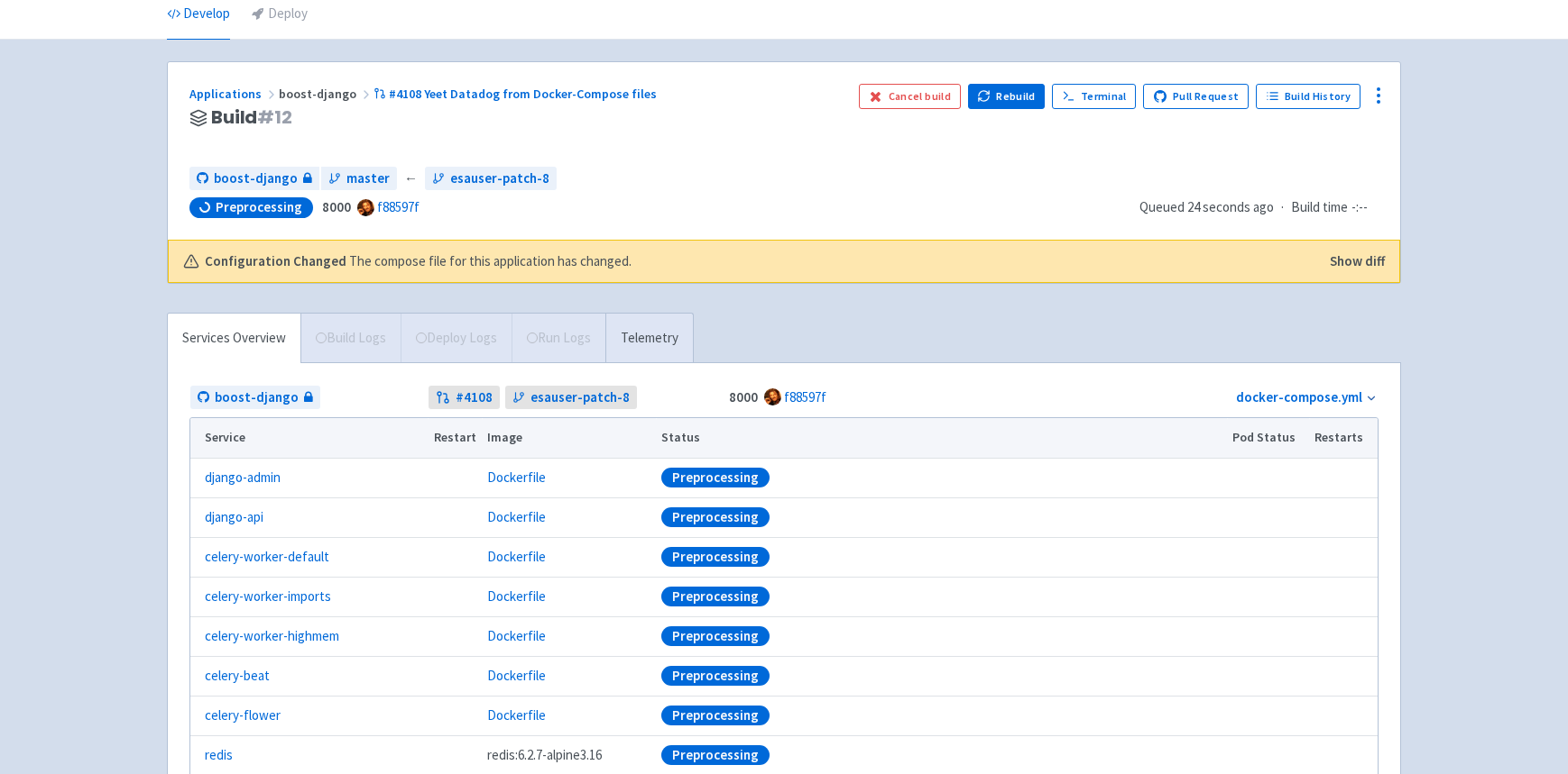
scroll to position [297, 0]
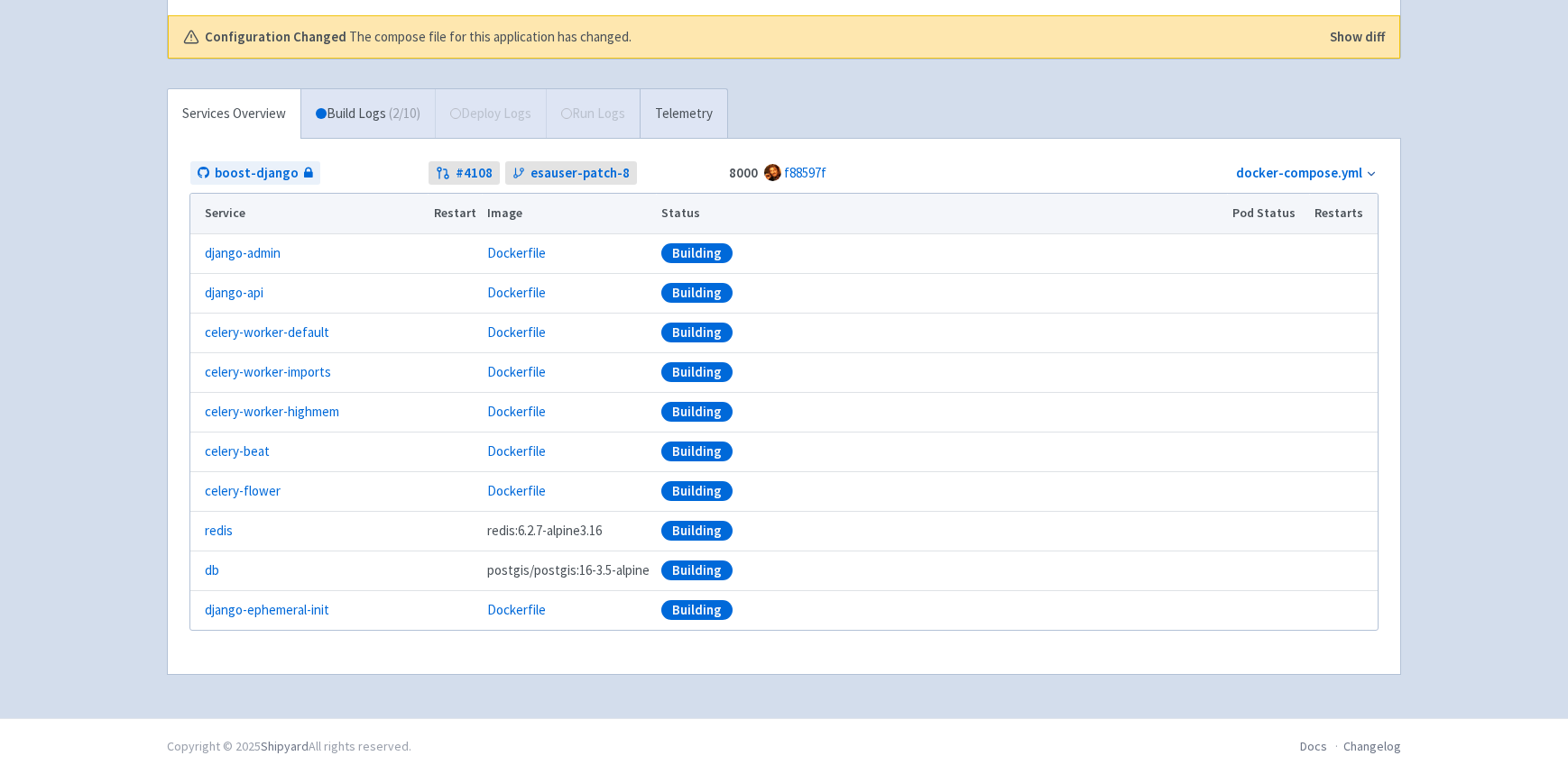
click at [976, 144] on div "boost-django # 4108 esauser-patch-8 8000 f88597f docker-compose.yml Service Res…" at bounding box center [784, 406] width 1233 height 537
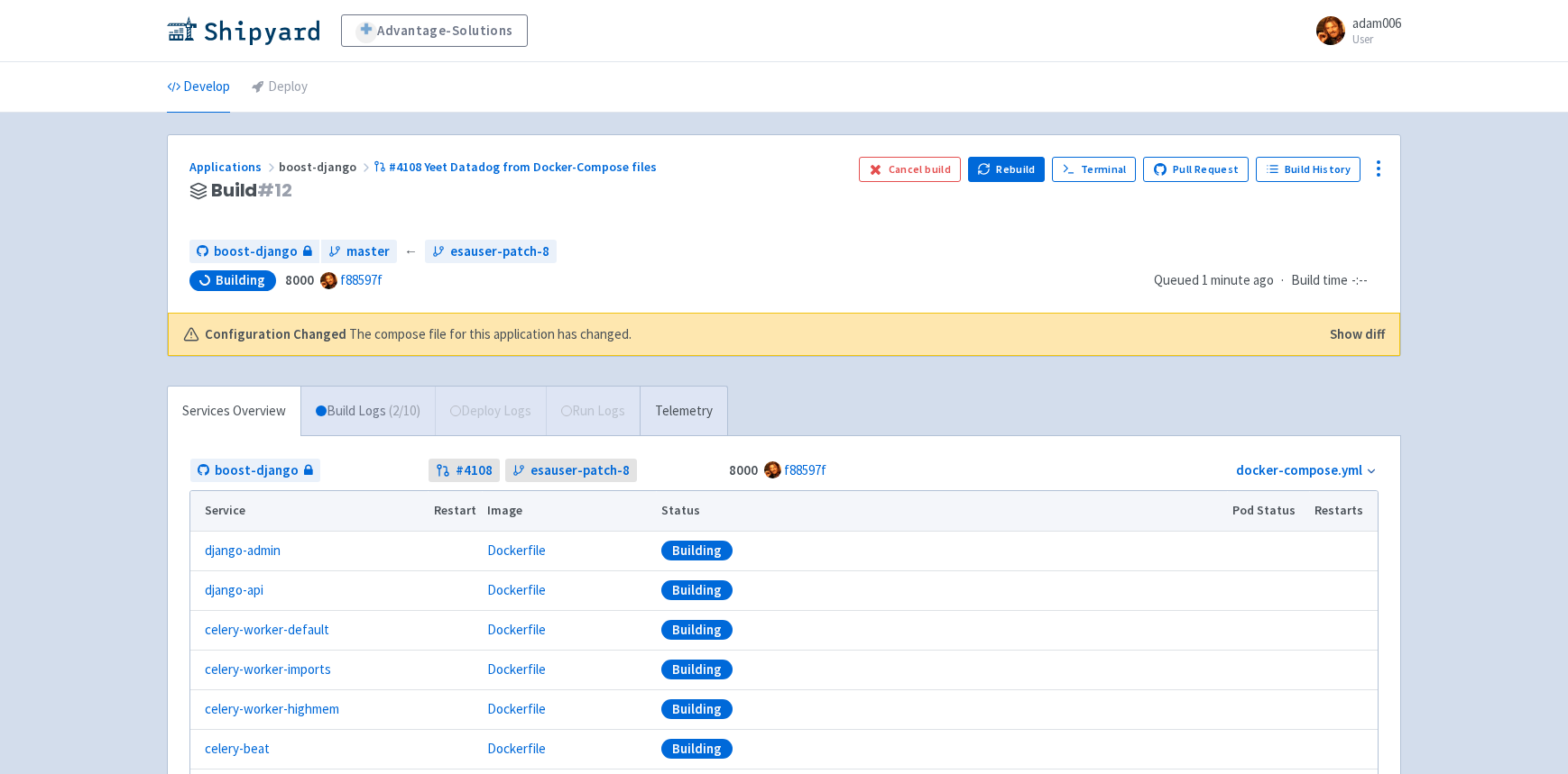
click at [335, 418] on link "Build Logs ( 2 / 10 )" at bounding box center [368, 411] width 133 height 49
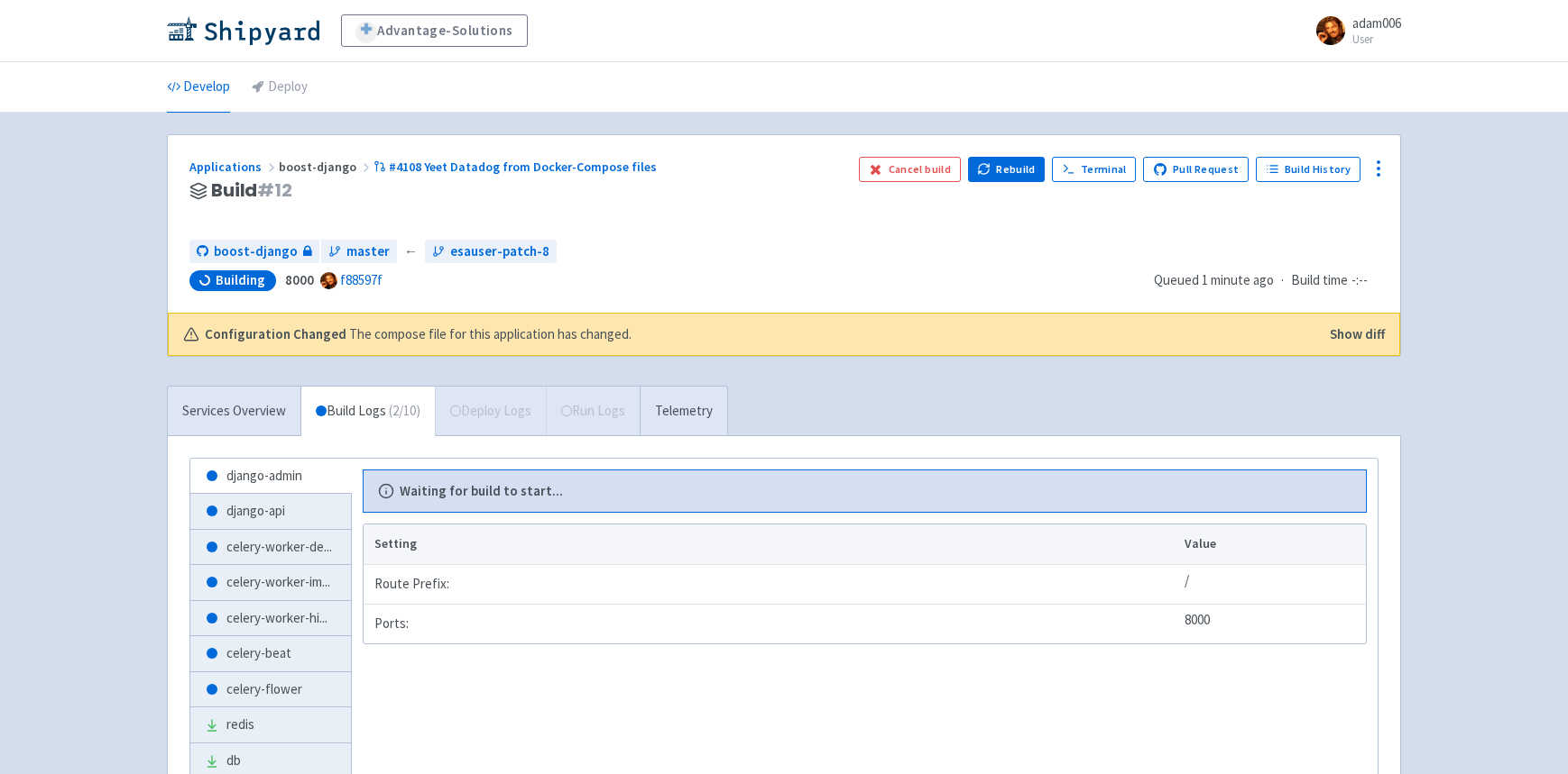
scroll to position [169, 0]
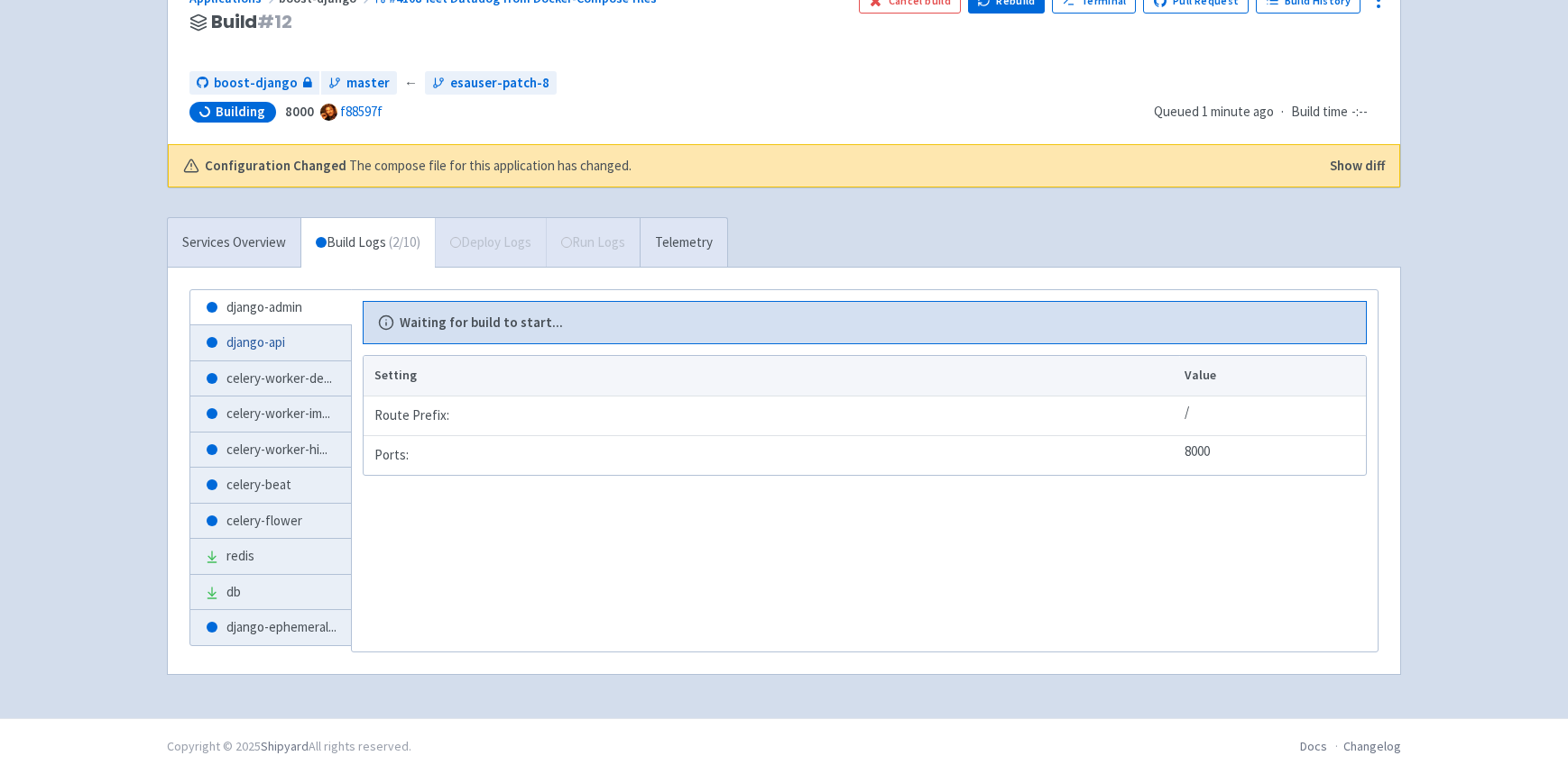
click at [276, 342] on link "django-api" at bounding box center [270, 343] width 161 height 35
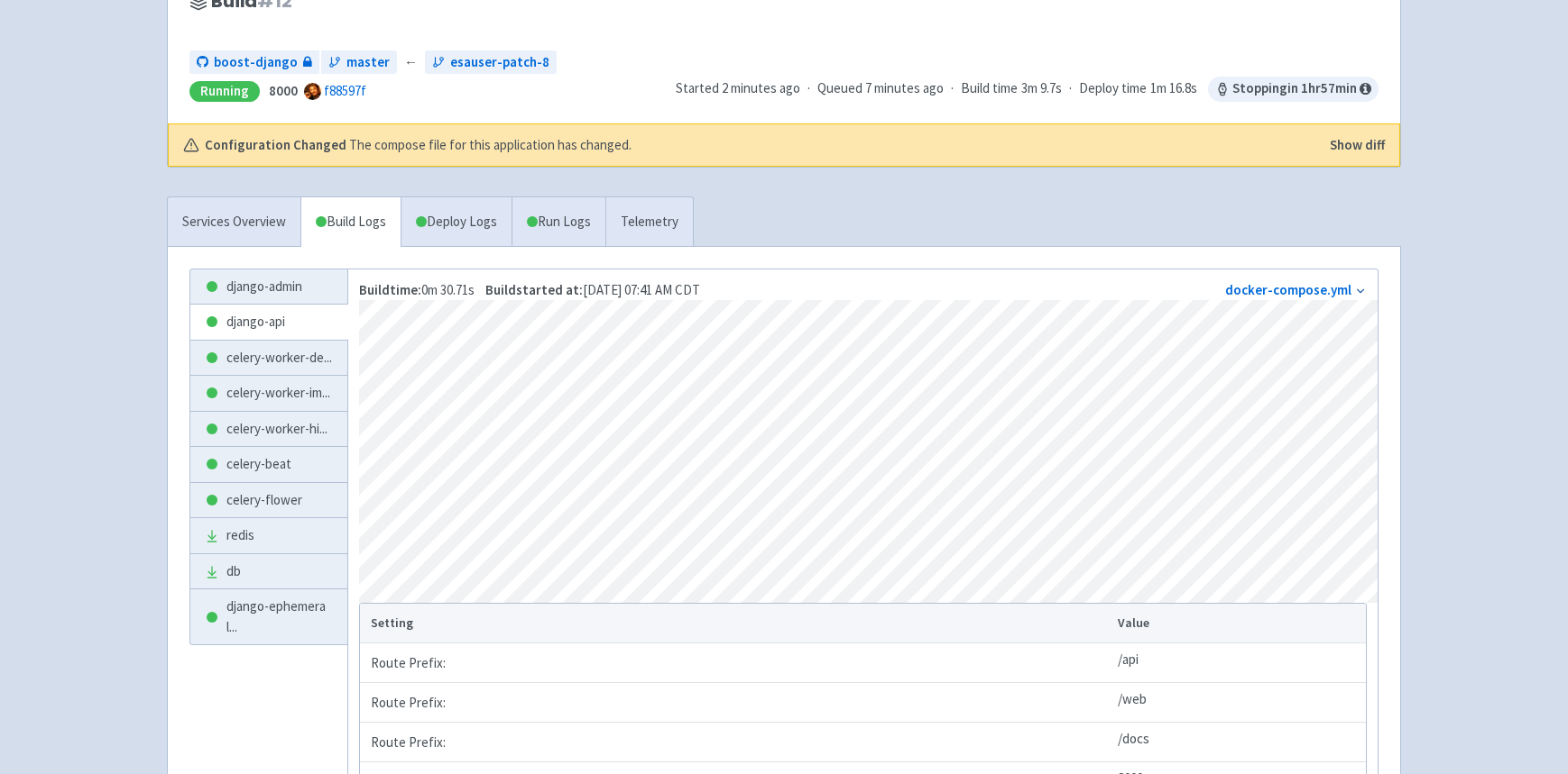
scroll to position [178, 0]
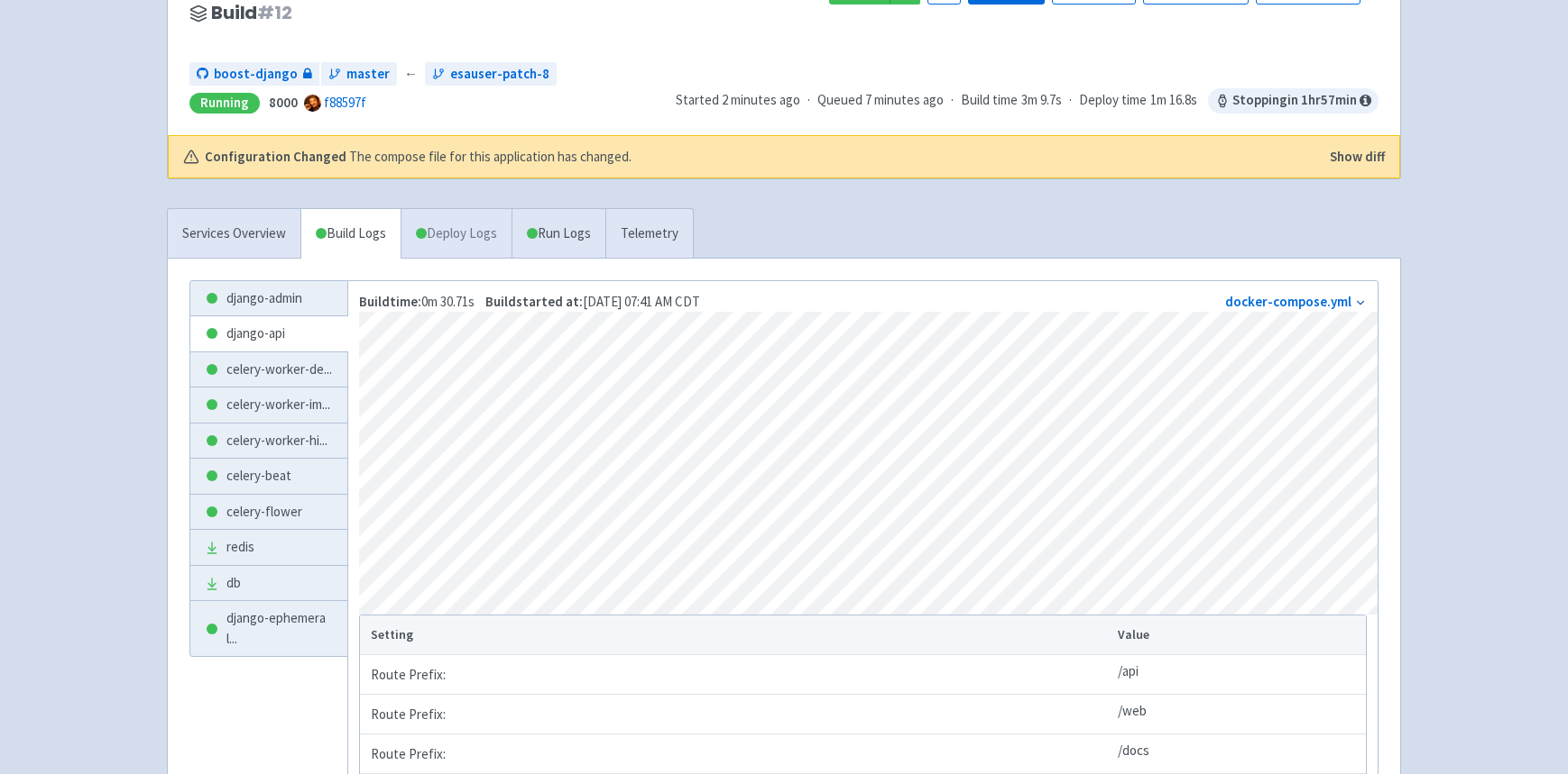
click at [449, 241] on link "Deploy Logs" at bounding box center [455, 234] width 111 height 49
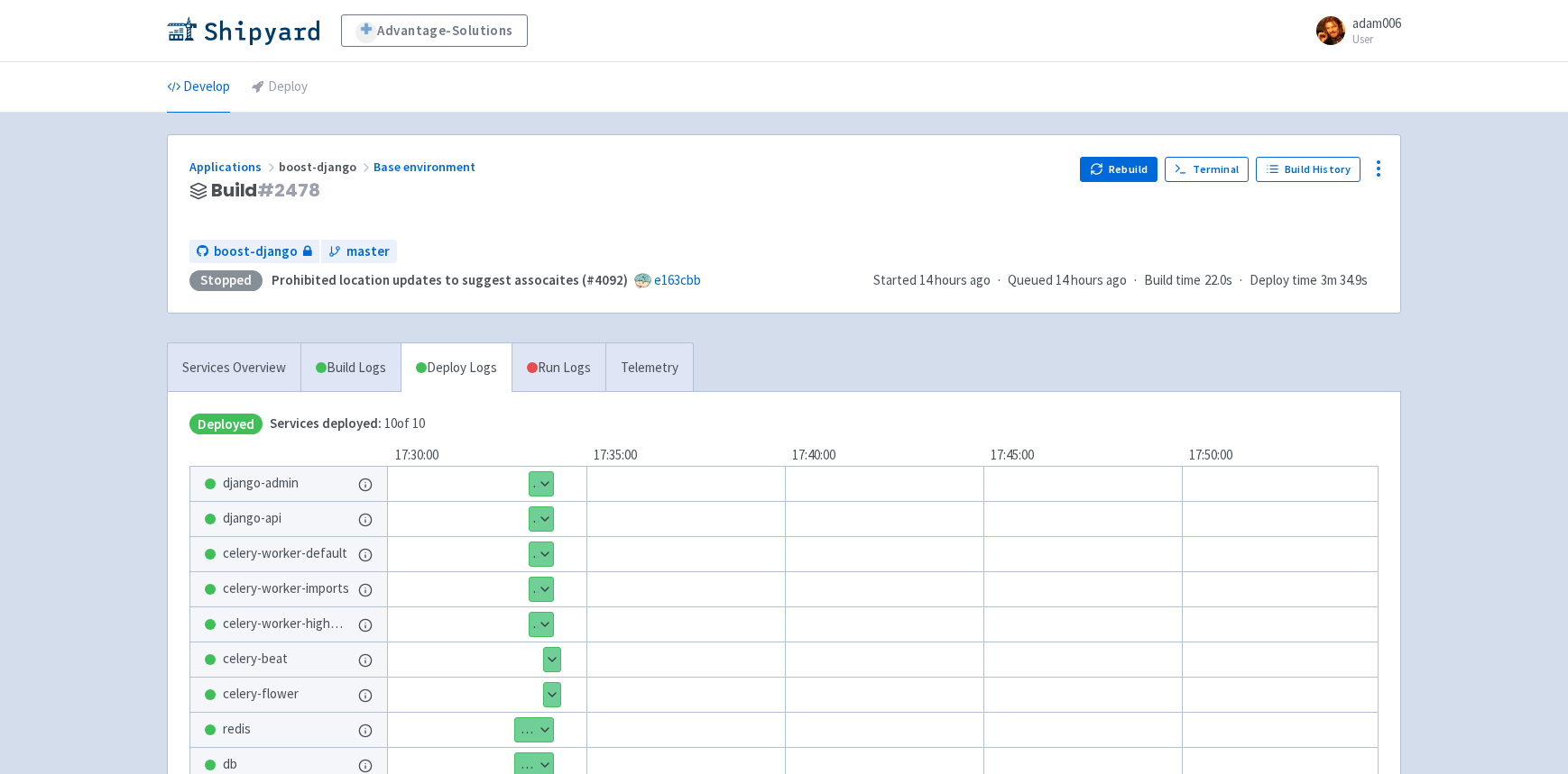
scroll to position [77, 0]
